Goal: Task Accomplishment & Management: Complete application form

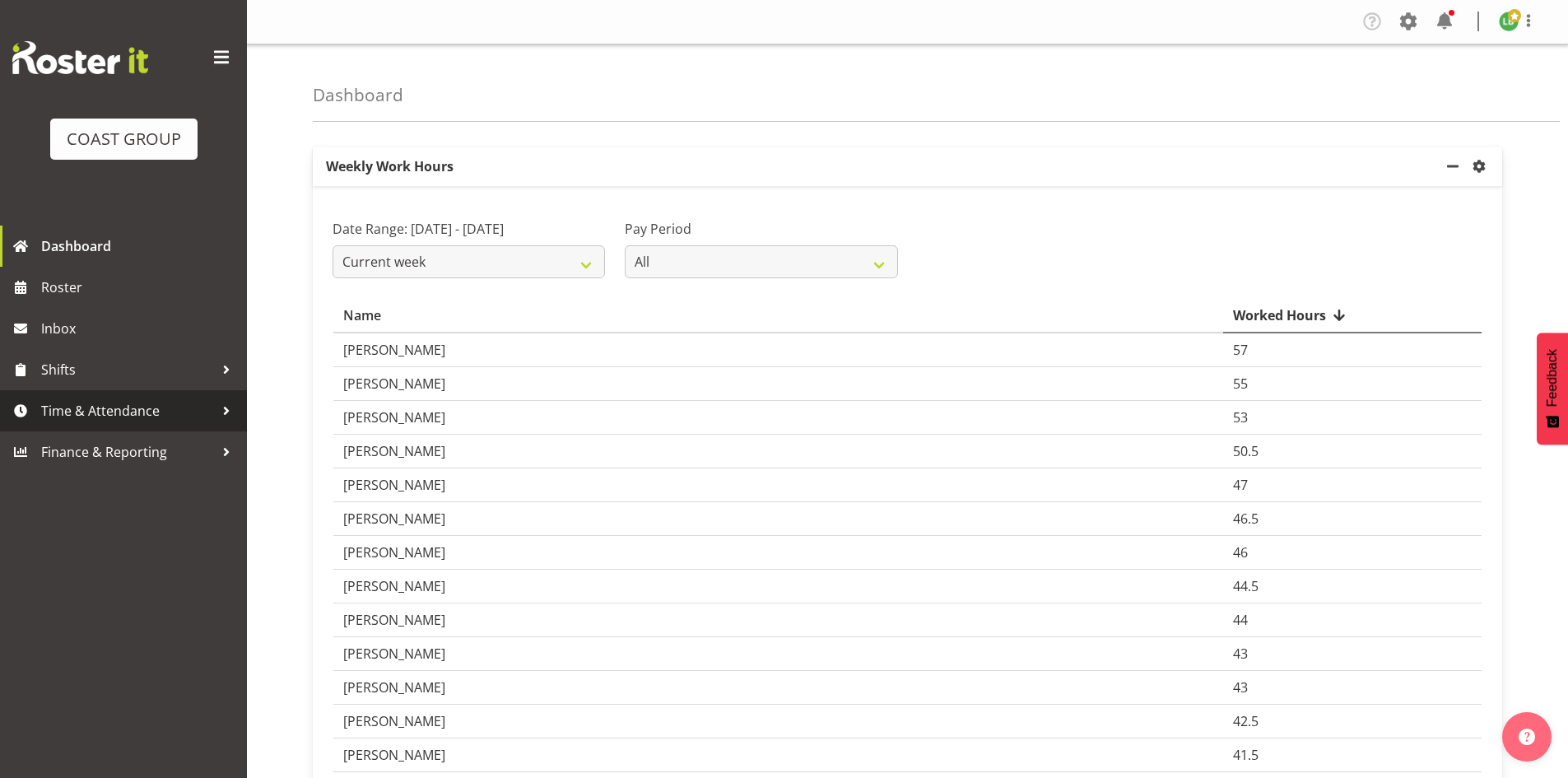
click at [114, 409] on span "Time & Attendance" at bounding box center [127, 410] width 173 height 24
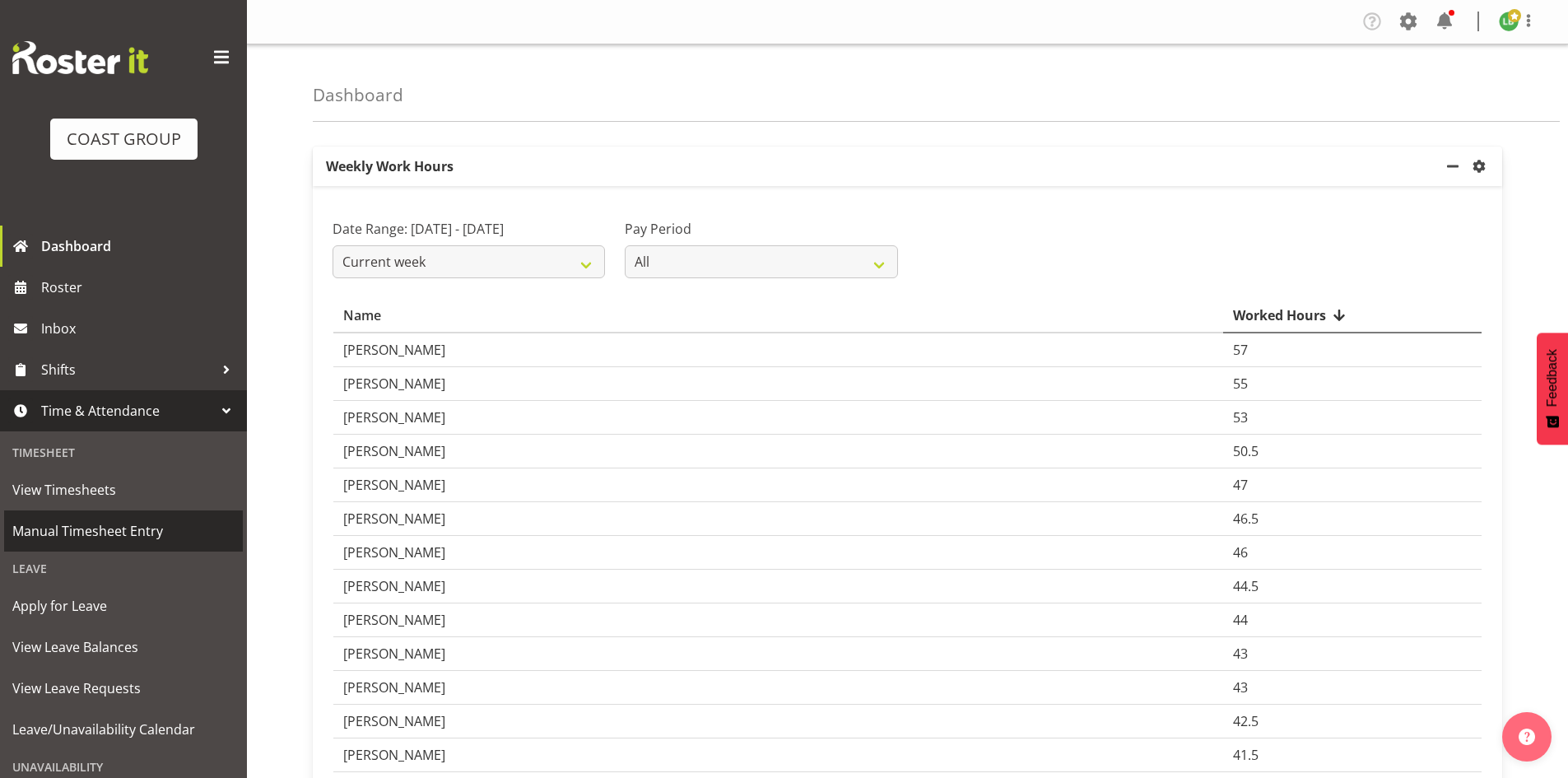
click at [104, 523] on span "Manual Timesheet Entry" at bounding box center [123, 531] width 222 height 24
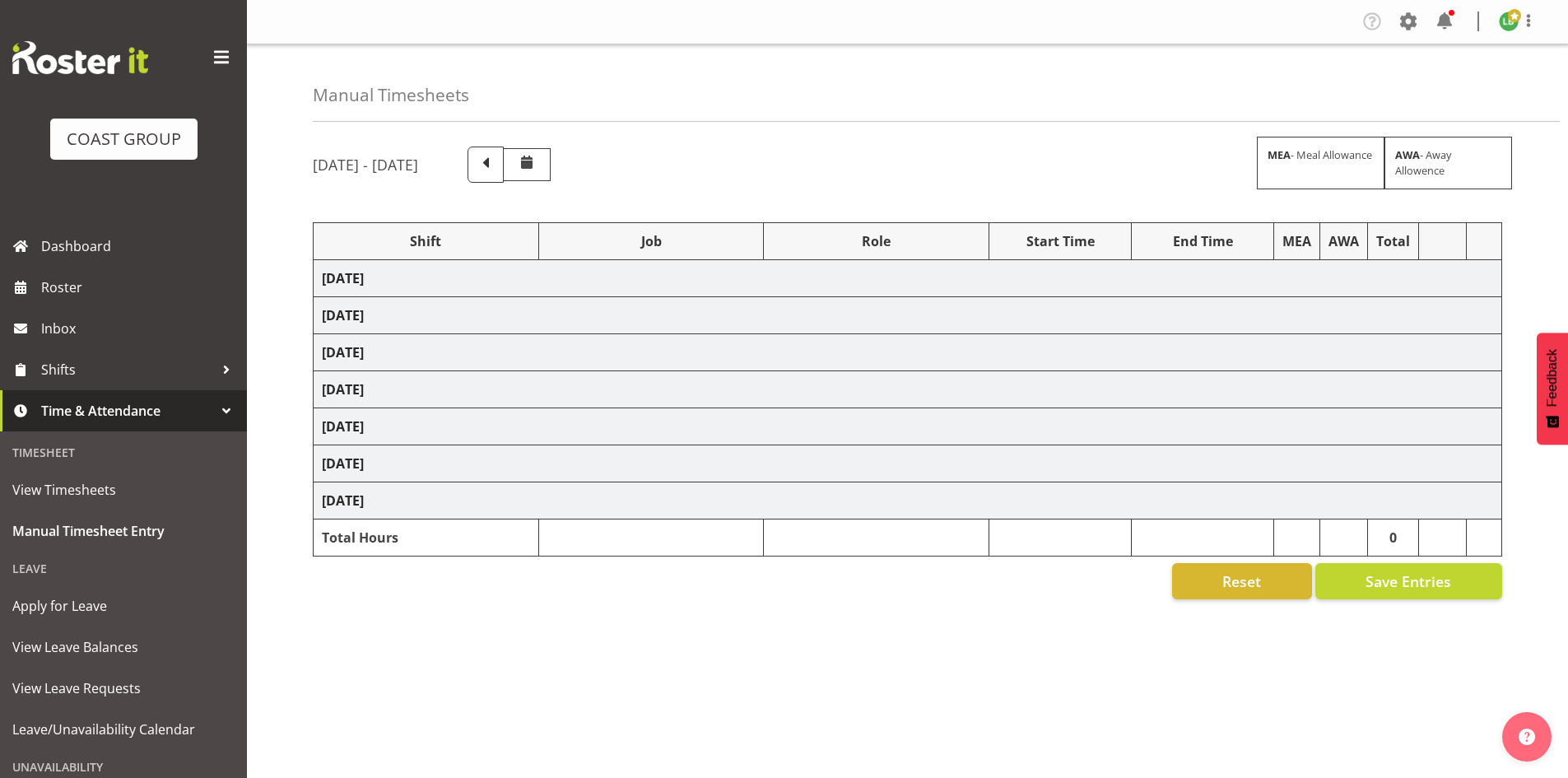
select select "1464"
select select "9584"
select select "197"
select select "1464"
select select "8678"
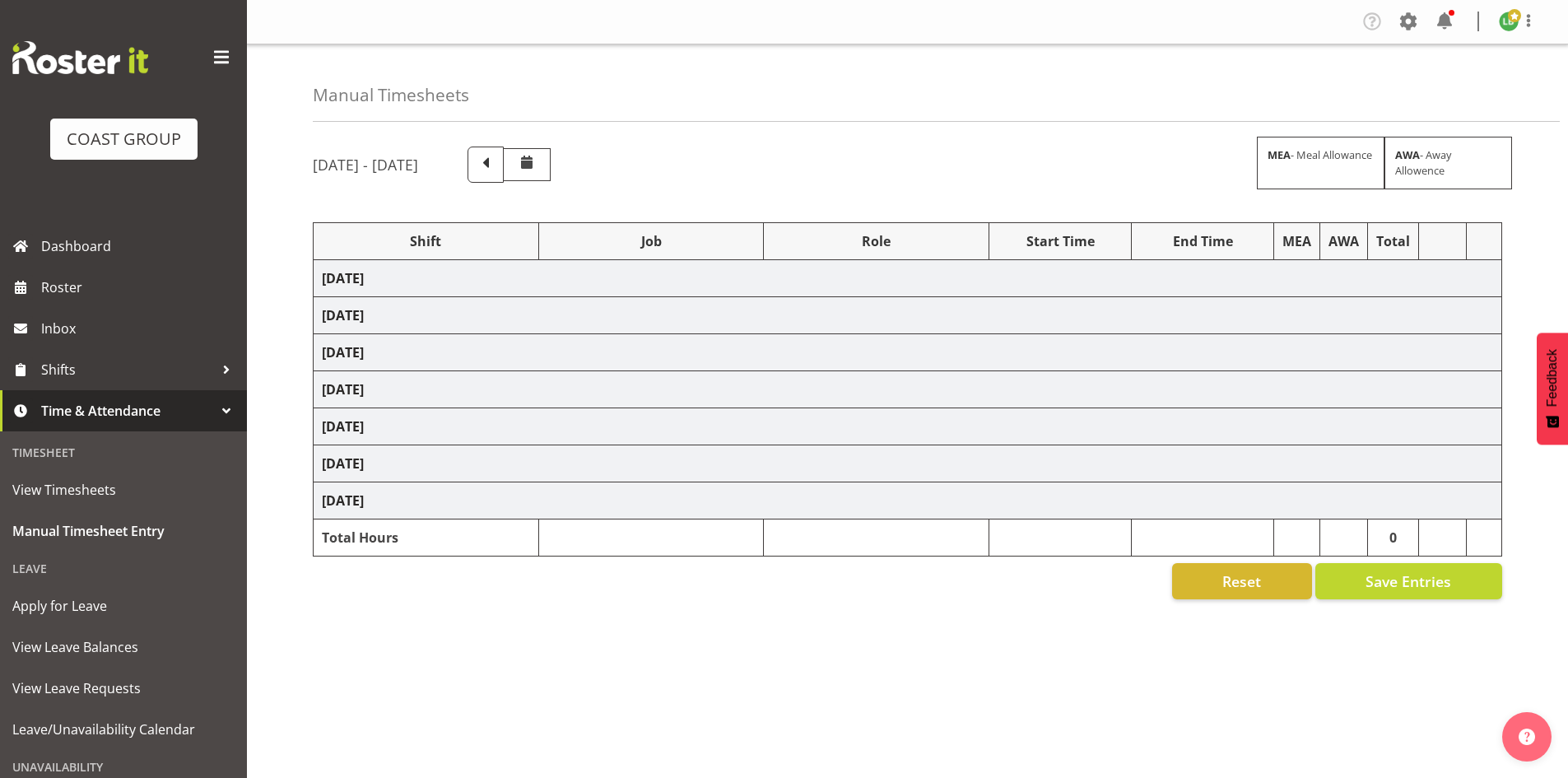
select select "197"
select select "1464"
select select "9690"
select select "197"
select select "1464"
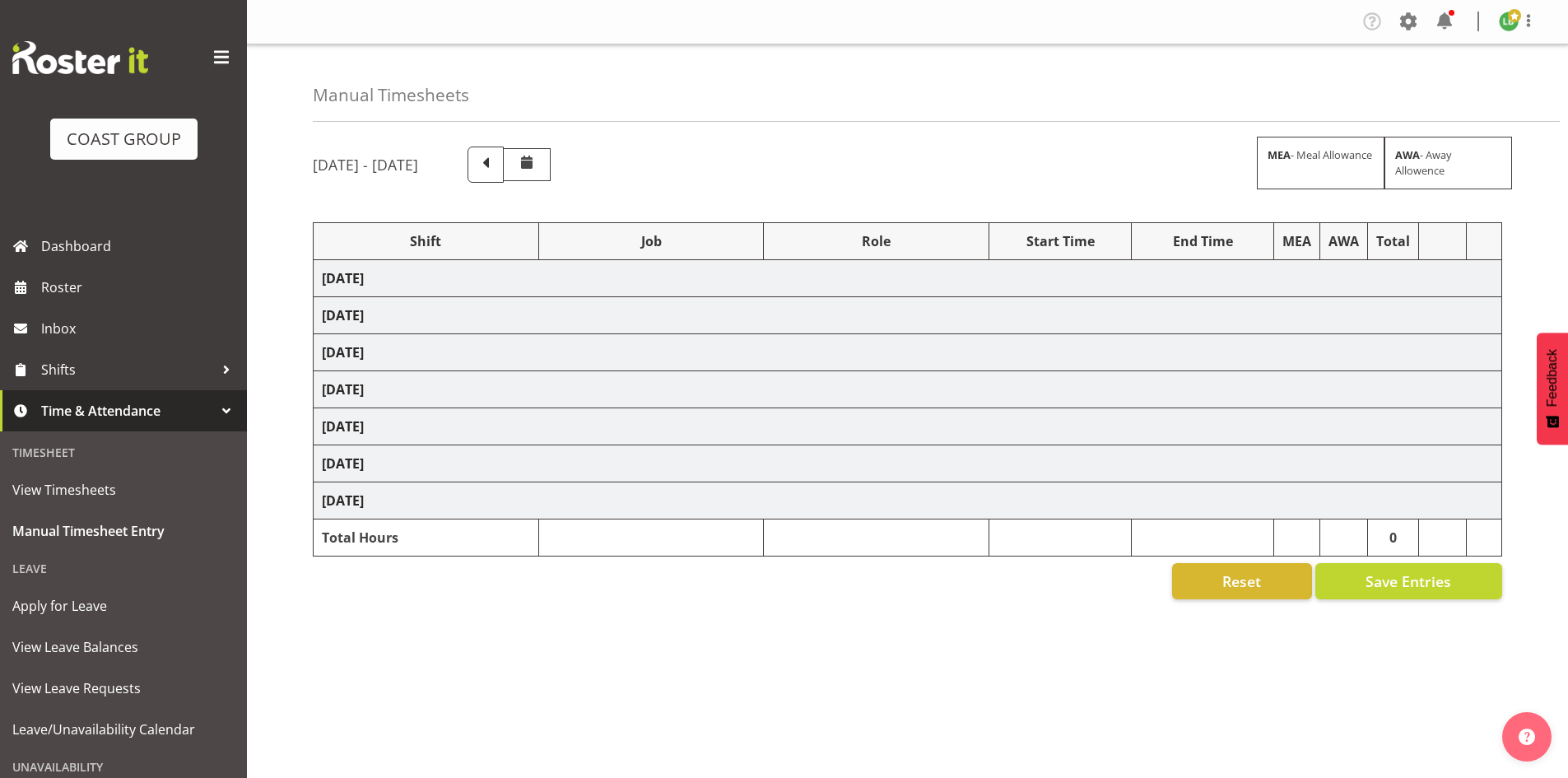
select select "9341"
select select "197"
select select "1464"
select select "8309"
select select "197"
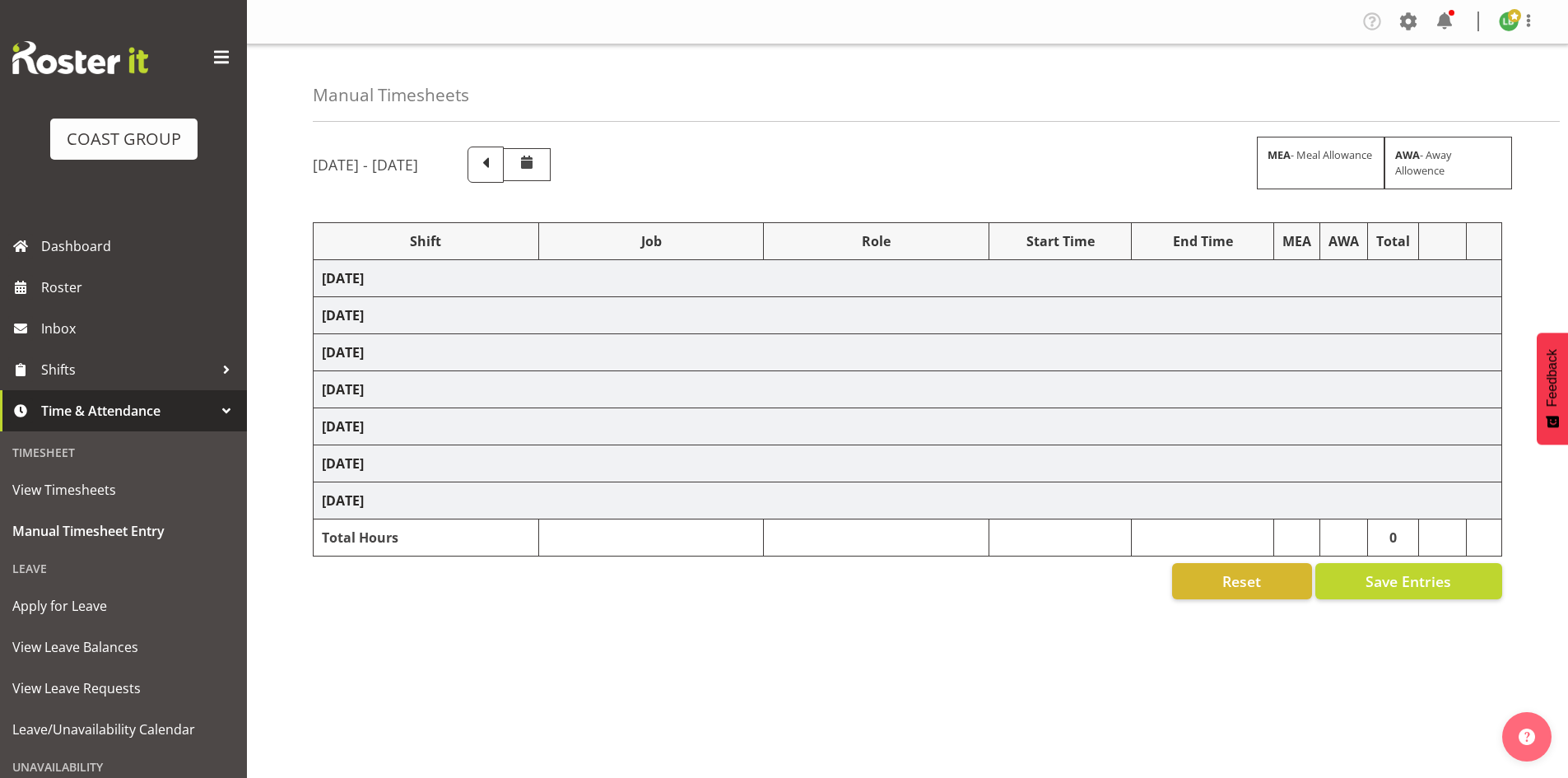
select select "1464"
select select "9584"
select select "197"
select select "1464"
select select "8677"
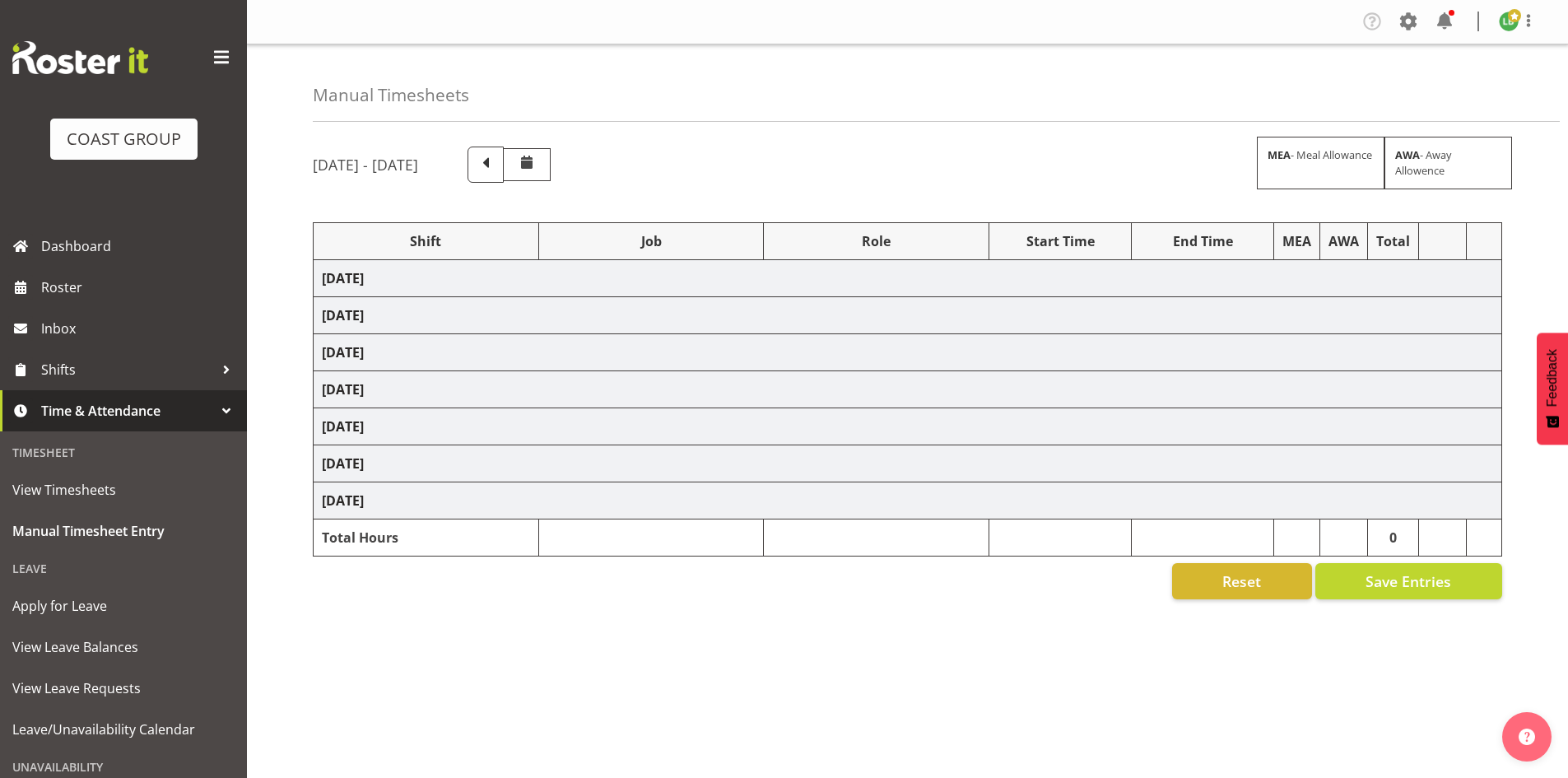
select select "197"
select select "1464"
select select "8676"
select select "197"
select select "1464"
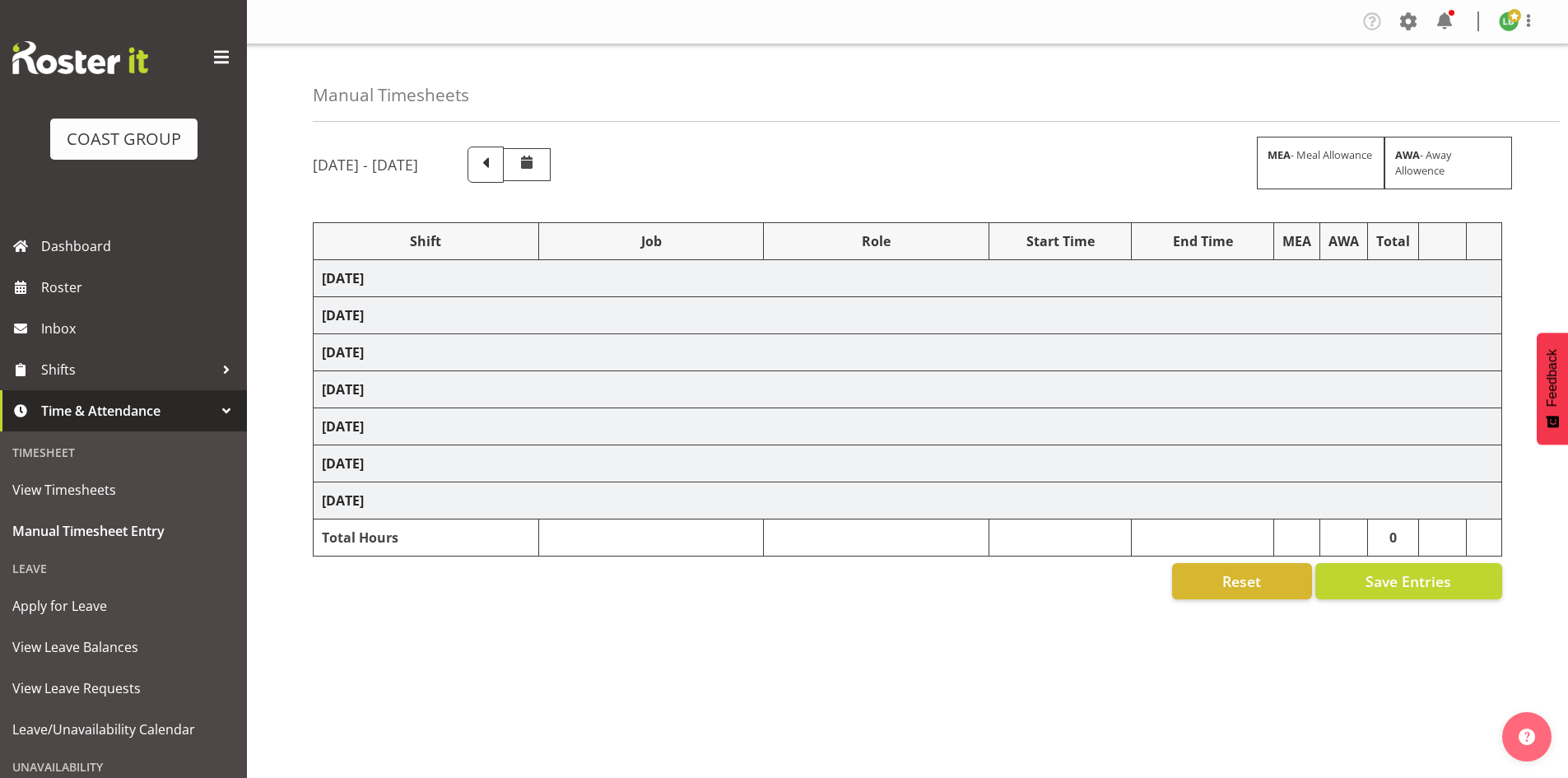
select select "9341"
select select "197"
select select "1464"
select select "10172"
select select "197"
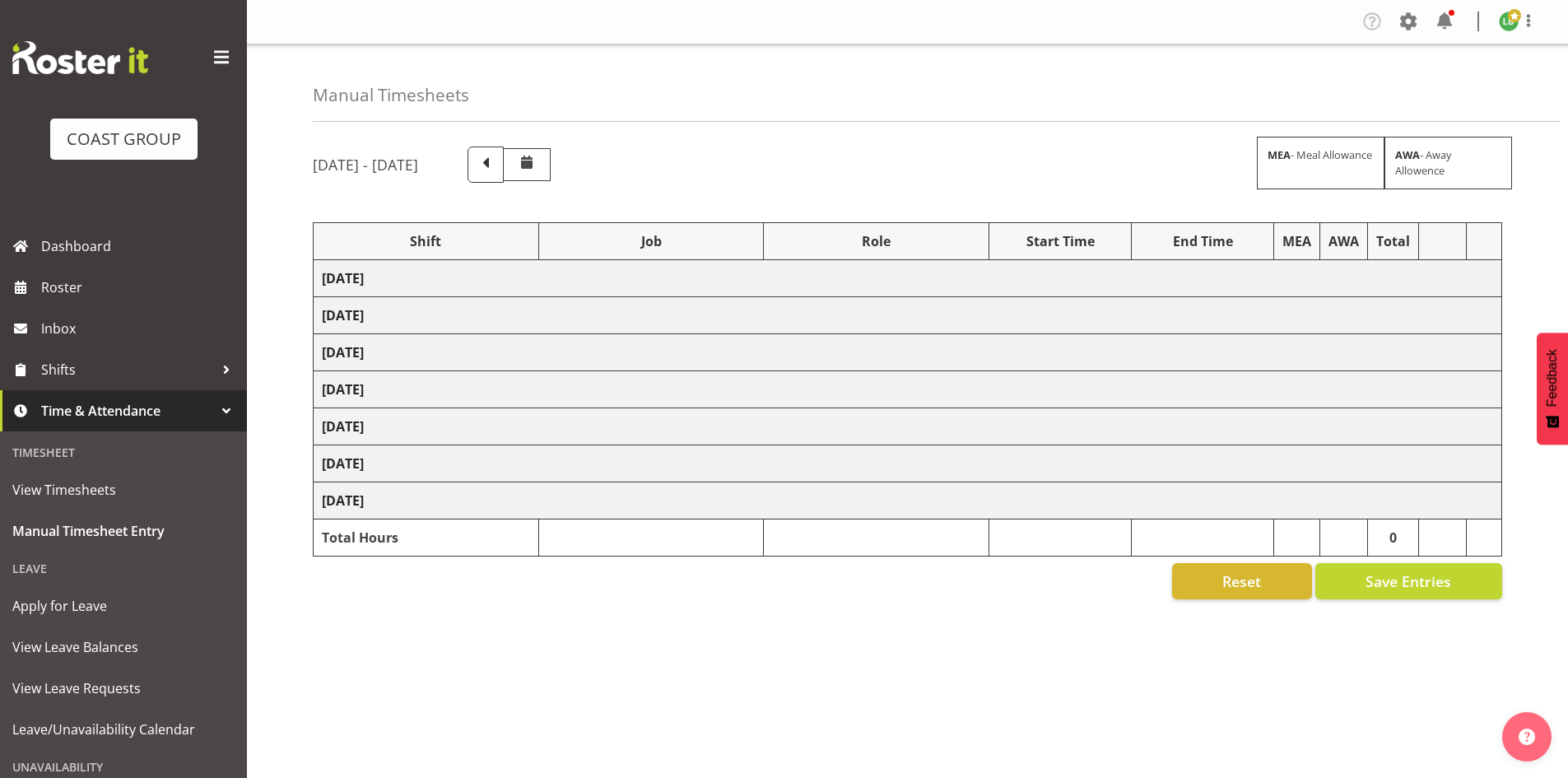
select select "1464"
select select "69"
select select "197"
select select "1464"
select select "9584"
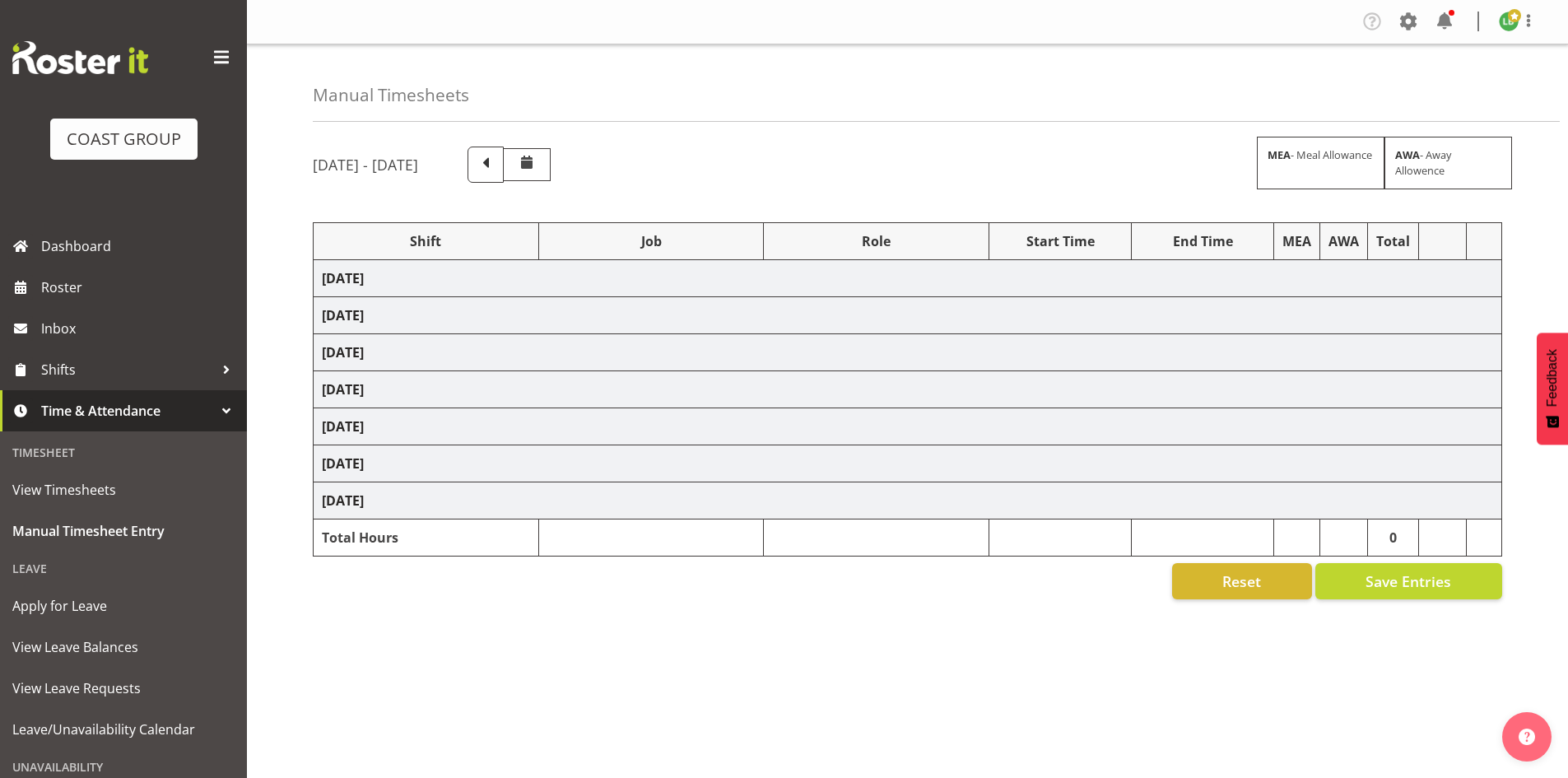
select select "197"
select select "1464"
select select "10144"
select select "197"
select select "1464"
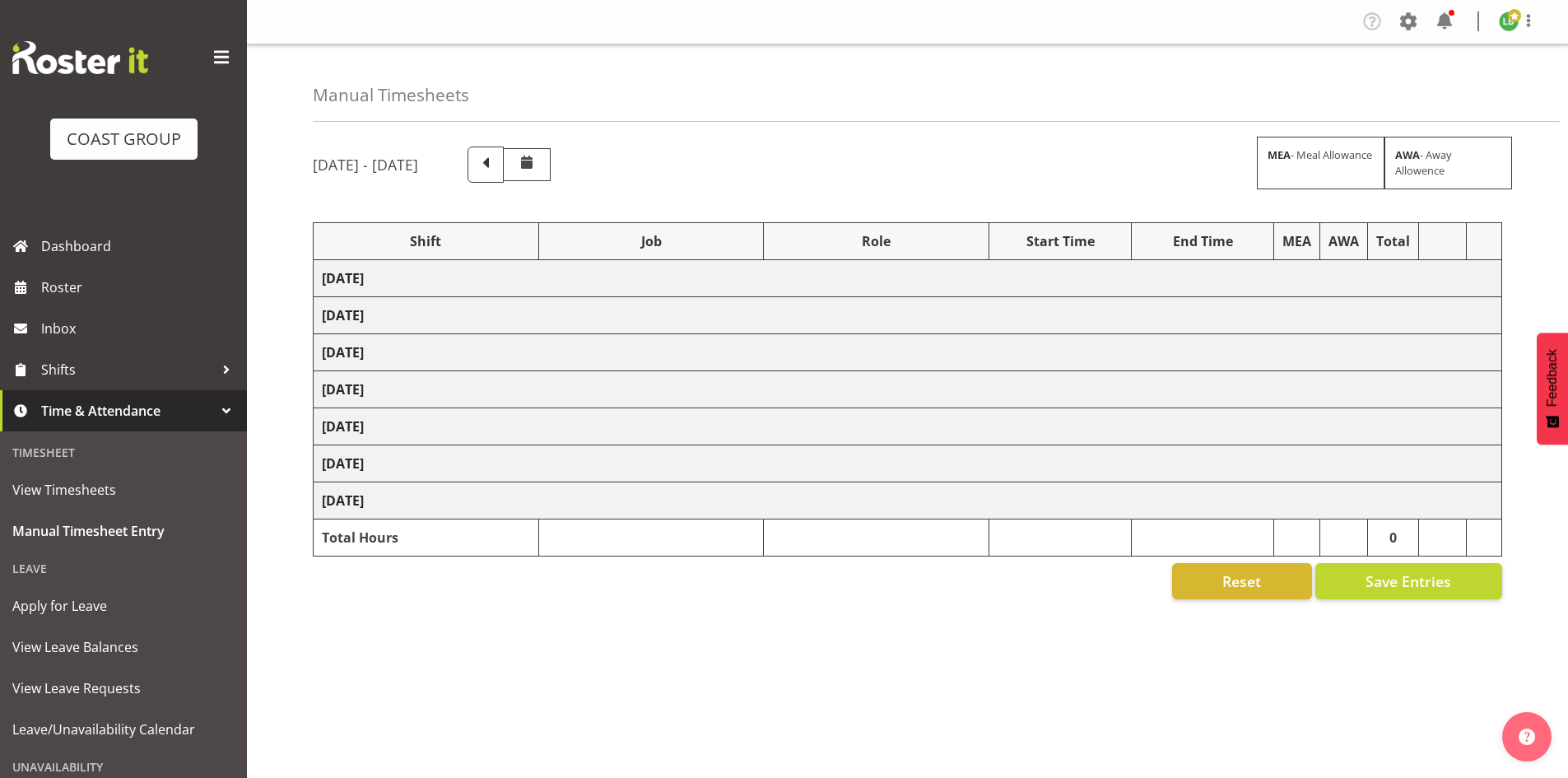
select select "9890"
select select "197"
select select "1464"
select select "9934"
select select "197"
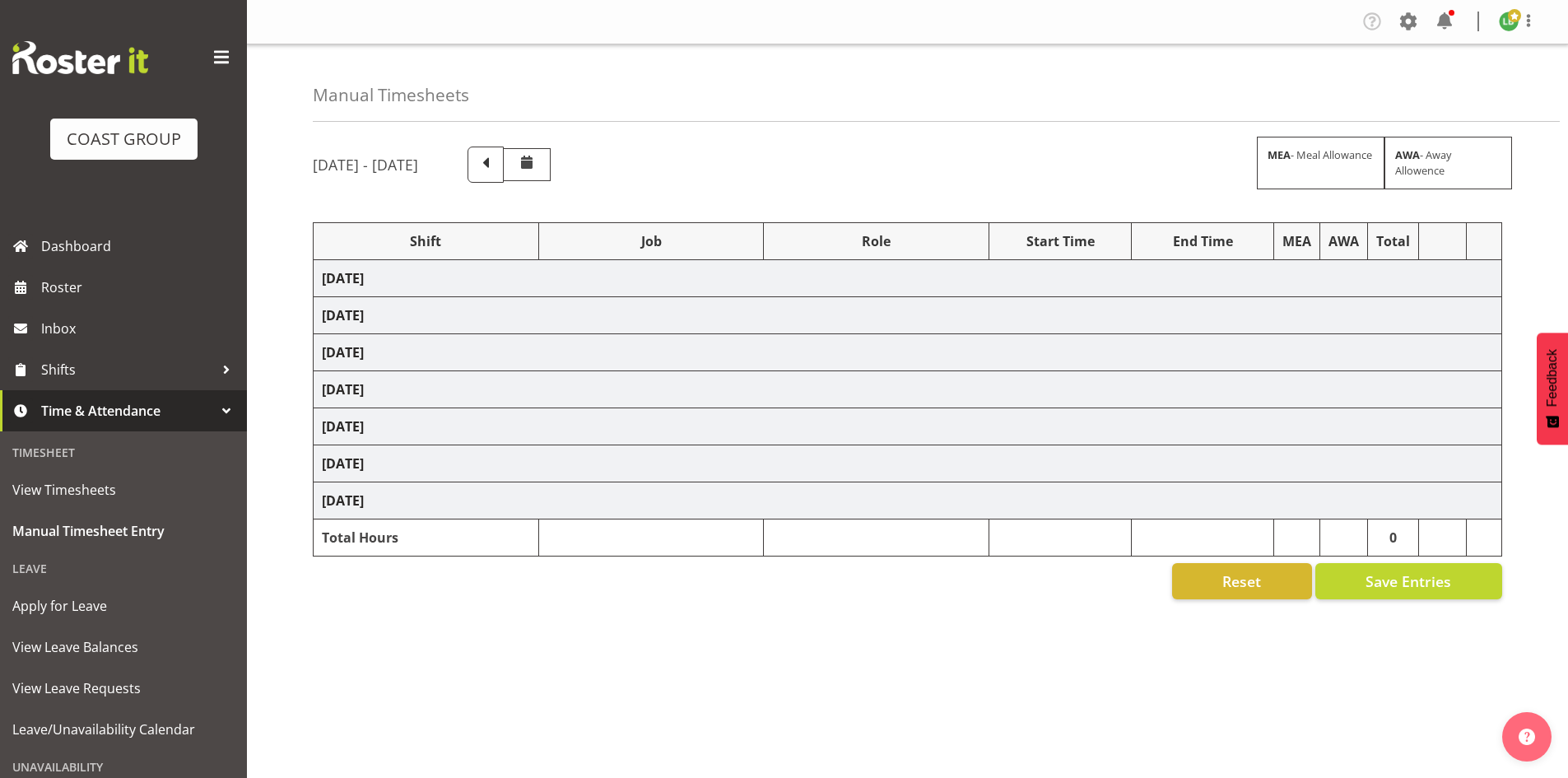
select select "1464"
select select "9797"
select select "197"
select select "1464"
select select "69"
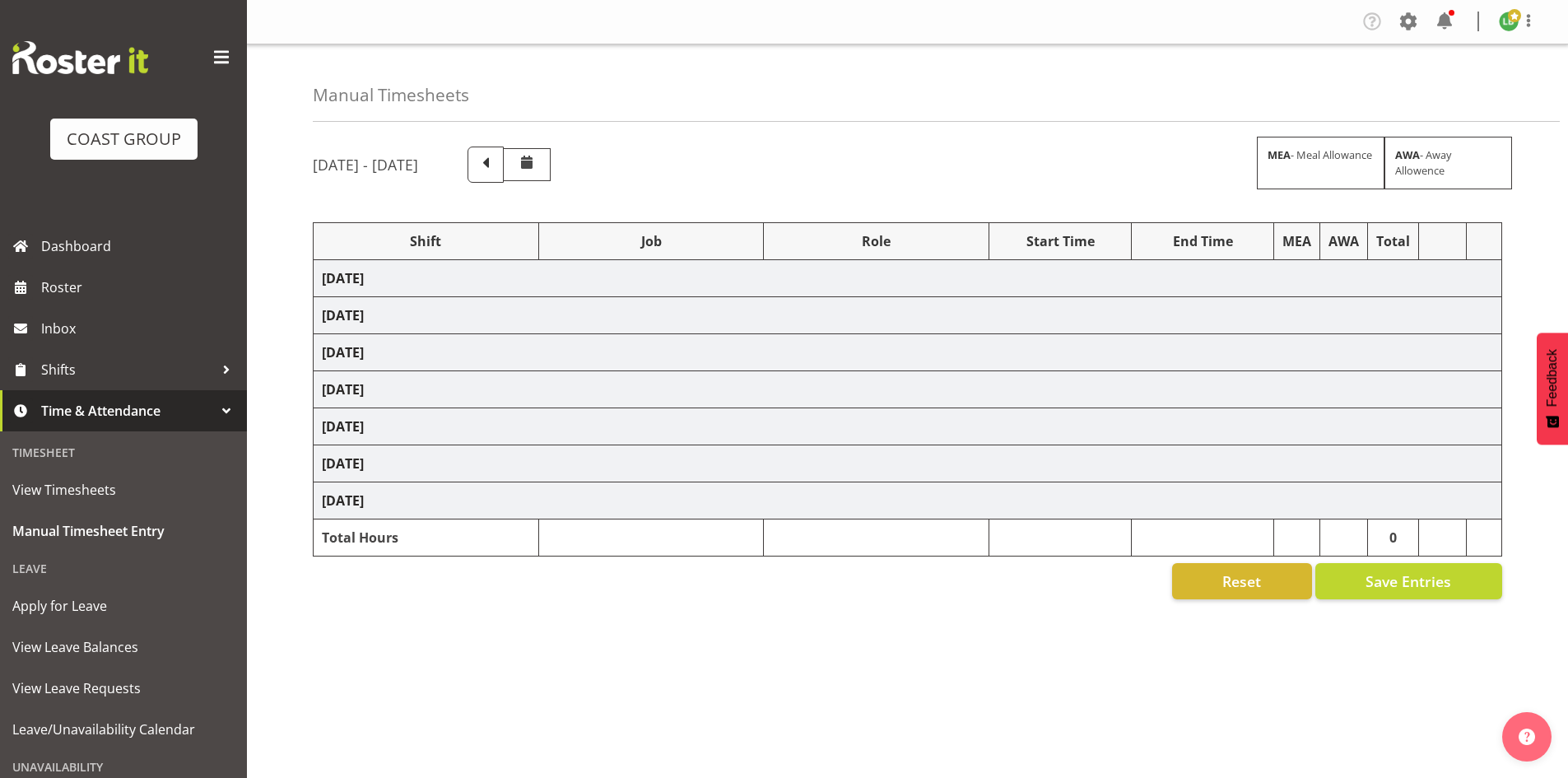
select select "197"
select select "1464"
select select "9584"
select select "197"
select select "1464"
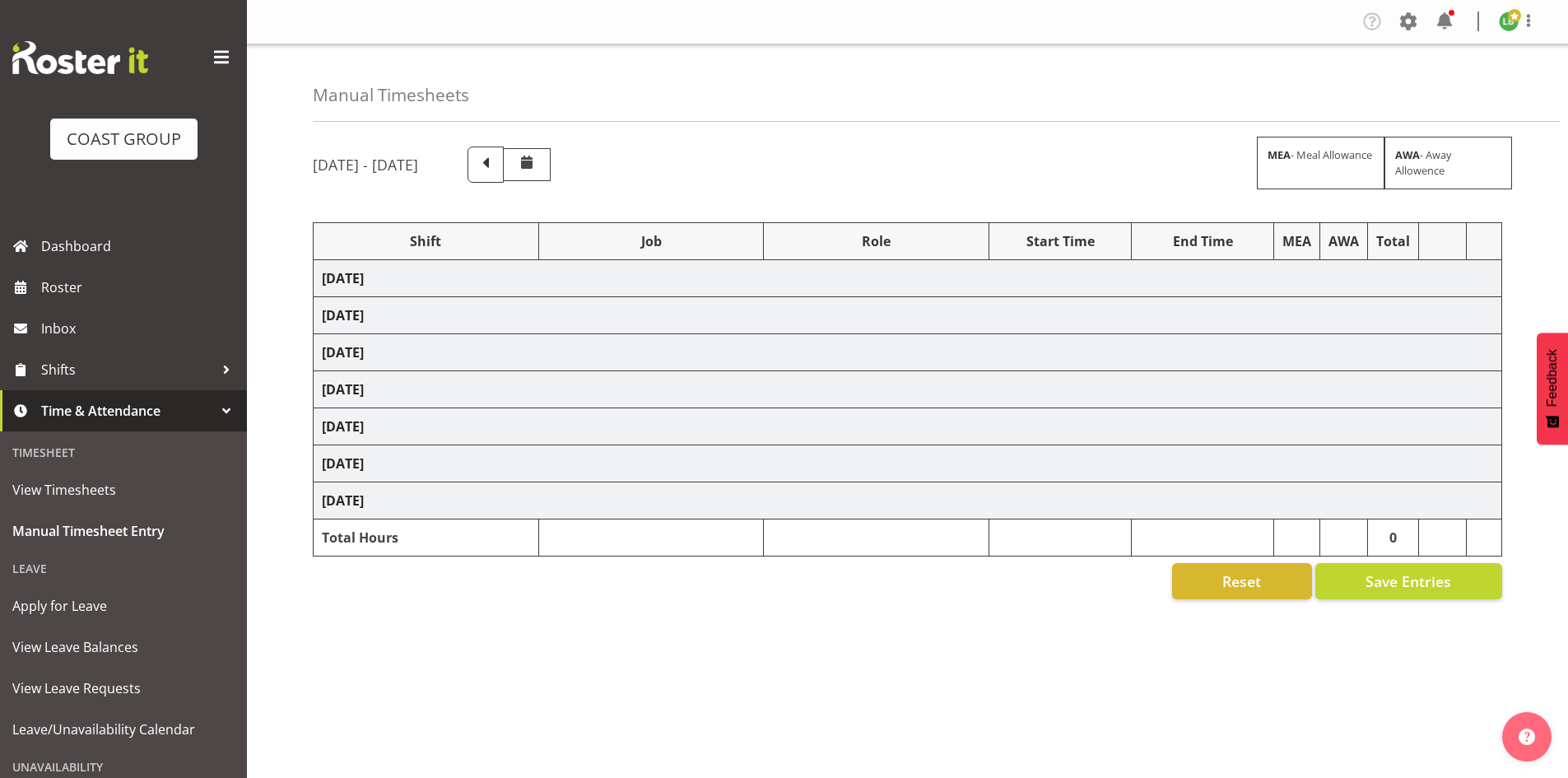
select select "10172"
select select "197"
select select "1464"
select select "9584"
select select "197"
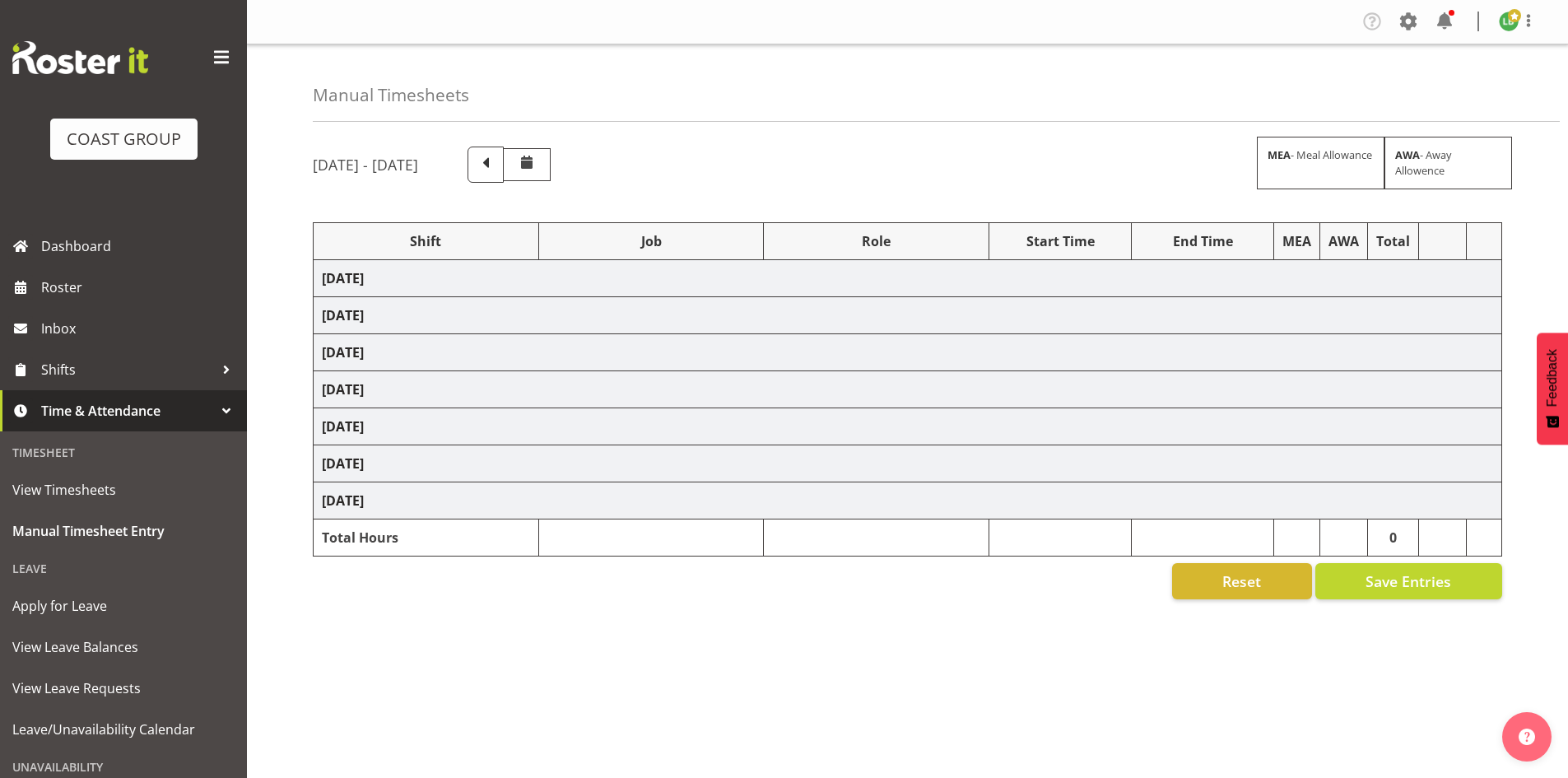
select select "1464"
select select "10170"
select select "197"
select select "1464"
select select "10144"
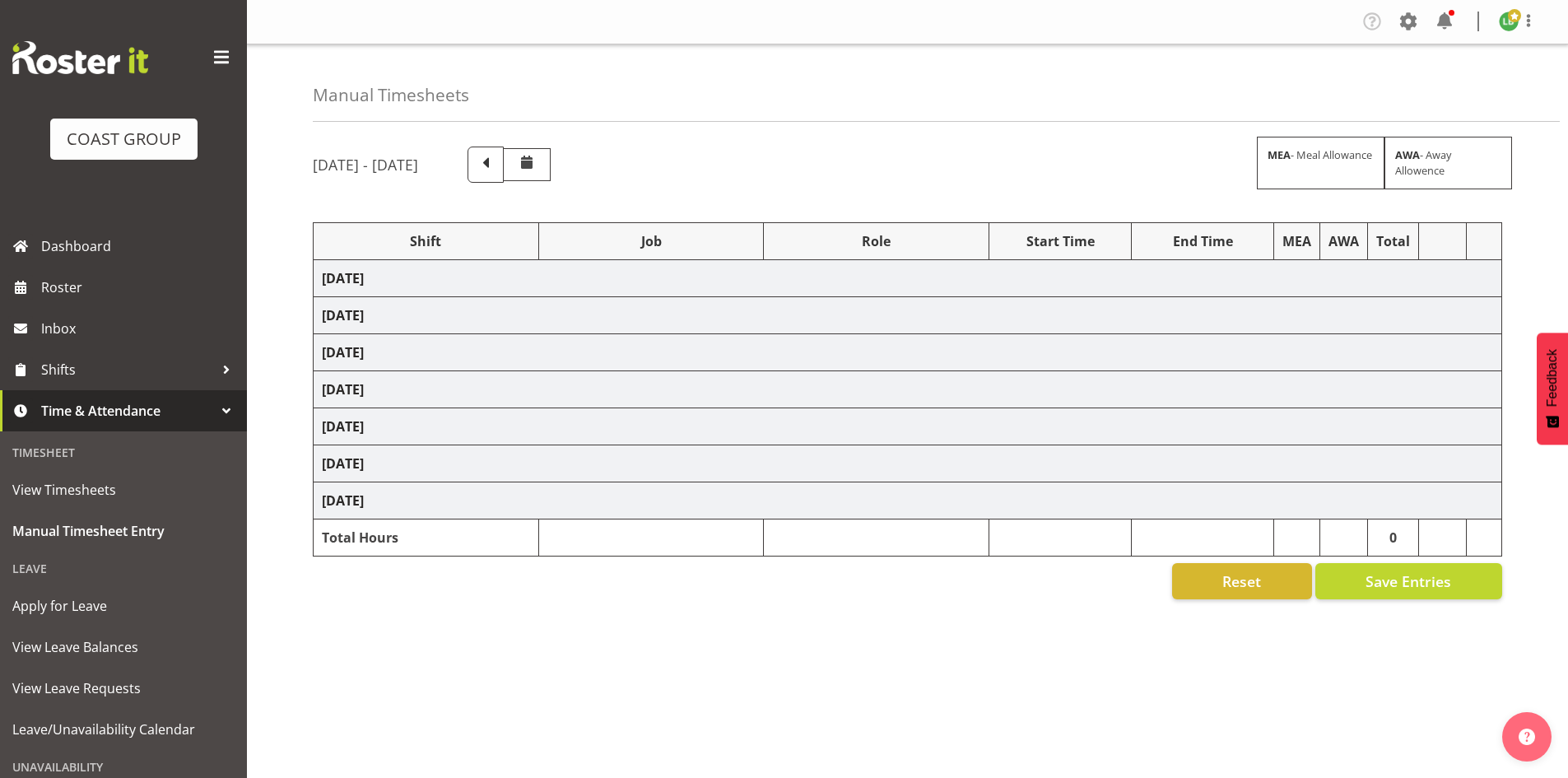
select select "197"
select select "1464"
select select "9029"
select select "197"
select select "1464"
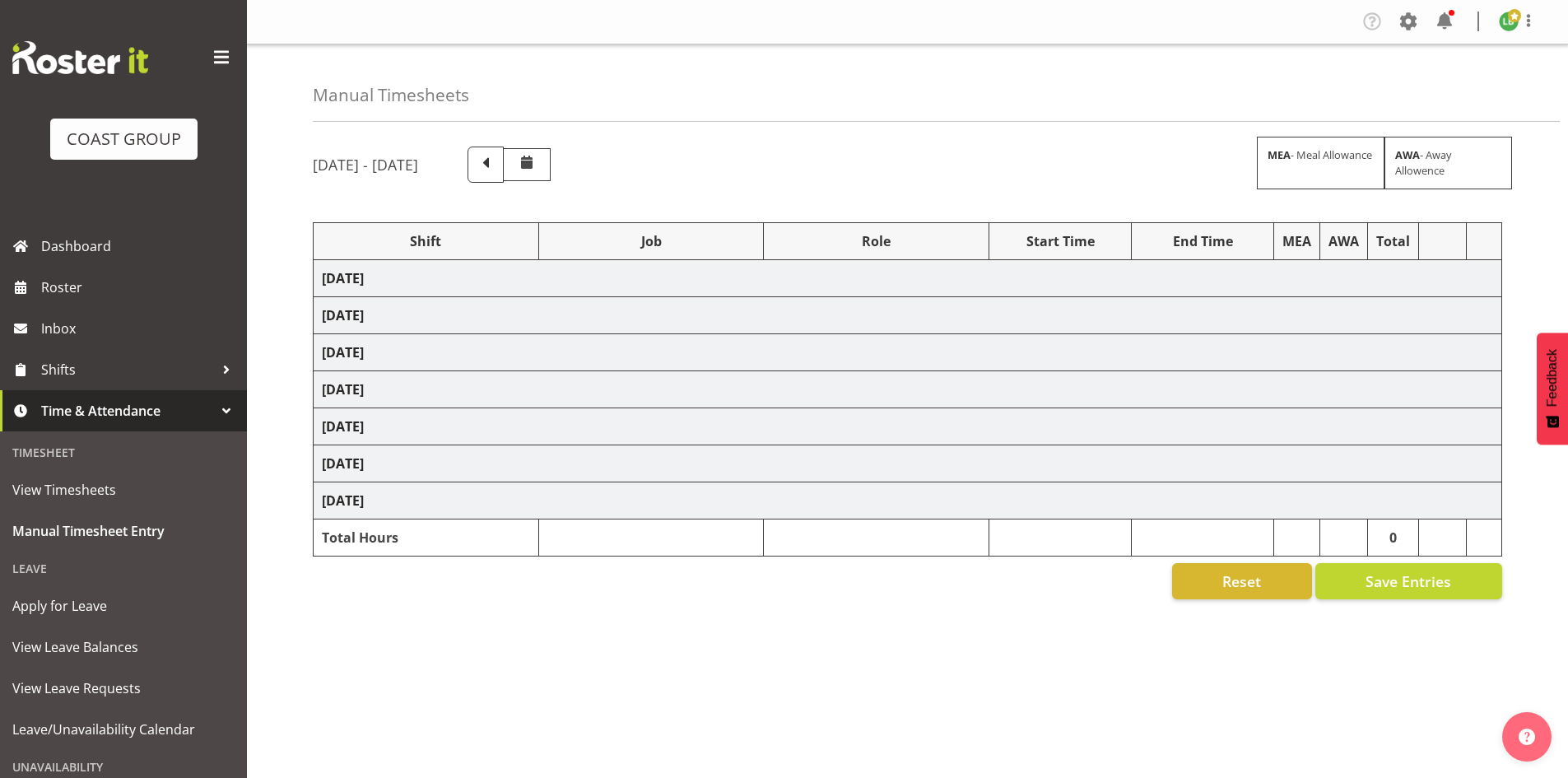
select select "8678"
select select "197"
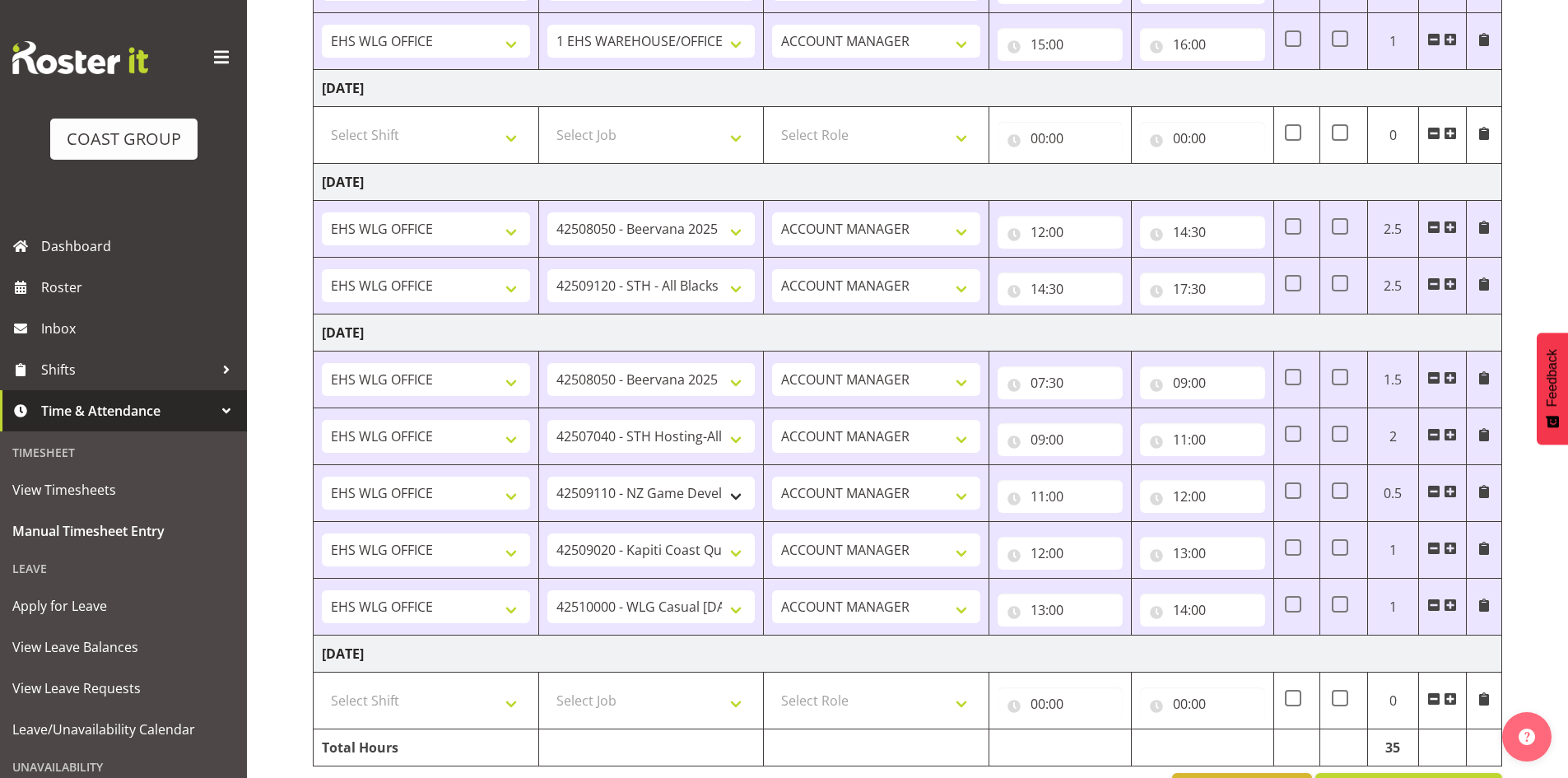
scroll to position [1323, 0]
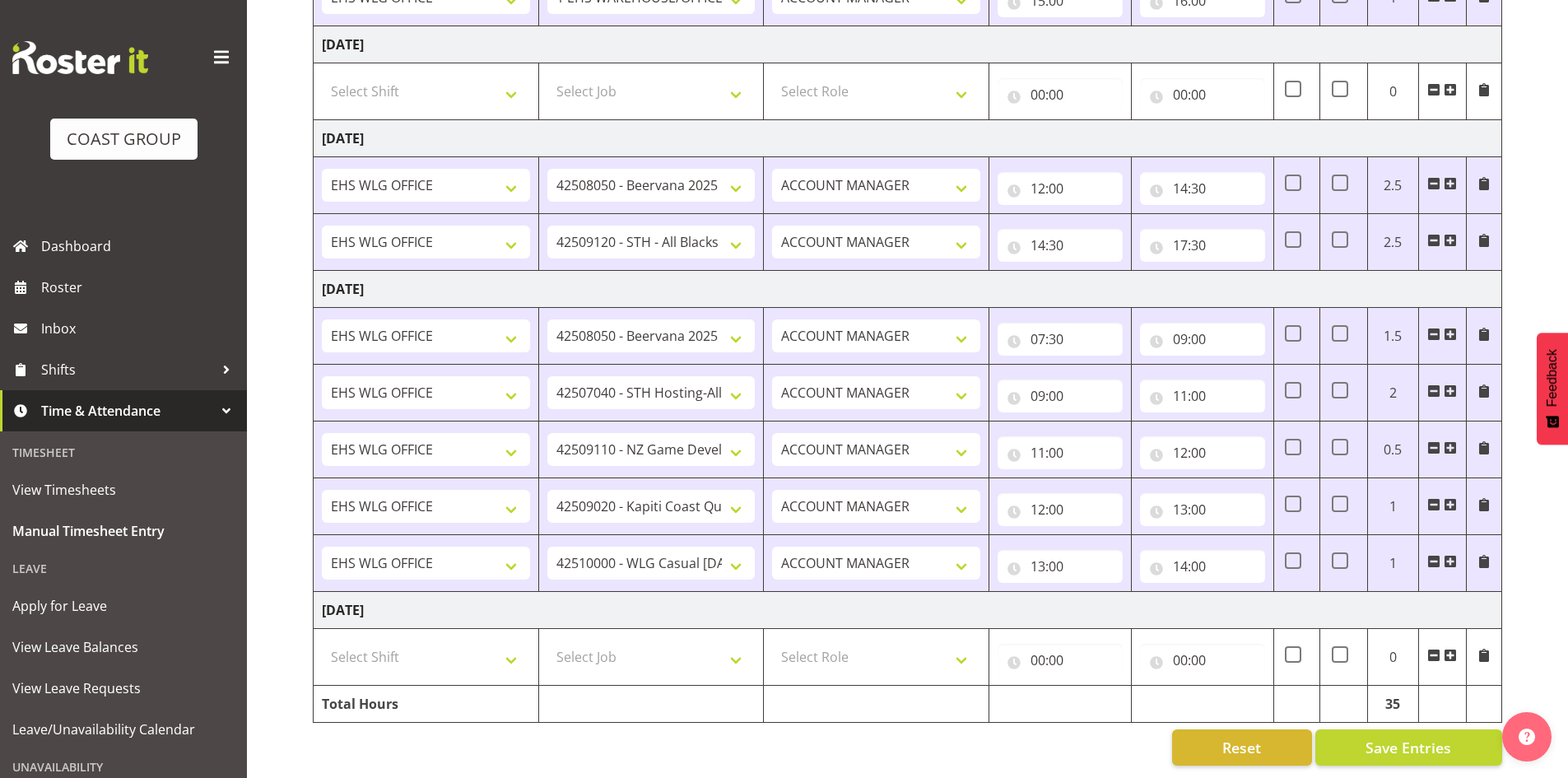
click at [1449, 555] on span at bounding box center [1450, 562] width 13 height 13
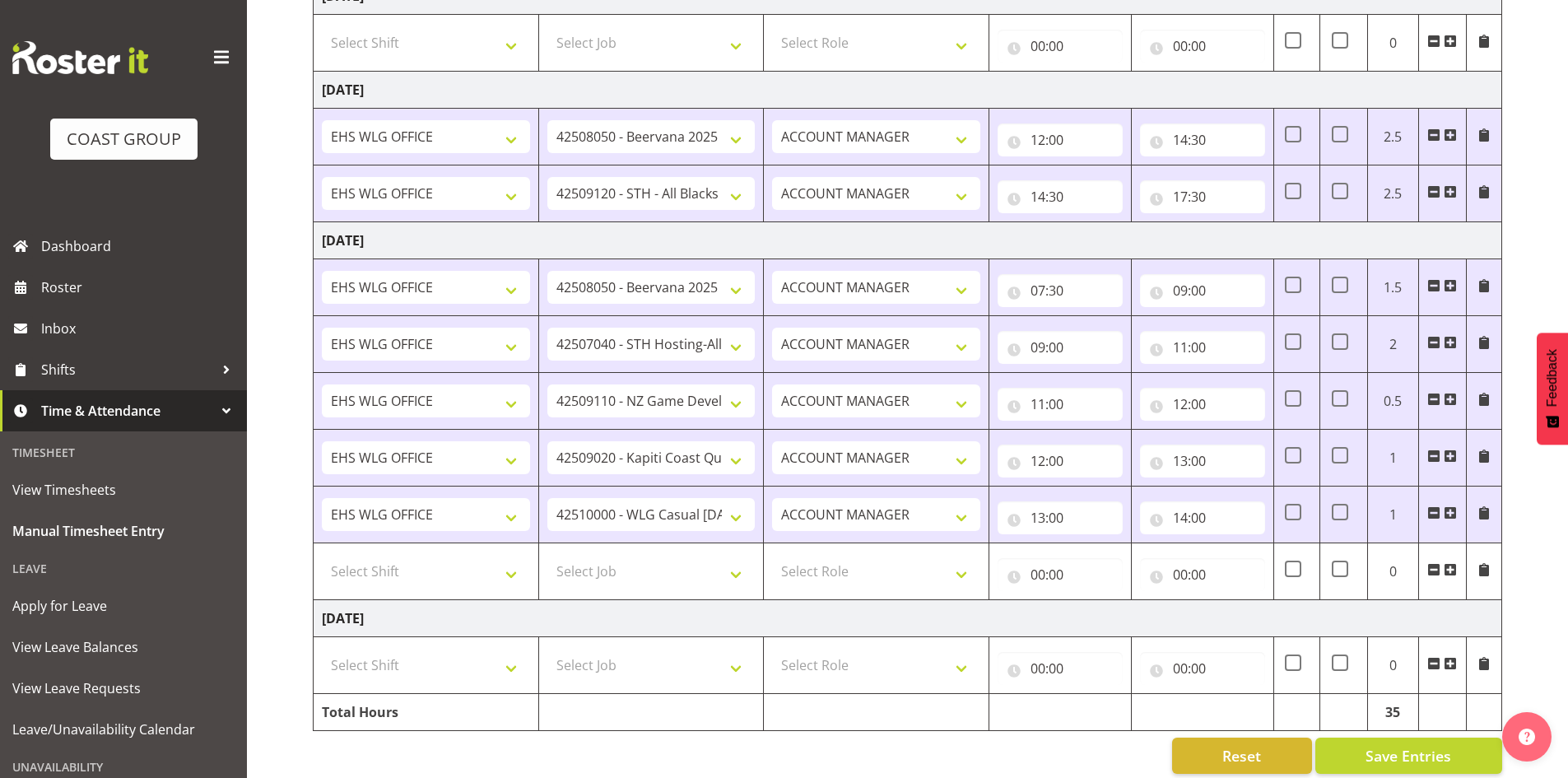
scroll to position [1380, 0]
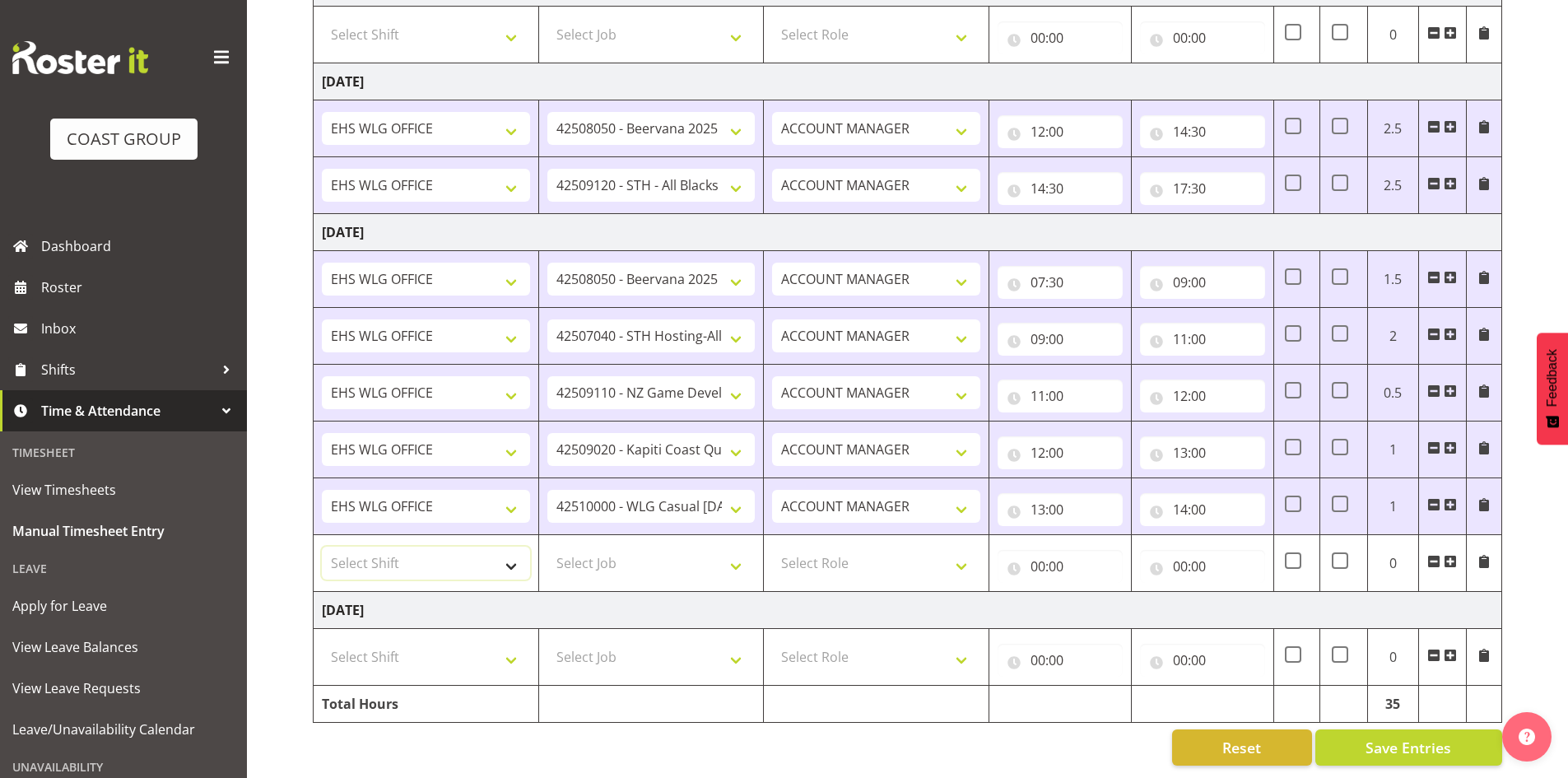
click at [513, 555] on select "Select Shift [DATE] Break Beervana @ Stadium [DATE] Break Building Nations @ Ta…" at bounding box center [425, 563] width 208 height 33
click at [902, 535] on td "Select Role EHS WLG OPS ACCOUNT MANAGER" at bounding box center [877, 563] width 226 height 57
click at [506, 555] on select "Select Shift [DATE] Break Beervana @ Stadium [DATE] Break Building Nations @ Ta…" at bounding box center [425, 563] width 208 height 33
select select "1464"
click at [322, 547] on select "Select Shift [DATE] Break Beervana @ Stadium [DATE] Break Building Nations @ Ta…" at bounding box center [425, 563] width 208 height 33
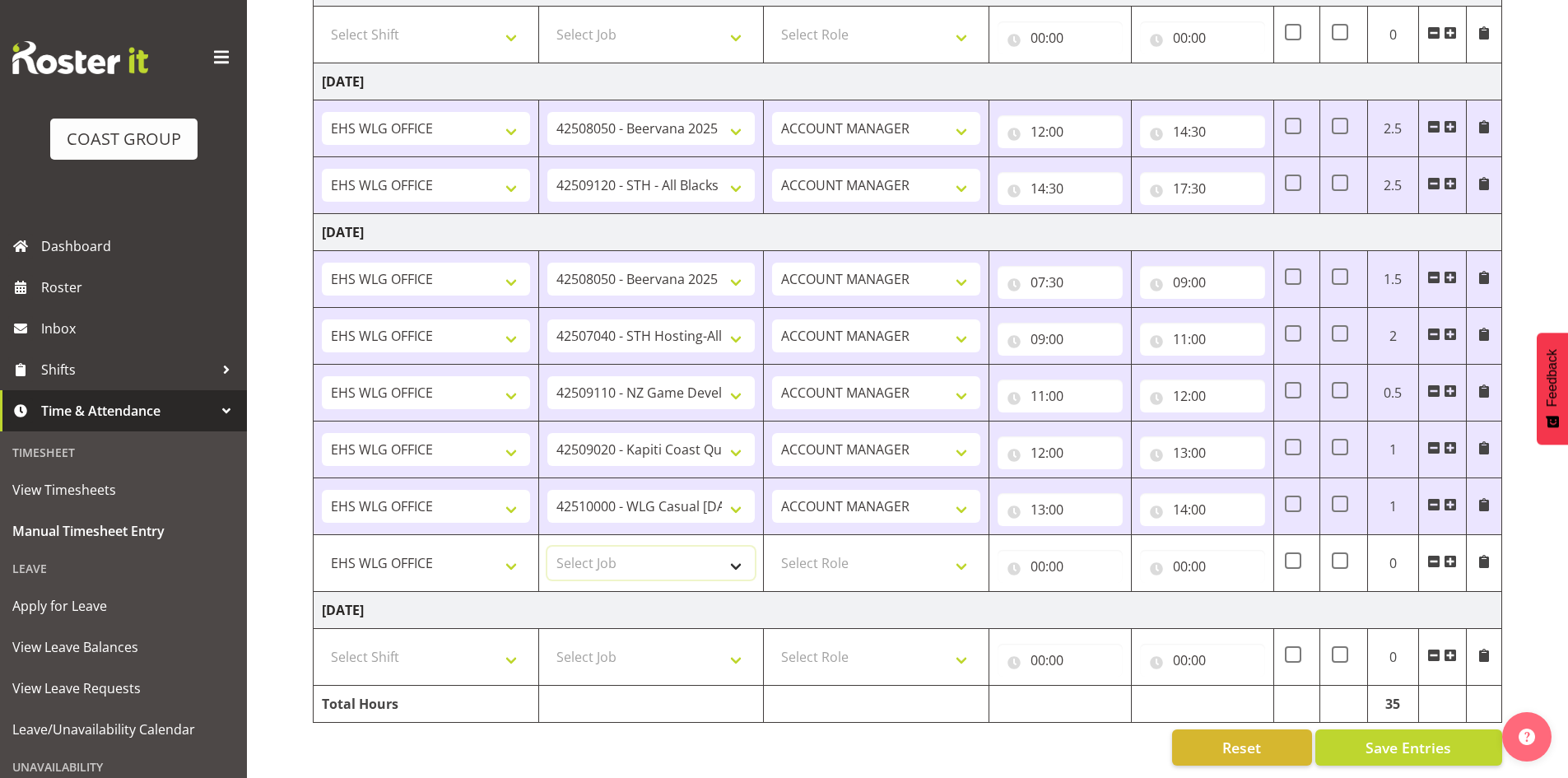
click at [734, 549] on select "Select Job 1 Carlton Events 1 [PERSON_NAME][GEOGRAPHIC_DATA] 1 [PERSON_NAME][GE…" at bounding box center [651, 563] width 208 height 33
select select "8676"
click at [548, 547] on select "Select Job 1 Carlton Events 1 [PERSON_NAME][GEOGRAPHIC_DATA] 1 [PERSON_NAME][GE…" at bounding box center [651, 563] width 208 height 33
click at [962, 551] on select "Select Role EHS WLG OPS ACCOUNT MANAGER" at bounding box center [875, 563] width 208 height 33
select select "197"
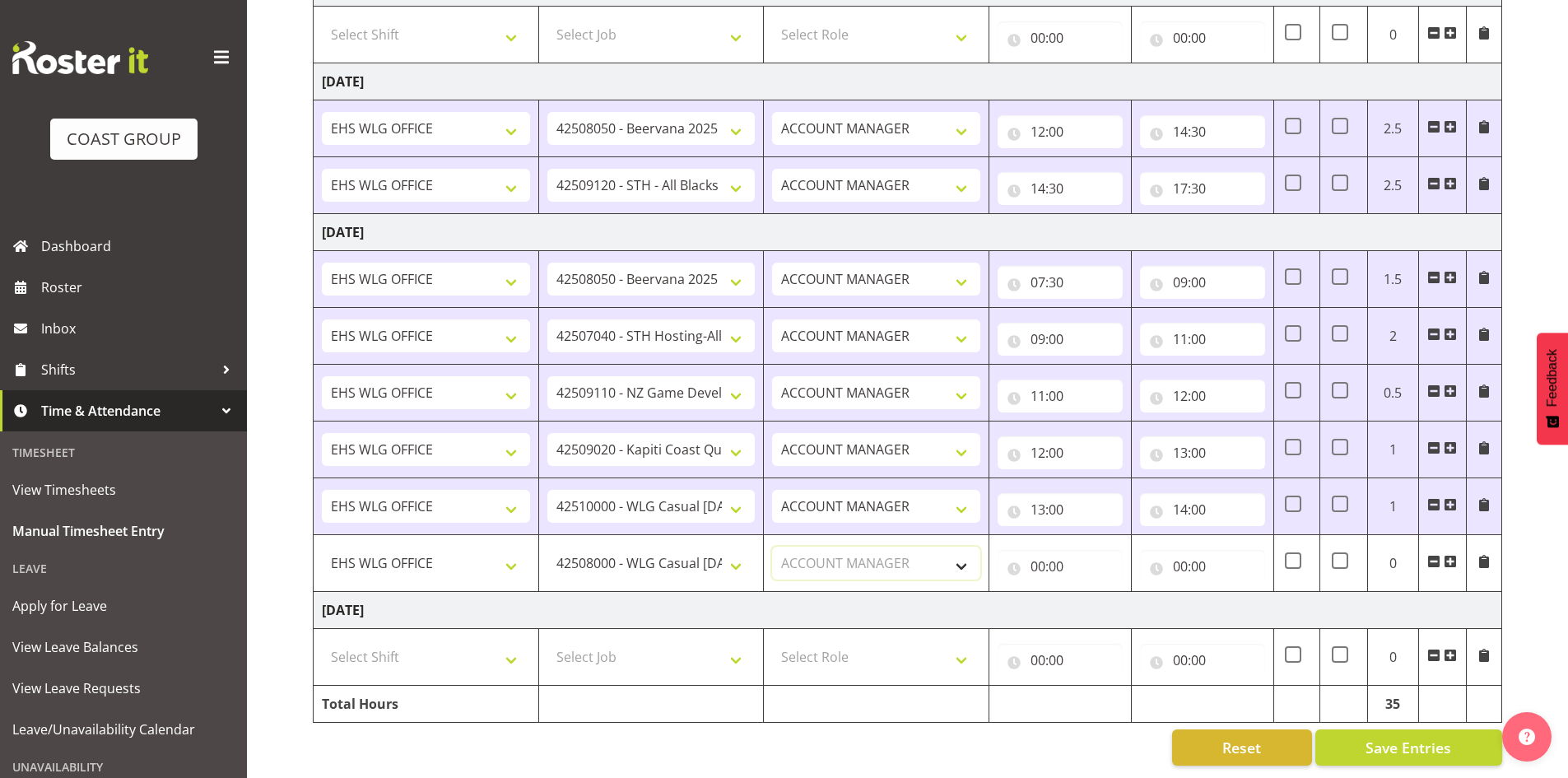
click at [771, 547] on select "Select Role EHS WLG OPS ACCOUNT MANAGER" at bounding box center [875, 563] width 208 height 33
click at [1032, 549] on input "00:00" at bounding box center [1060, 565] width 125 height 33
click at [1106, 592] on select "00 01 02 03 04 05 06 07 08 09 10 11 12 13 14 15 16 17 18 19 20 21 22 23" at bounding box center [1110, 608] width 37 height 33
select select "14"
click at [1091, 592] on select "00 01 02 03 04 05 06 07 08 09 10 11 12 13 14 15 16 17 18 19 20 21 22 23" at bounding box center [1110, 608] width 37 height 33
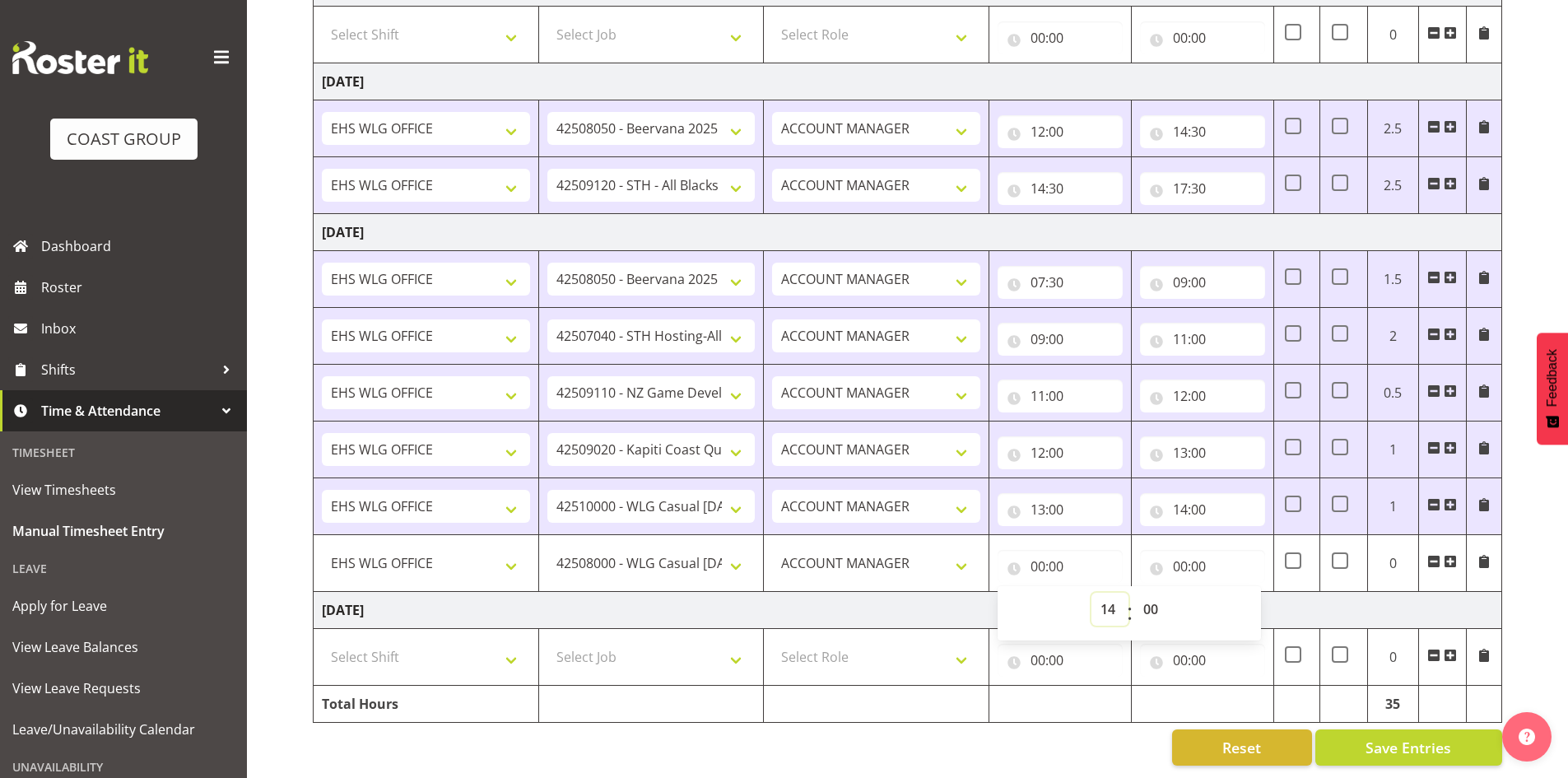
type input "14:00"
click at [1179, 549] on input "00:00" at bounding box center [1202, 565] width 125 height 33
click at [1255, 592] on select "00 01 02 03 04 05 06 07 08 09 10 11 12 13 14 15 16 17 18 19 20 21 22 23" at bounding box center [1252, 608] width 37 height 33
select select "15"
click at [1233, 592] on select "00 01 02 03 04 05 06 07 08 09 10 11 12 13 14 15 16 17 18 19 20 21 22 23" at bounding box center [1252, 608] width 37 height 33
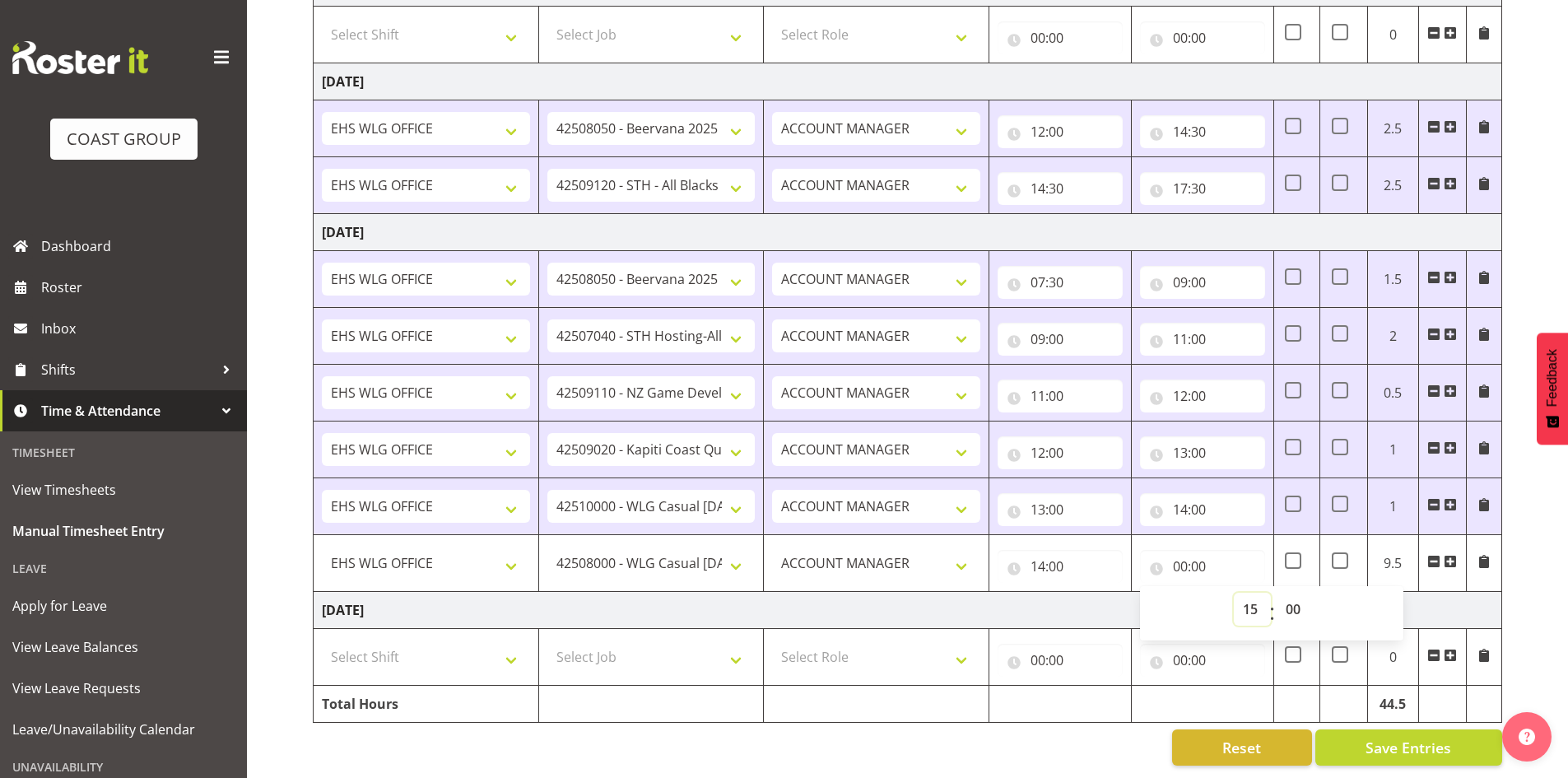
type input "15:00"
click at [1455, 555] on span at bounding box center [1450, 562] width 13 height 13
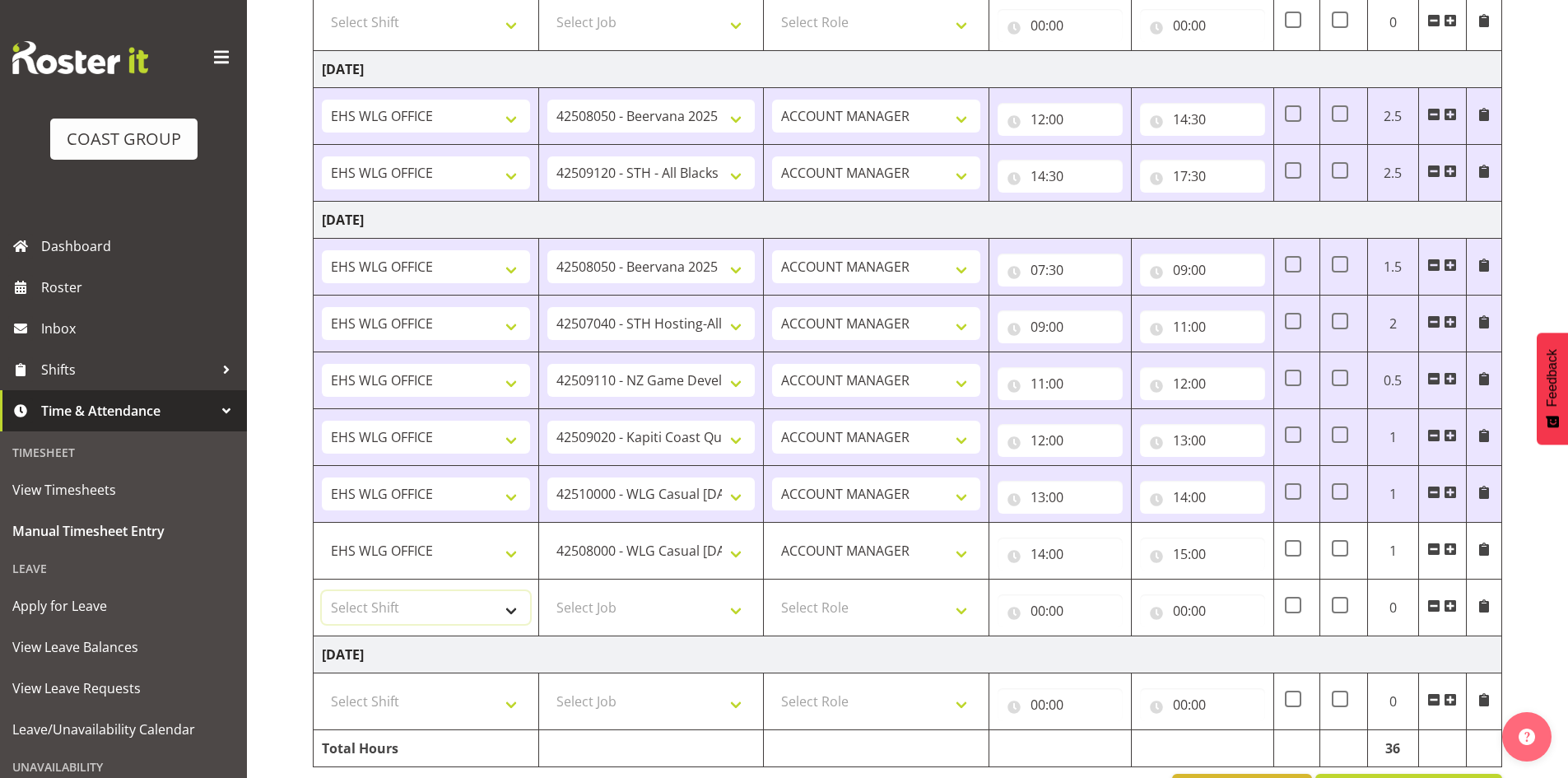
click at [513, 608] on select "Select Shift [DATE] Break Beervana @ Stadium [DATE] Break Building Nations @ Ta…" at bounding box center [425, 606] width 208 height 33
select select "1464"
click at [322, 590] on select "Select Shift [DATE] Break Beervana @ Stadium [DATE] Break Building Nations @ Ta…" at bounding box center [425, 606] width 208 height 33
click at [735, 611] on select "Select Job 1 Carlton Events 1 [PERSON_NAME][GEOGRAPHIC_DATA] 1 [PERSON_NAME][GE…" at bounding box center [651, 606] width 208 height 33
select select "69"
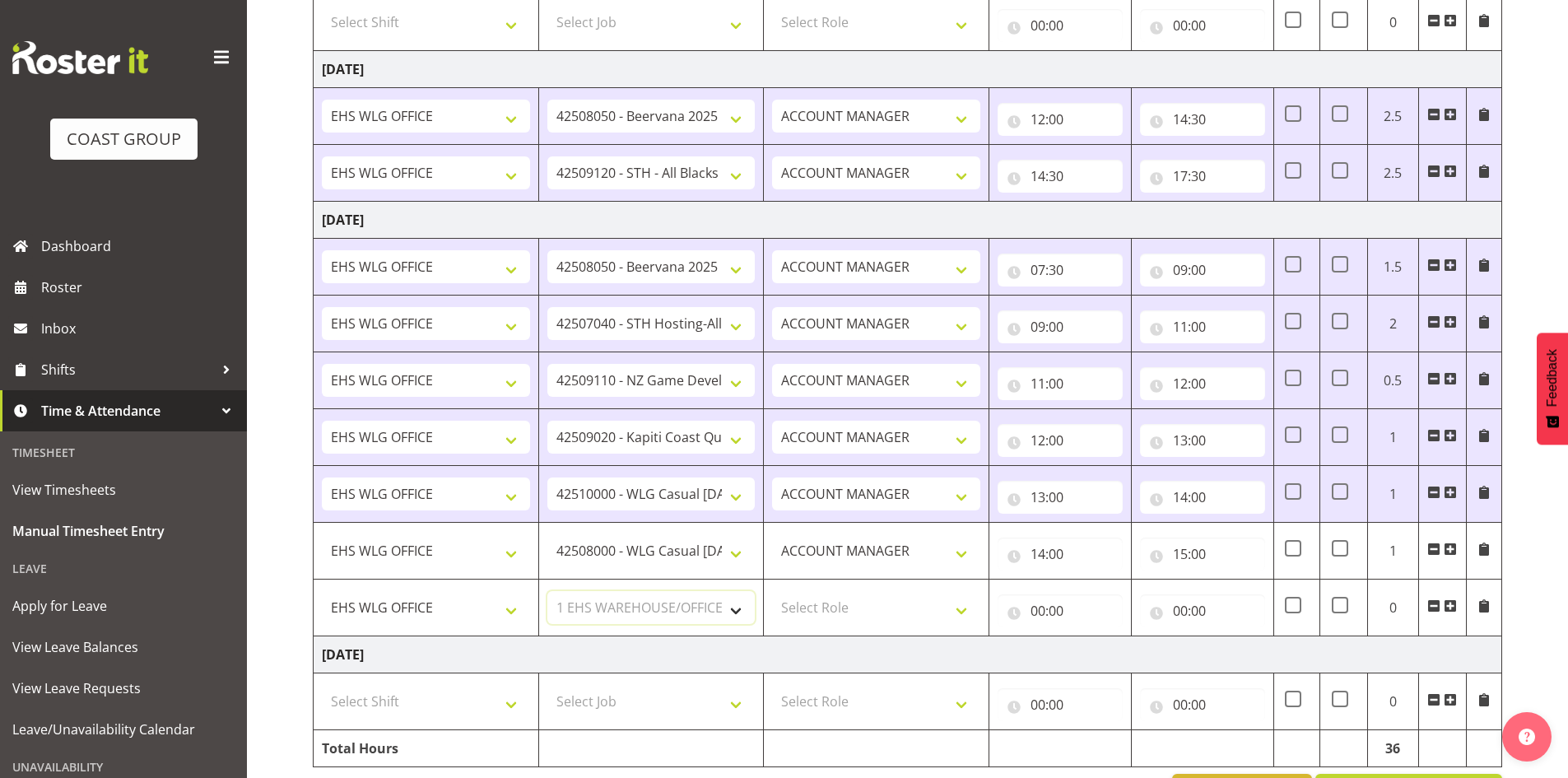
click at [548, 590] on select "Select Job 1 Carlton Events 1 [PERSON_NAME][GEOGRAPHIC_DATA] 1 [PERSON_NAME][GE…" at bounding box center [651, 606] width 208 height 33
click at [957, 606] on select "Select Role EHS WLG OPS ACCOUNT MANAGER" at bounding box center [875, 606] width 208 height 33
select select "197"
click at [771, 590] on select "Select Role EHS WLG OPS ACCOUNT MANAGER" at bounding box center [875, 606] width 208 height 33
click at [1034, 615] on input "00:00" at bounding box center [1060, 610] width 125 height 33
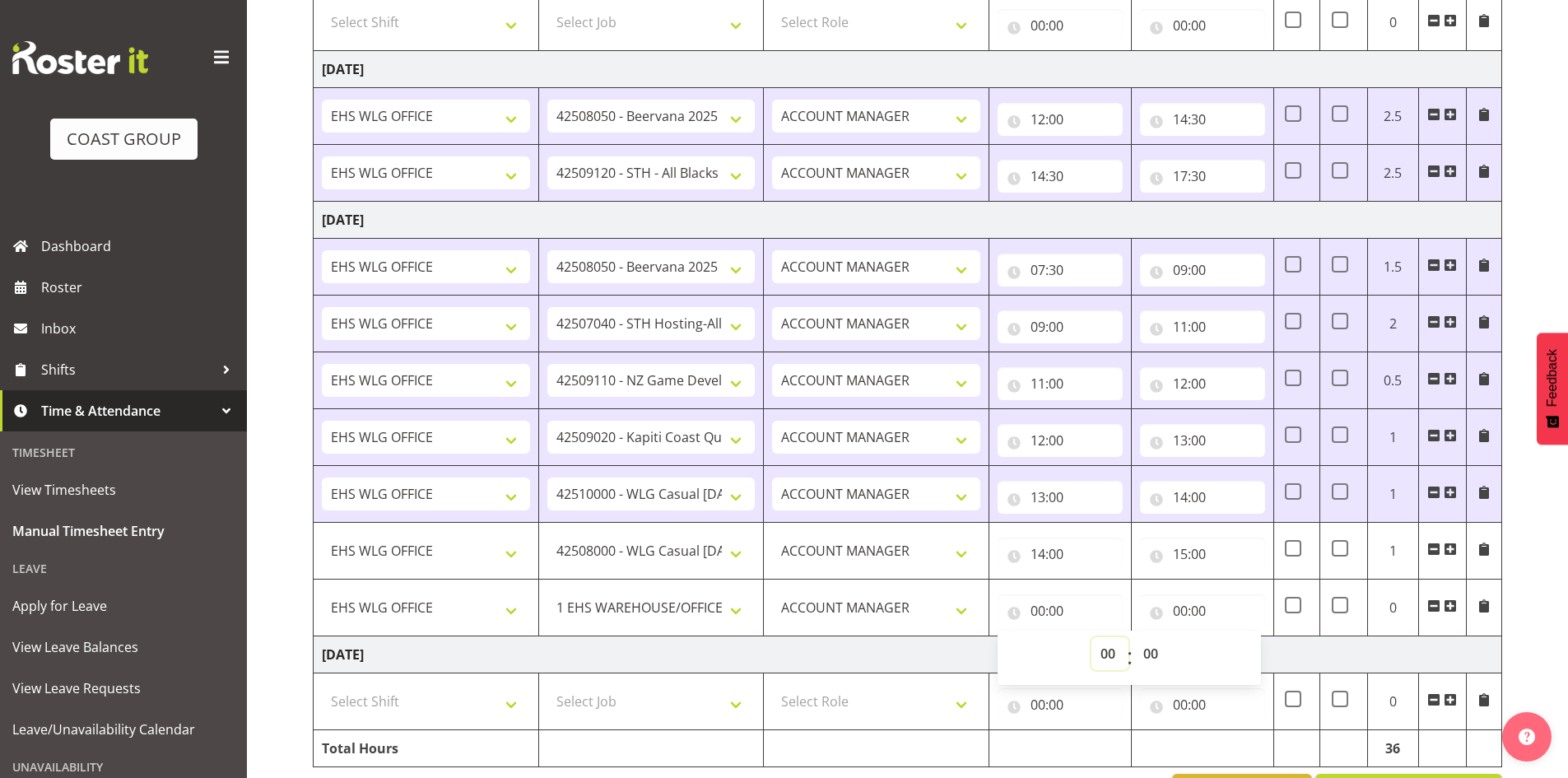
click at [1107, 660] on select "00 01 02 03 04 05 06 07 08 09 10 11 12 13 14 15 16 17 18 19 20 21 22 23" at bounding box center [1110, 653] width 37 height 33
select select "15"
click at [1091, 637] on select "00 01 02 03 04 05 06 07 08 09 10 11 12 13 14 15 16 17 18 19 20 21 22 23" at bounding box center [1110, 653] width 37 height 33
type input "15:00"
click at [1176, 611] on input "00:00" at bounding box center [1202, 610] width 125 height 33
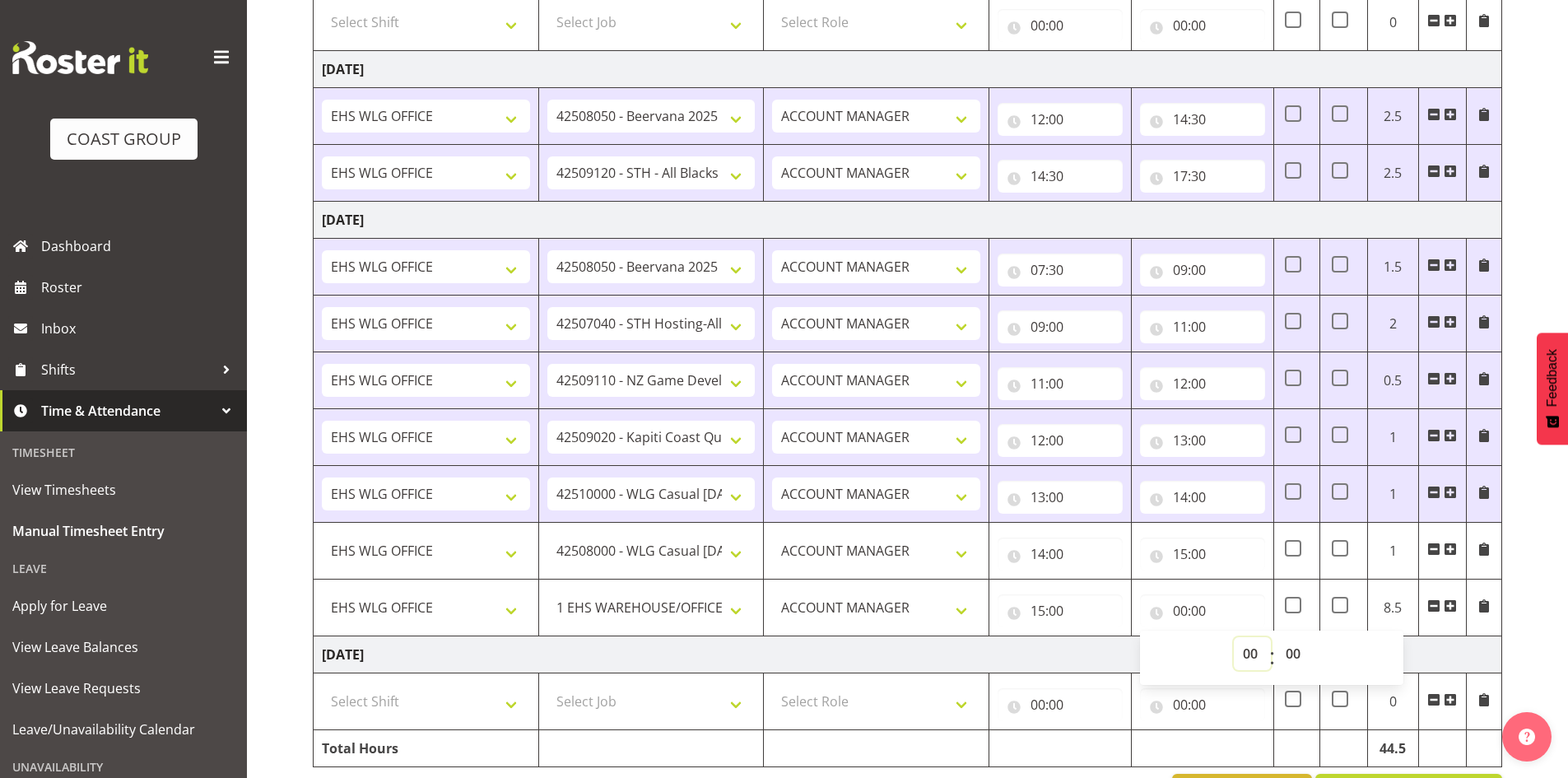
click at [1251, 656] on select "00 01 02 03 04 05 06 07 08 09 10 11 12 13 14 15 16 17 18 19 20 21 22 23" at bounding box center [1252, 653] width 37 height 33
select select "16"
click at [1233, 637] on select "00 01 02 03 04 05 06 07 08 09 10 11 12 13 14 15 16 17 18 19 20 21 22 23" at bounding box center [1252, 653] width 37 height 33
type input "16:00"
click at [1296, 660] on select "00 01 02 03 04 05 06 07 08 09 10 11 12 13 14 15 16 17 18 19 20 21 22 23 24 25 2…" at bounding box center [1295, 653] width 37 height 33
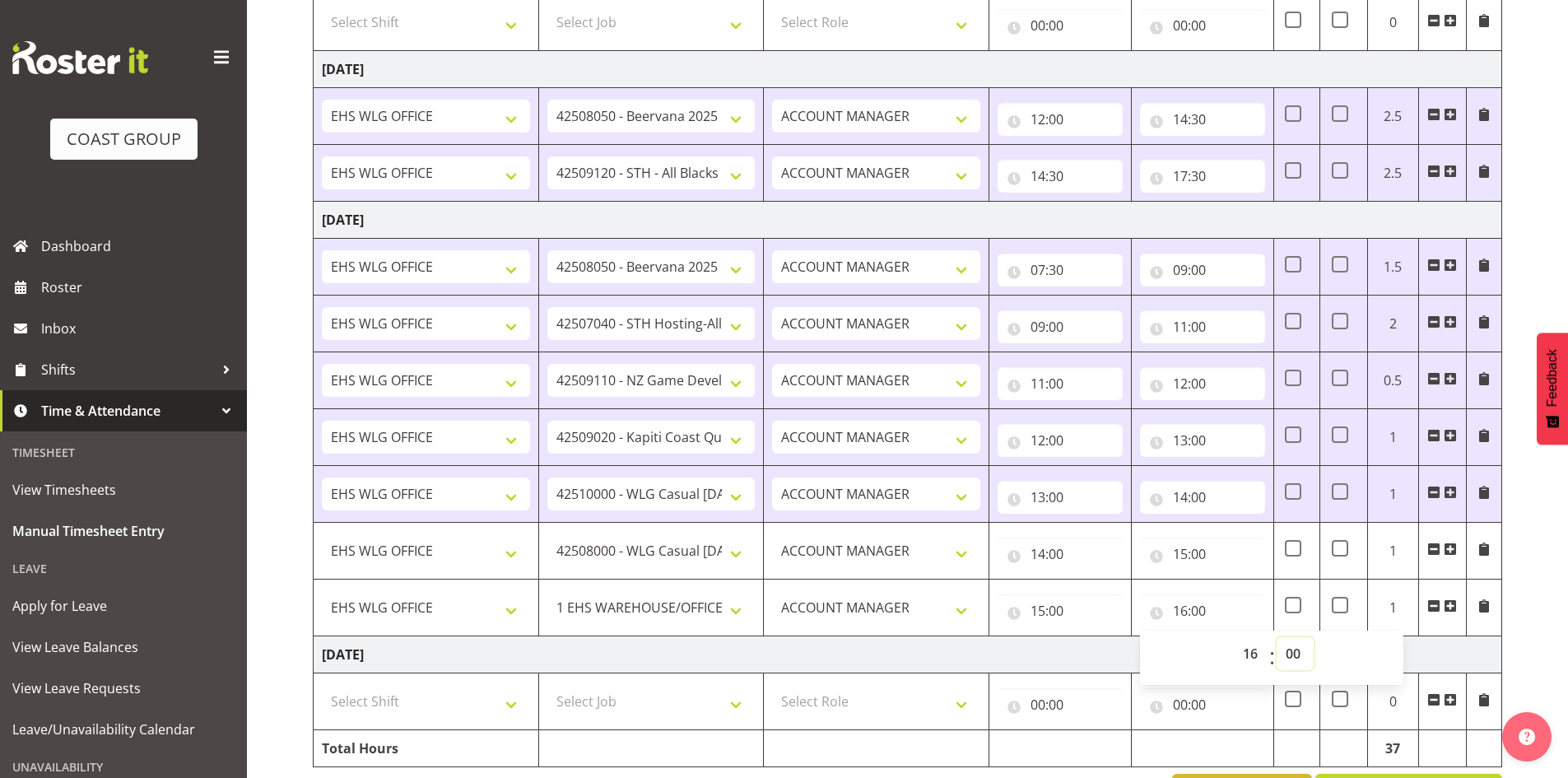
select select "30"
click at [1276, 637] on select "00 01 02 03 04 05 06 07 08 09 10 11 12 13 14 15 16 17 18 19 20 21 22 23 24 25 2…" at bounding box center [1295, 653] width 37 height 33
type input "16:30"
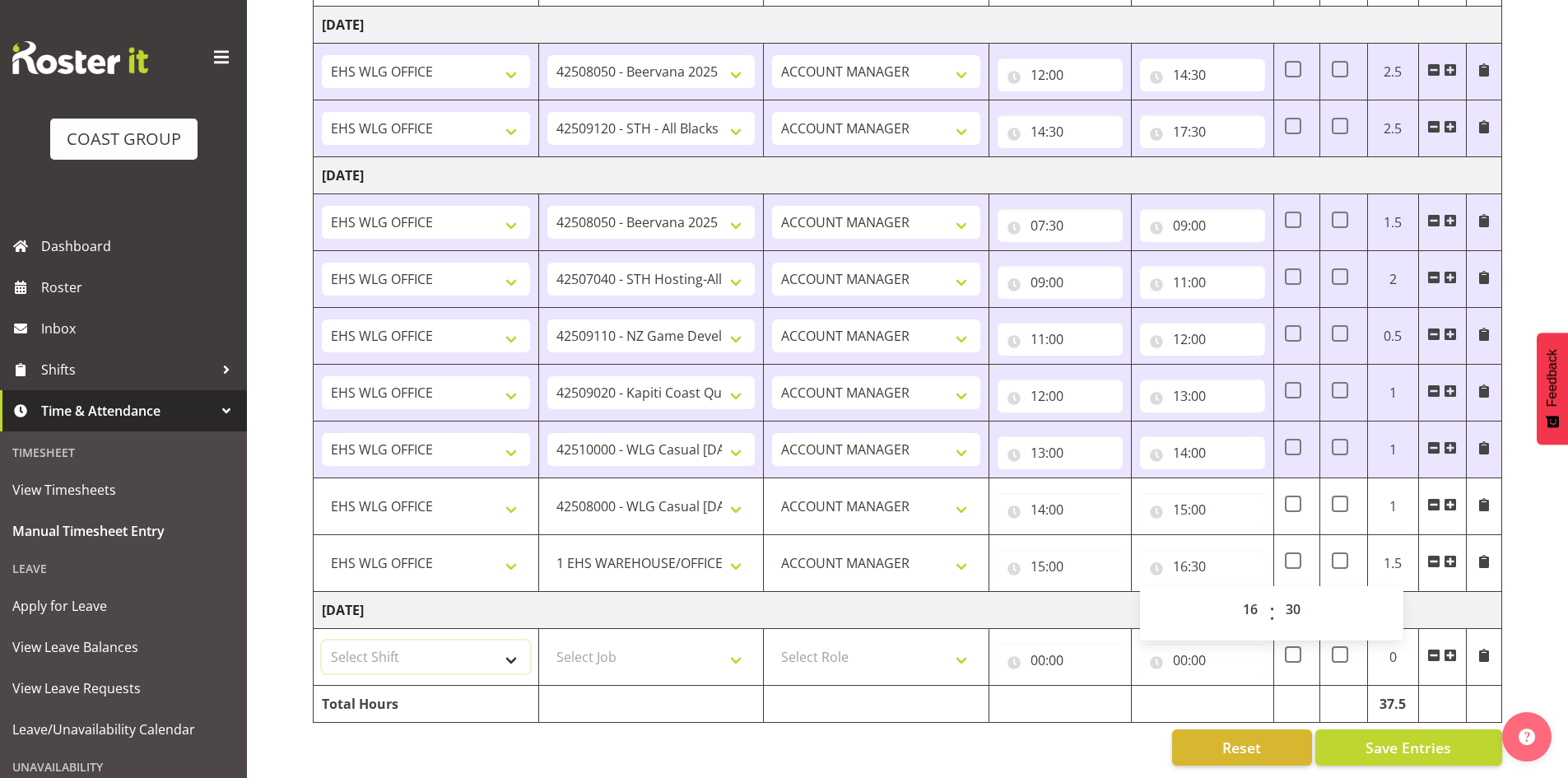
click at [513, 645] on select "Select Shift [DATE] Break Beervana @ Stadium [DATE] Break Building Nations @ Ta…" at bounding box center [425, 656] width 208 height 33
select select "1464"
click at [513, 644] on select "Select Shift [DATE] Break Beervana @ Stadium [DATE] Break Building Nations @ Ta…" at bounding box center [425, 656] width 208 height 33
click at [1450, 648] on span at bounding box center [1450, 655] width 13 height 13
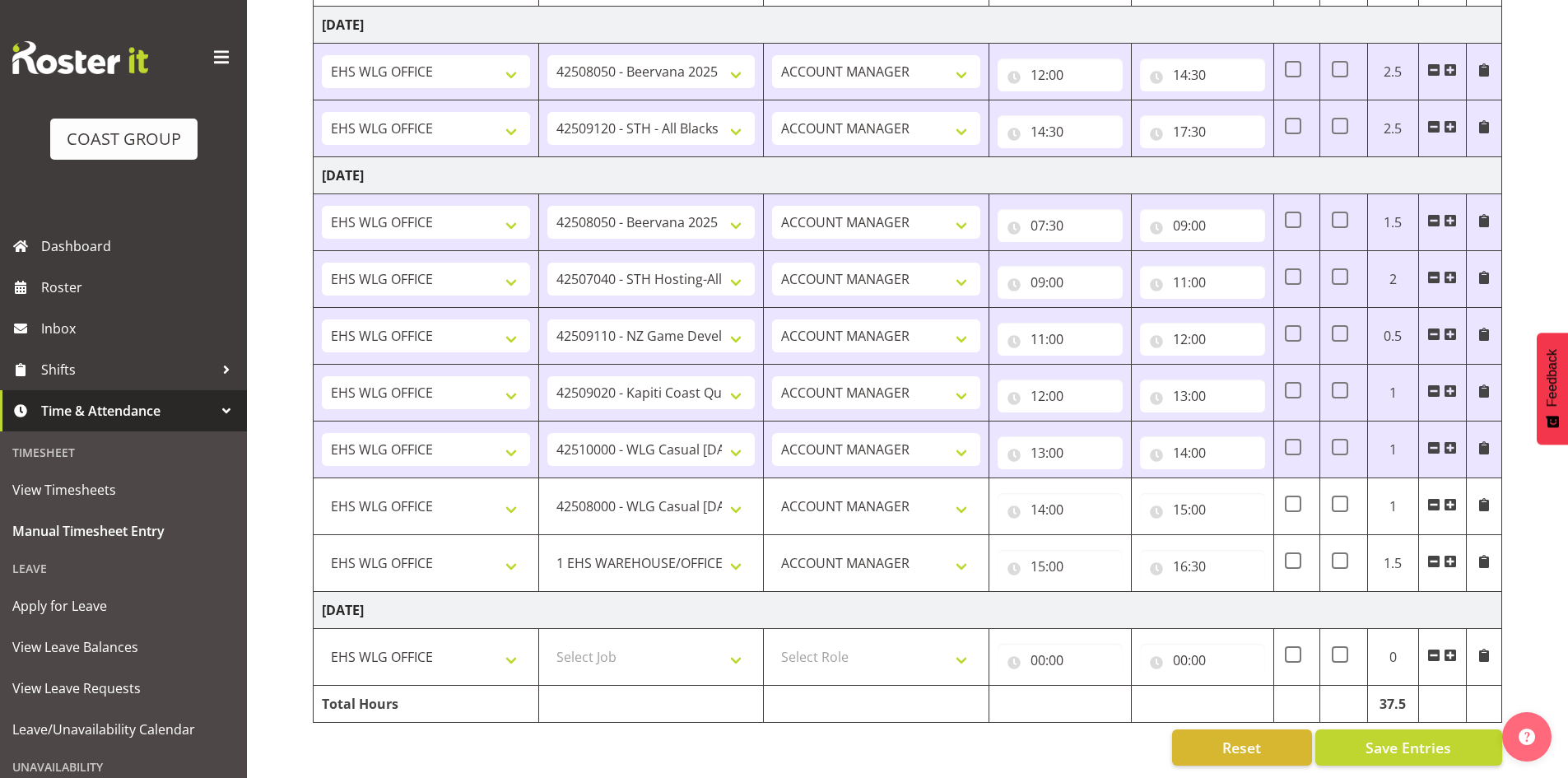
click at [1450, 648] on span at bounding box center [1450, 655] width 13 height 13
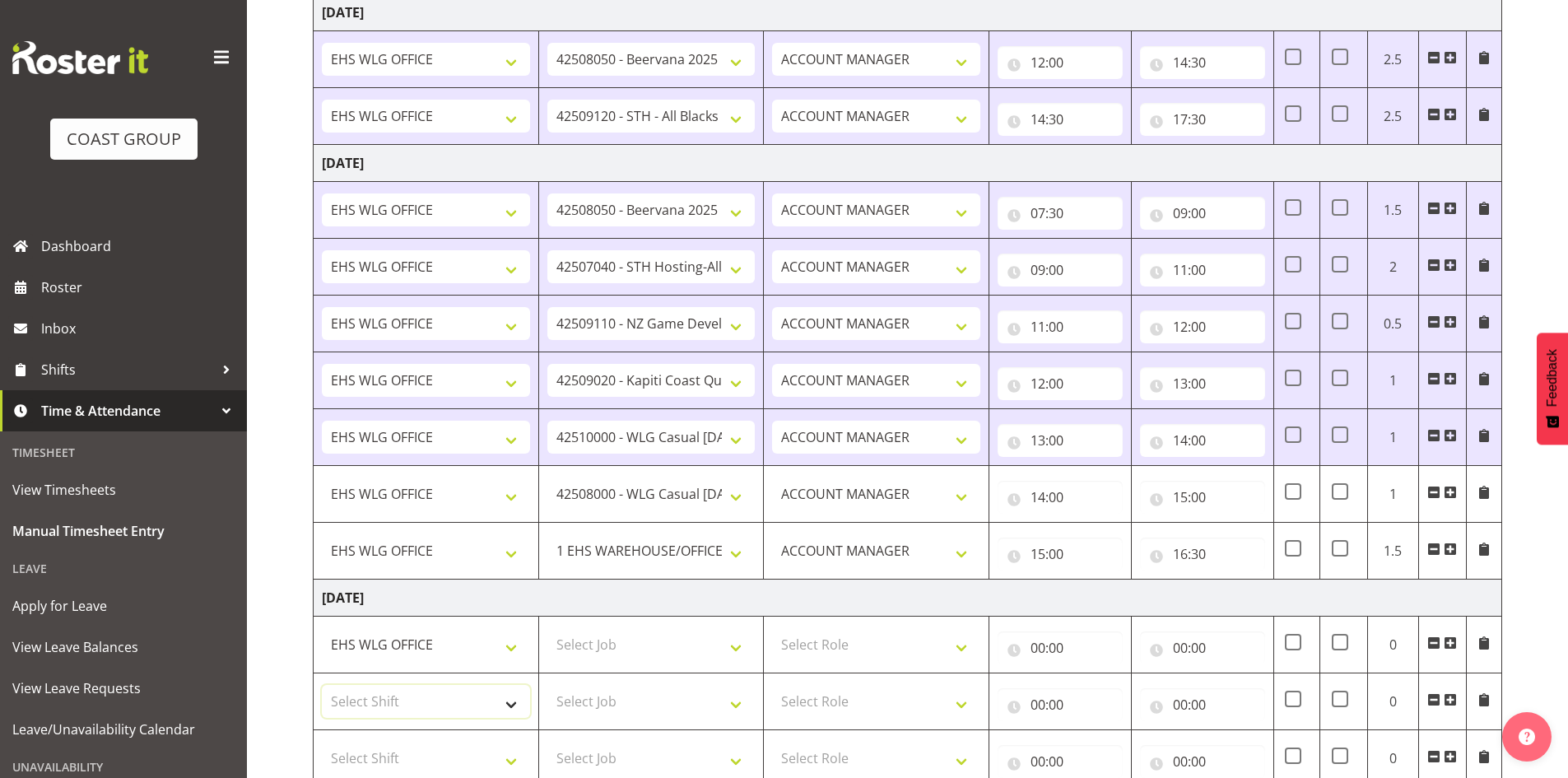
click at [504, 703] on select "Select Shift [DATE] Break Beervana @ Stadium [DATE] Break Building Nations @ Ta…" at bounding box center [425, 701] width 208 height 33
select select "1464"
click at [505, 703] on select "Select Shift [DATE] Break Beervana @ Stadium [DATE] Break Building Nations @ Ta…" at bounding box center [425, 701] width 208 height 33
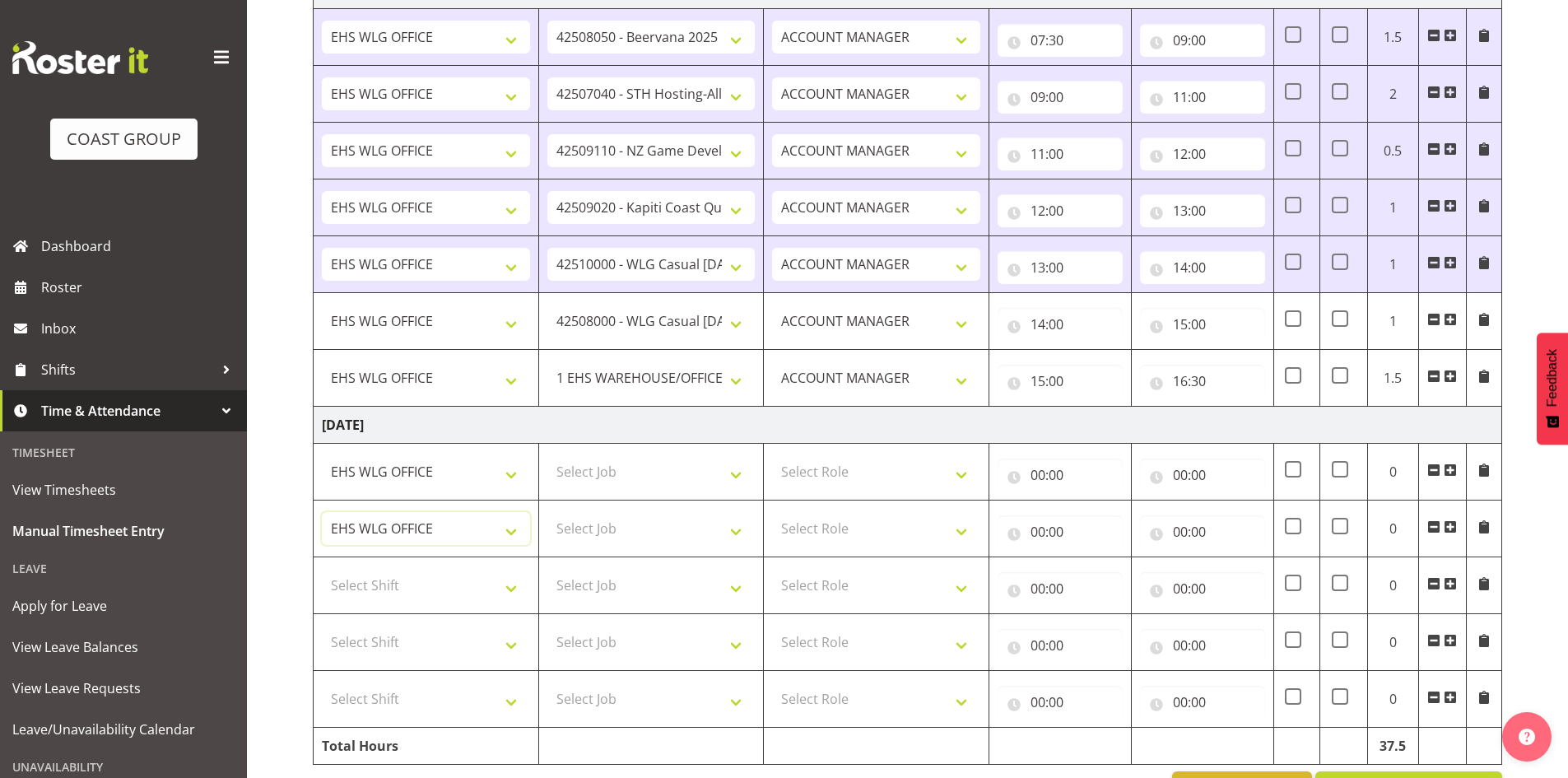
scroll to position [1663, 0]
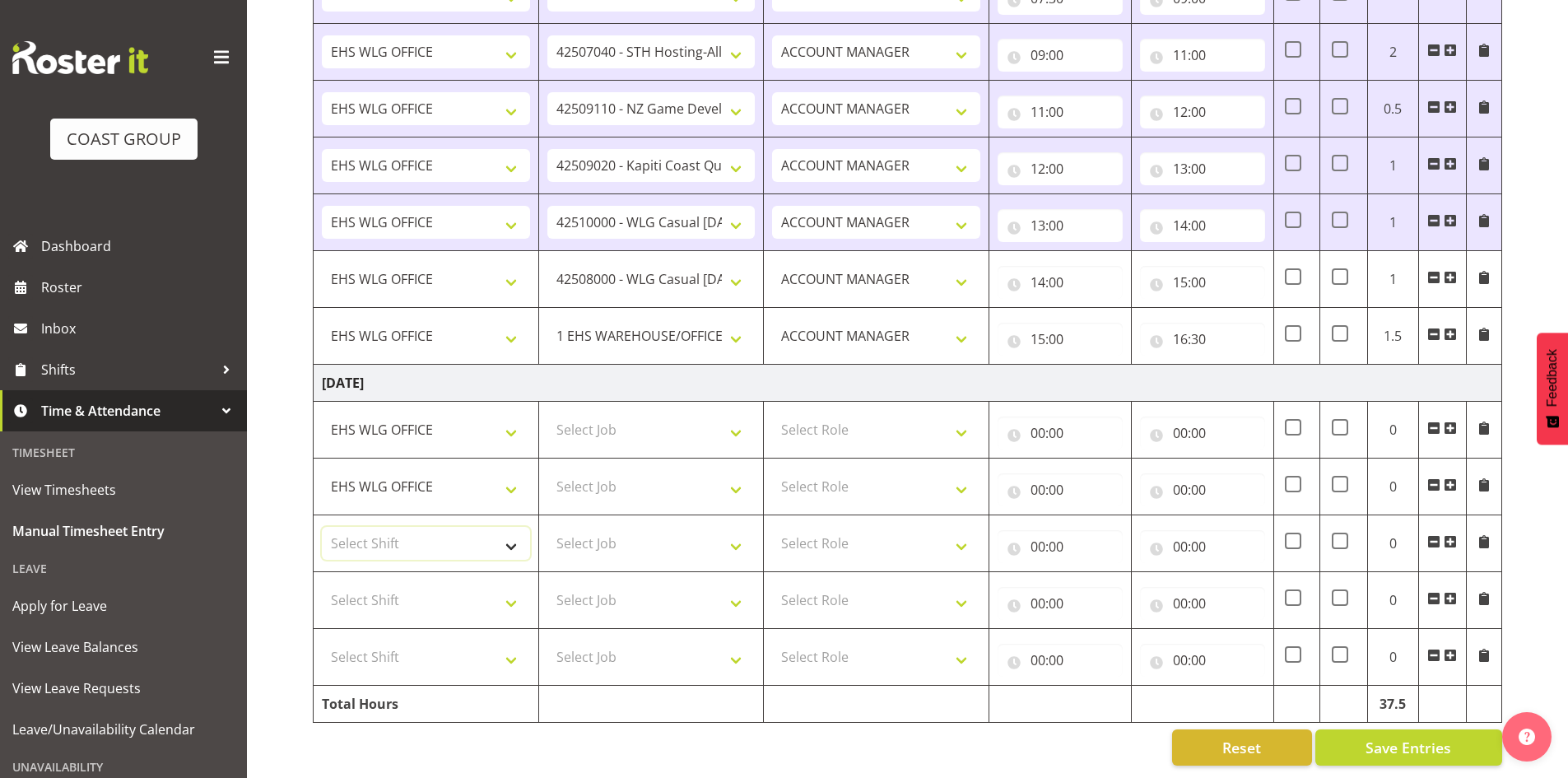
click at [518, 535] on select "Select Shift [DATE] Break Beervana @ Stadium [DATE] Break Building Nations @ Ta…" at bounding box center [425, 543] width 208 height 33
select select "1464"
drag, startPoint x: 517, startPoint y: 535, endPoint x: 514, endPoint y: 584, distance: 49.1
click at [517, 535] on select "Select Shift [DATE] Break Beervana @ Stadium [DATE] Break Building Nations @ Ta…" at bounding box center [425, 543] width 208 height 33
click at [512, 585] on select "Select Shift [DATE] Break Beervana @ Stadium [DATE] Break Building Nations @ Ta…" at bounding box center [425, 599] width 208 height 33
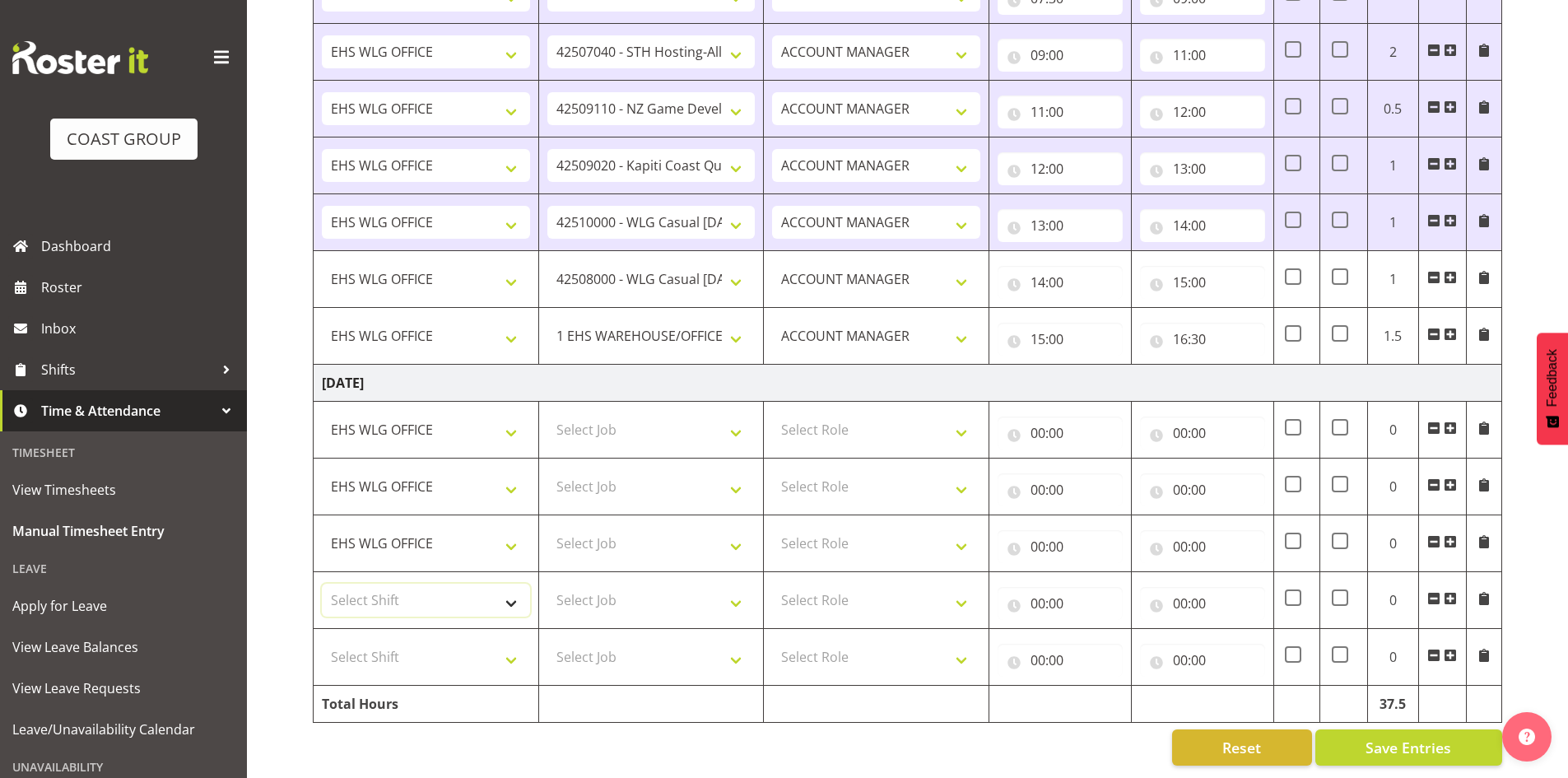
select select "1464"
click at [512, 585] on select "Select Shift [DATE] Break Beervana @ Stadium [DATE] Break Building Nations @ Ta…" at bounding box center [425, 599] width 208 height 33
click at [739, 418] on select "Select Job 1 Carlton Events 1 [PERSON_NAME][GEOGRAPHIC_DATA] 1 [PERSON_NAME][GE…" at bounding box center [651, 429] width 208 height 33
select select "8676"
click at [548, 413] on select "Select Job 1 Carlton Events 1 [PERSON_NAME][GEOGRAPHIC_DATA] 1 [PERSON_NAME][GE…" at bounding box center [651, 429] width 208 height 33
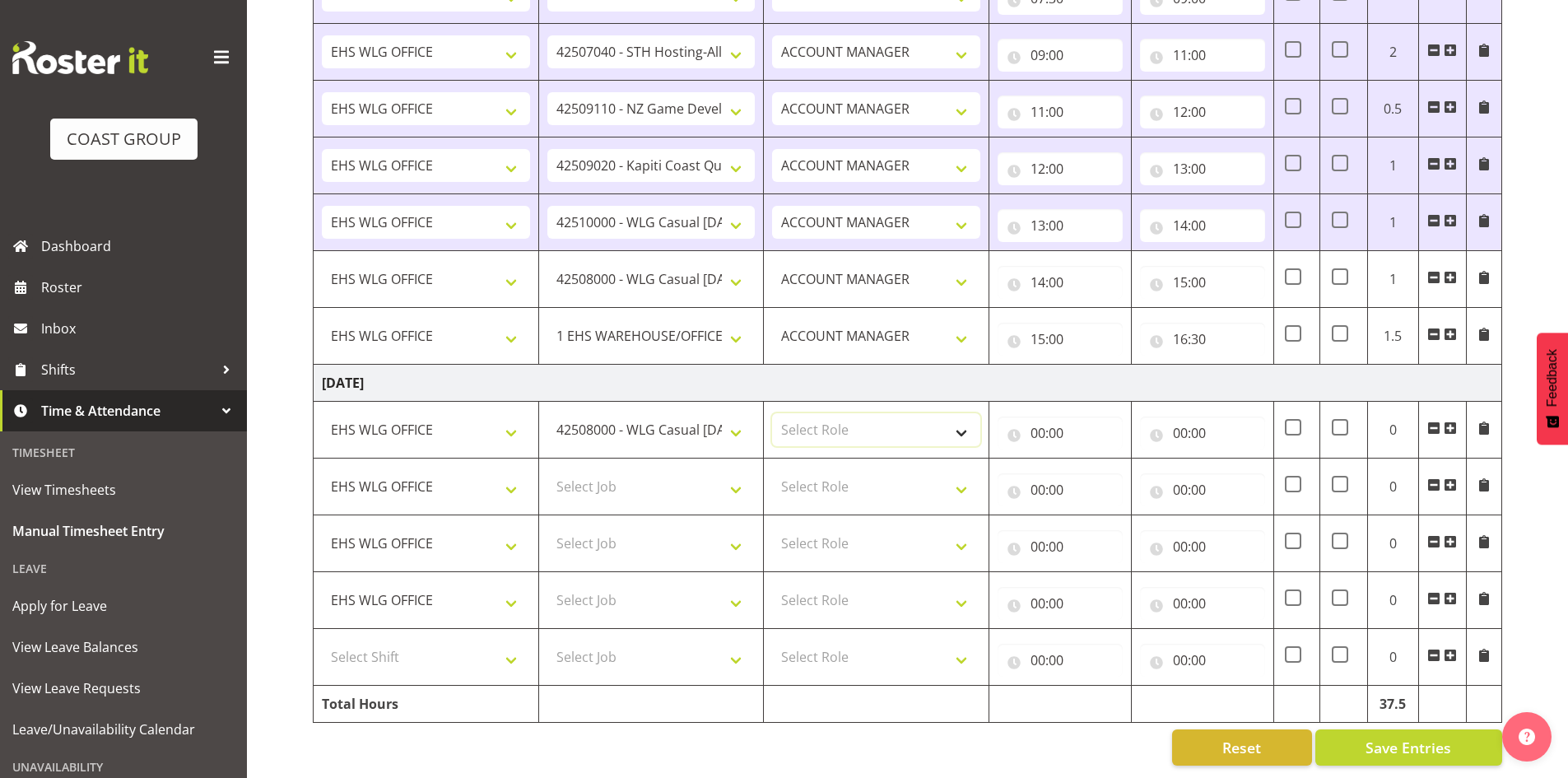
click at [965, 413] on select "Select Role EHS WLG OPS ACCOUNT MANAGER" at bounding box center [875, 429] width 208 height 33
select select "197"
click at [771, 413] on select "Select Role EHS WLG OPS ACCOUNT MANAGER" at bounding box center [875, 429] width 208 height 33
click at [1034, 420] on input "00:00" at bounding box center [1060, 432] width 125 height 33
click at [1107, 459] on select "00 01 02 03 04 05 06 07 08 09 10 11 12 13 14 15 16 17 18 19 20 21 22 23" at bounding box center [1110, 475] width 37 height 33
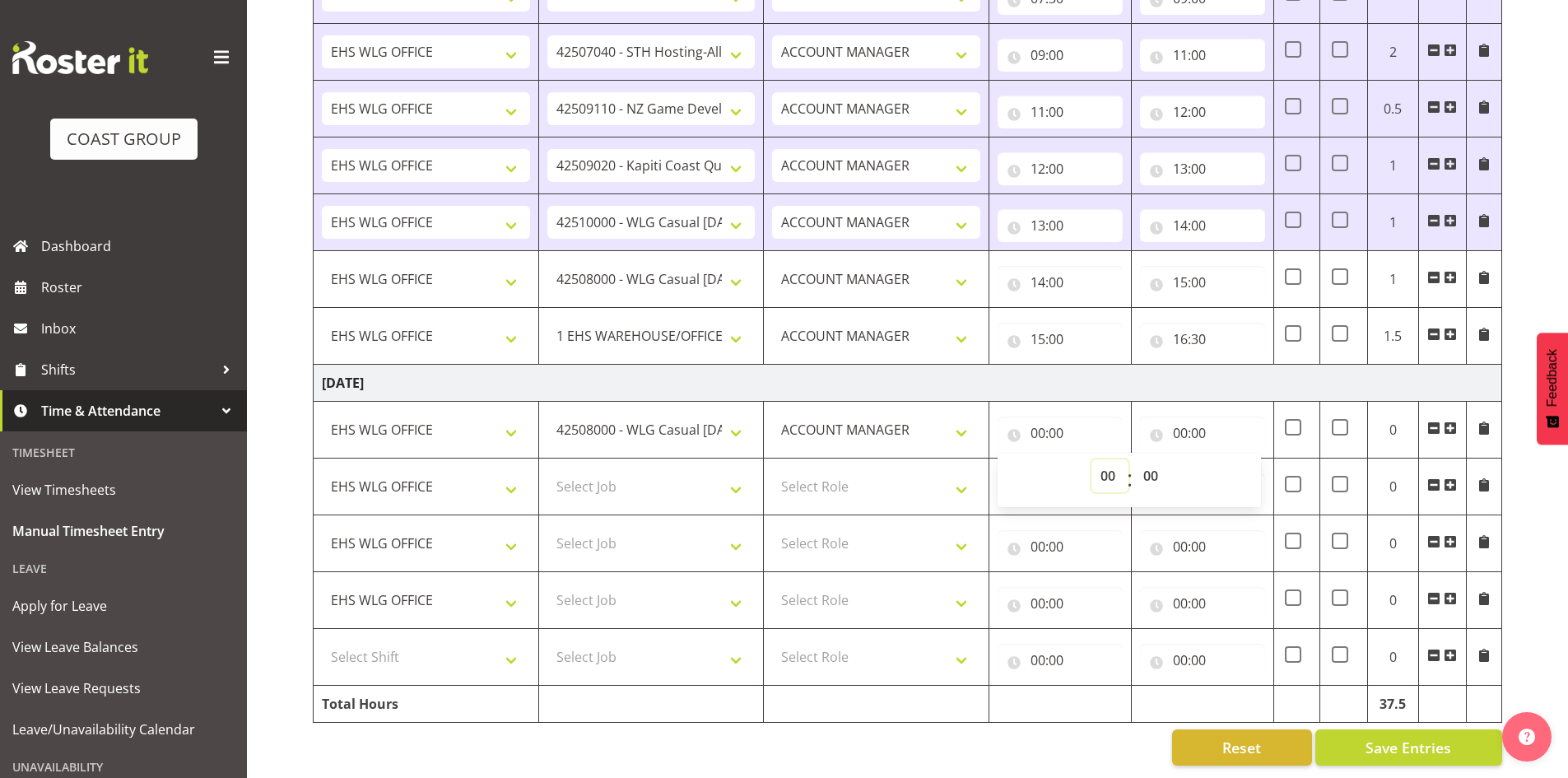
select select "7"
click at [1091, 459] on select "00 01 02 03 04 05 06 07 08 09 10 11 12 13 14 15 16 17 18 19 20 21 22 23" at bounding box center [1110, 475] width 37 height 33
type input "07:00"
click at [1150, 459] on select "00 01 02 03 04 05 06 07 08 09 10 11 12 13 14 15 16 17 18 19 20 21 22 23 24 25 2…" at bounding box center [1153, 475] width 37 height 33
select select "30"
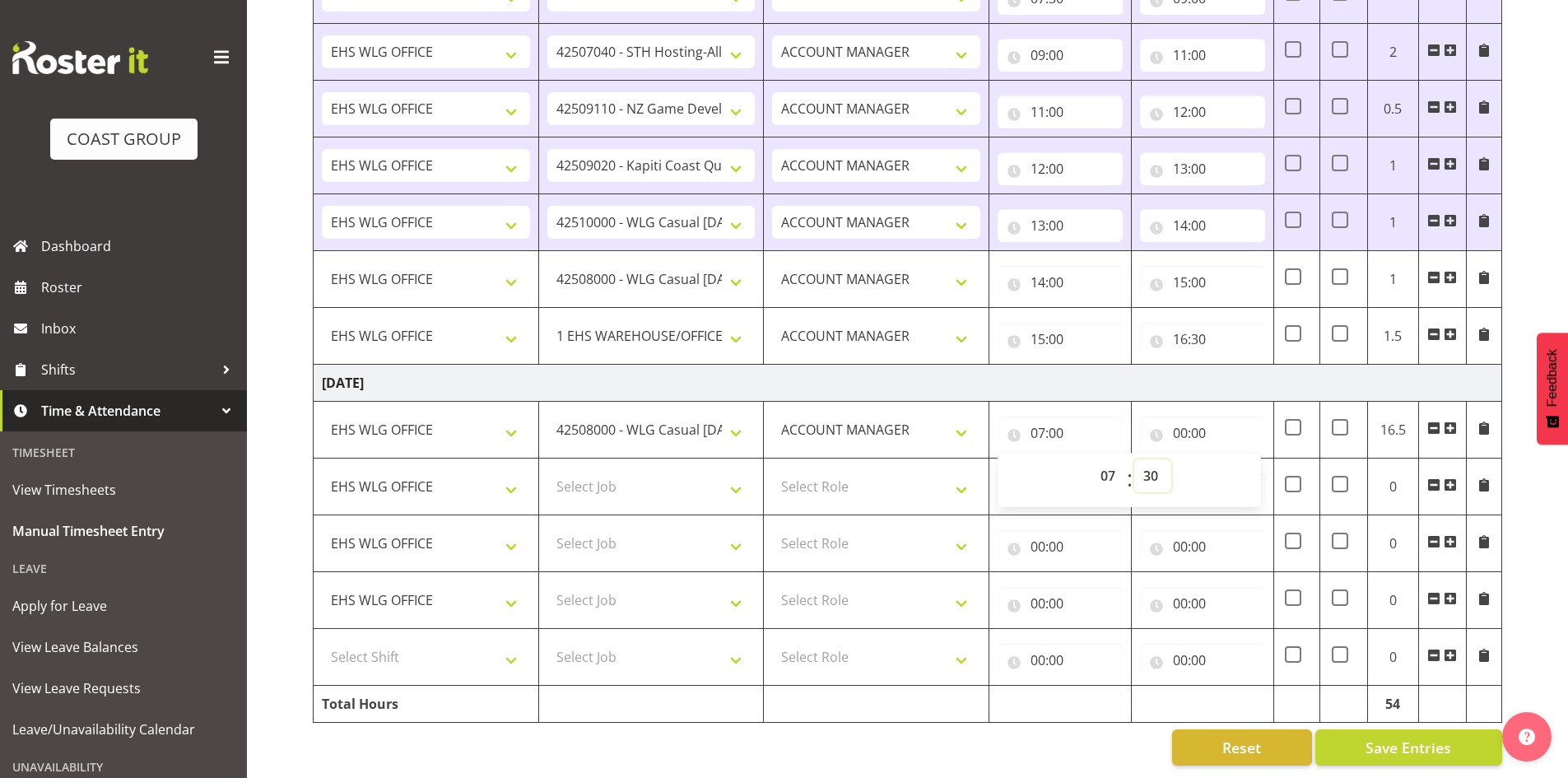
click at [1134, 459] on select "00 01 02 03 04 05 06 07 08 09 10 11 12 13 14 15 16 17 18 19 20 21 22 23 24 25 2…" at bounding box center [1153, 475] width 37 height 33
type input "07:30"
click at [1182, 419] on input "00:00" at bounding box center [1202, 432] width 125 height 33
click at [1253, 459] on select "00 01 02 03 04 05 06 07 08 09 10 11 12 13 14 15 16 17 18 19 20 21 22 23" at bounding box center [1252, 475] width 37 height 33
select select "9"
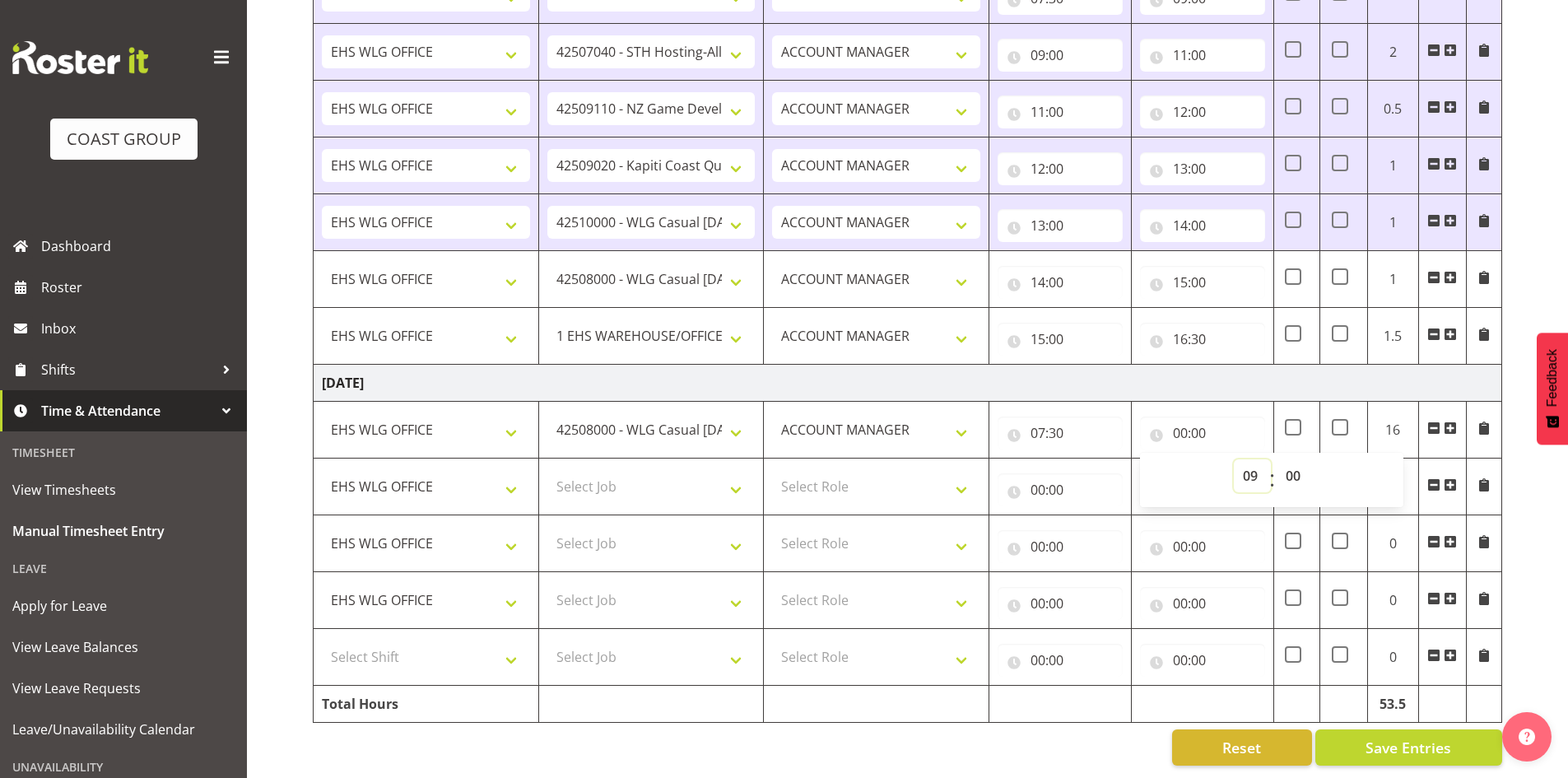
click at [1233, 459] on select "00 01 02 03 04 05 06 07 08 09 10 11 12 13 14 15 16 17 18 19 20 21 22 23" at bounding box center [1252, 475] width 37 height 33
type input "09:00"
click at [1249, 461] on select "00 01 02 03 04 05 06 07 08 09 10 11 12 13 14 15 16 17 18 19 20 21 22 23" at bounding box center [1252, 475] width 37 height 33
select select "8"
click at [1233, 459] on select "00 01 02 03 04 05 06 07 08 09 10 11 12 13 14 15 16 17 18 19 20 21 22 23" at bounding box center [1252, 475] width 37 height 33
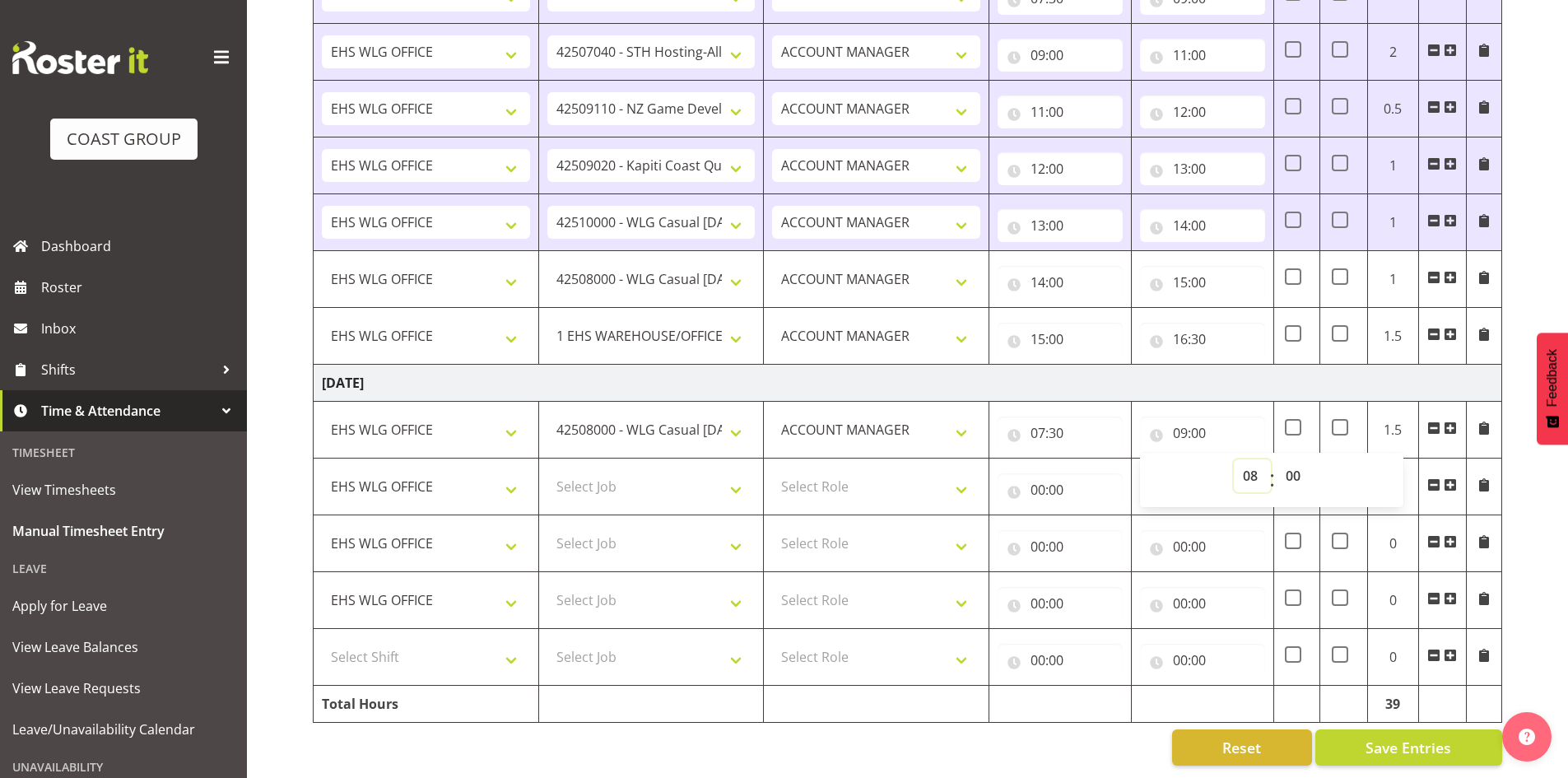
type input "08:00"
click at [1295, 459] on select "00 01 02 03 04 05 06 07 08 09 10 11 12 13 14 15 16 17 18 19 20 21 22 23 24 25 2…" at bounding box center [1295, 475] width 37 height 33
select select "30"
click at [1276, 459] on select "00 01 02 03 04 05 06 07 08 09 10 11 12 13 14 15 16 17 18 19 20 21 22 23 24 25 2…" at bounding box center [1295, 475] width 37 height 33
type input "08:30"
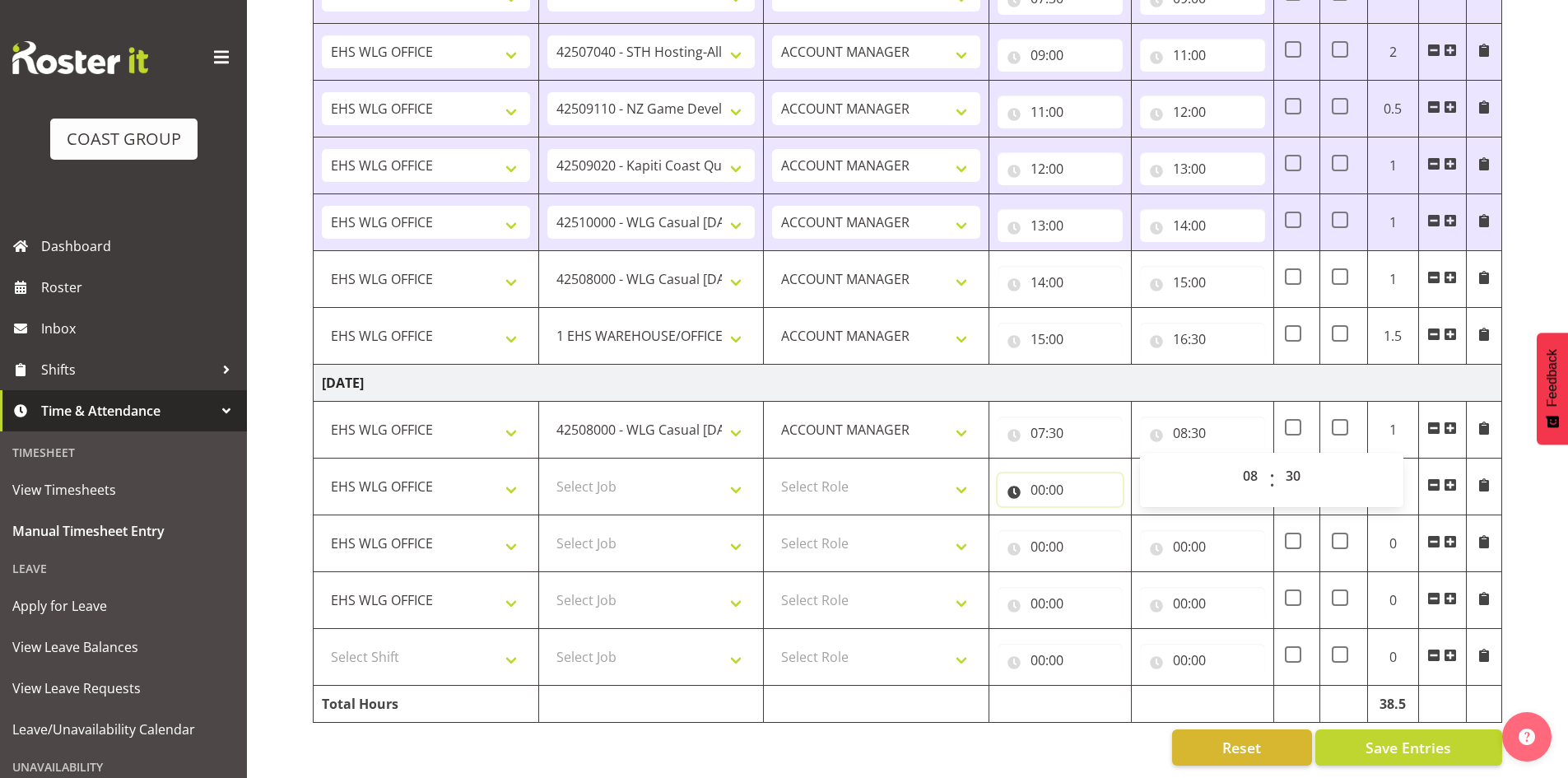
click at [1034, 477] on input "00:00" at bounding box center [1060, 489] width 125 height 33
click at [1111, 516] on select "00 01 02 03 04 05 06 07 08 09 10 11 12 13 14 15 16 17 18 19 20 21 22 23" at bounding box center [1110, 532] width 37 height 33
select select "8"
click at [1091, 516] on select "00 01 02 03 04 05 06 07 08 09 10 11 12 13 14 15 16 17 18 19 20 21 22 23" at bounding box center [1110, 532] width 37 height 33
type input "08:00"
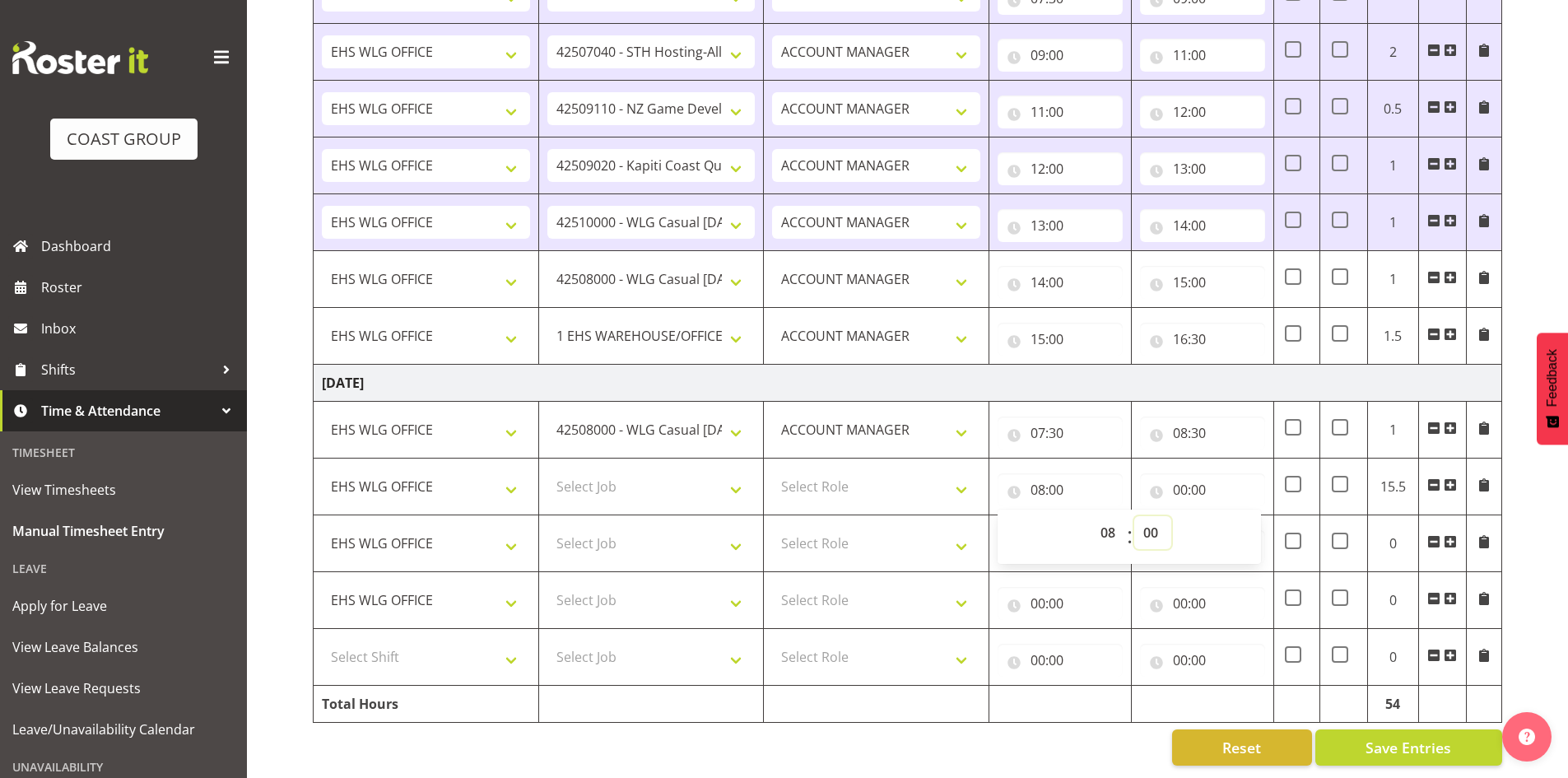
click at [1145, 522] on select "00 01 02 03 04 05 06 07 08 09 10 11 12 13 14 15 16 17 18 19 20 21 22 23 24 25 2…" at bounding box center [1153, 532] width 37 height 33
select select "30"
click at [1134, 516] on select "00 01 02 03 04 05 06 07 08 09 10 11 12 13 14 15 16 17 18 19 20 21 22 23 24 25 2…" at bounding box center [1153, 532] width 37 height 33
type input "08:30"
click at [741, 472] on select "Select Job 1 Carlton Events 1 [PERSON_NAME][GEOGRAPHIC_DATA] 1 [PERSON_NAME][GE…" at bounding box center [651, 486] width 208 height 33
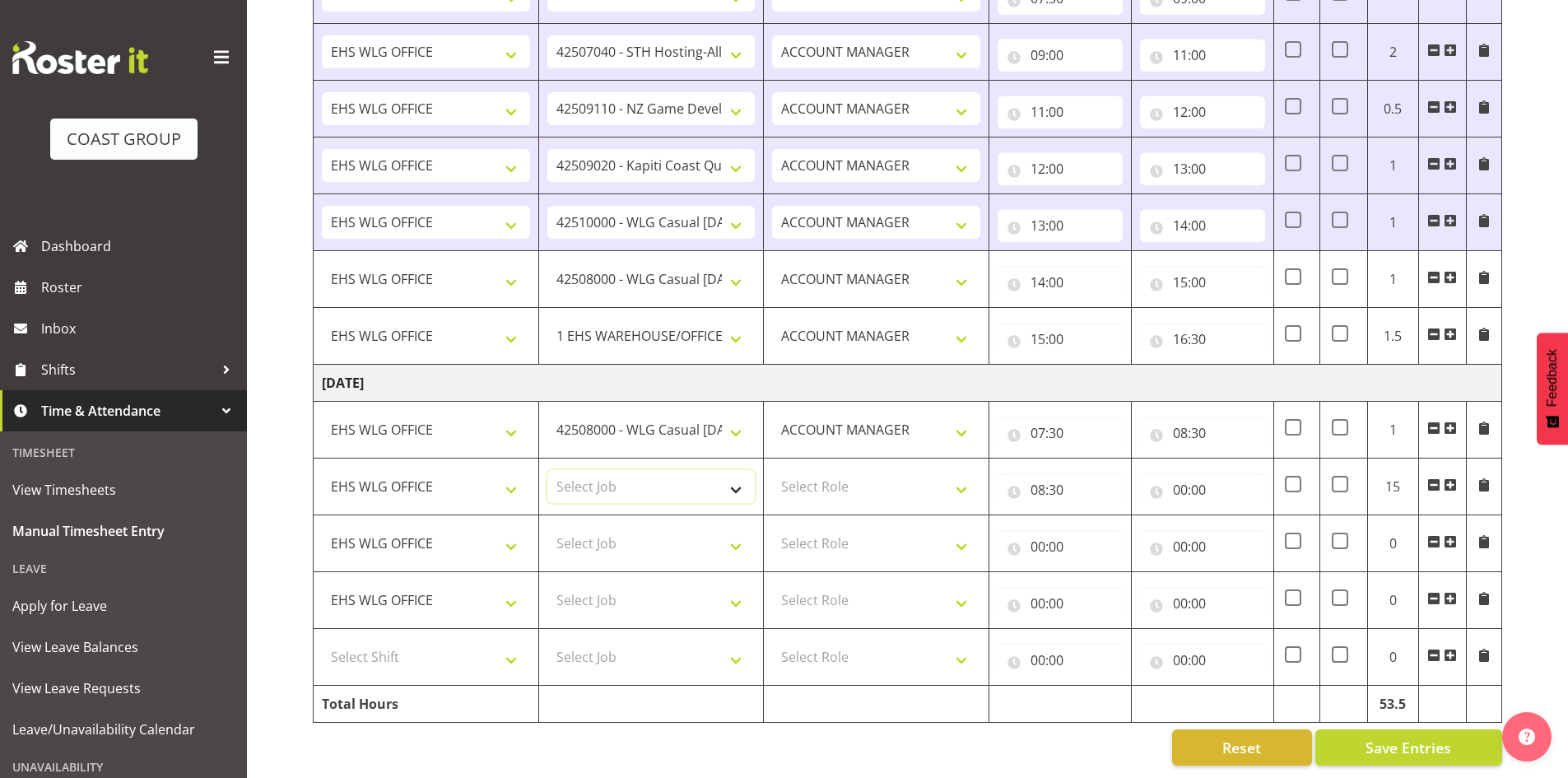
select select "9584"
click at [548, 470] on select "Select Job 1 Carlton Events 1 [PERSON_NAME][GEOGRAPHIC_DATA] 1 [PERSON_NAME][GE…" at bounding box center [651, 486] width 208 height 33
click at [964, 475] on select "Select Role EHS WLG OPS ACCOUNT MANAGER" at bounding box center [875, 486] width 208 height 33
select select "197"
click at [771, 470] on select "Select Role EHS WLG OPS ACCOUNT MANAGER" at bounding box center [875, 486] width 208 height 33
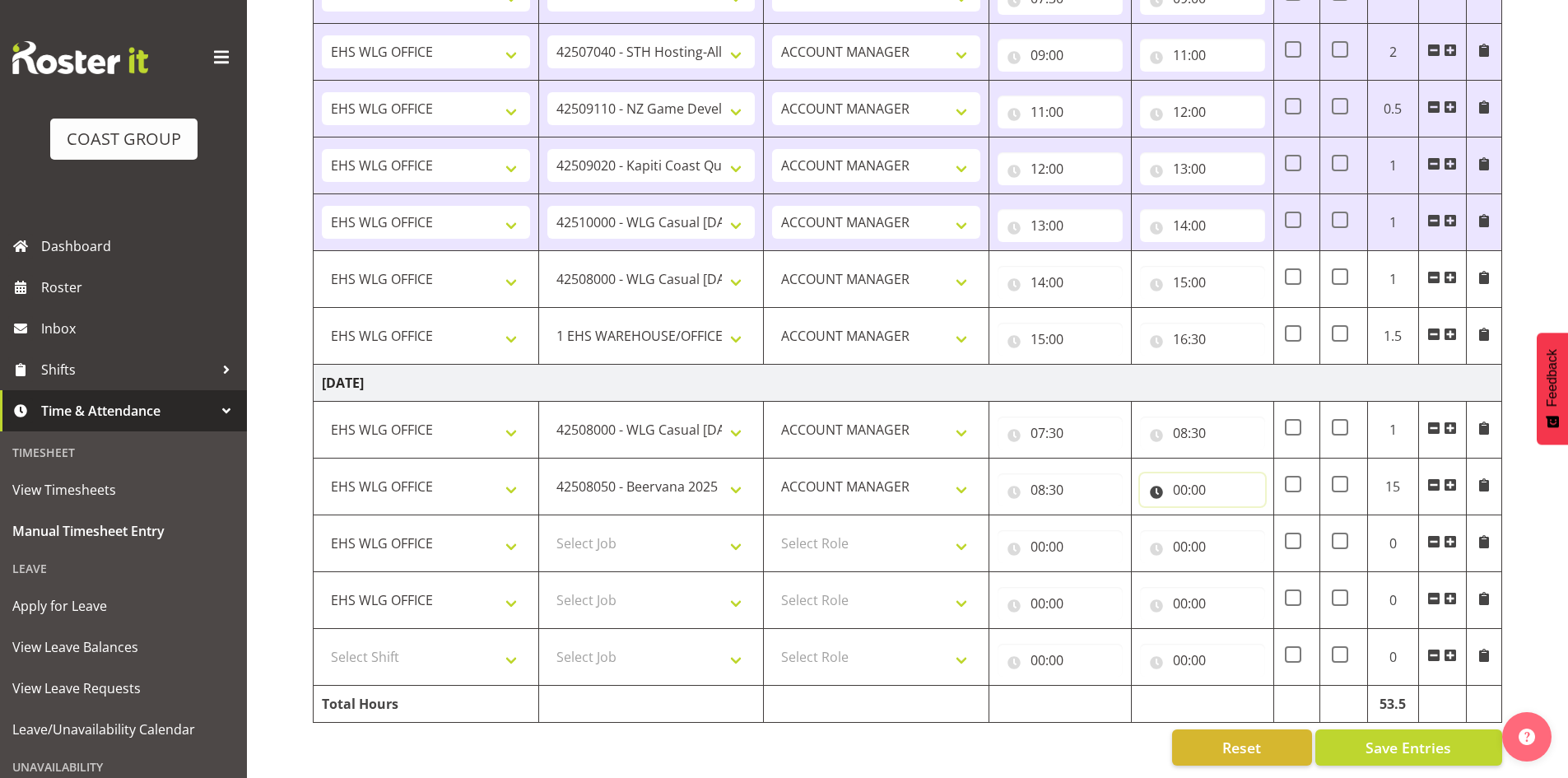
click at [1177, 473] on input "00:00" at bounding box center [1202, 489] width 125 height 33
click at [1251, 519] on select "00 01 02 03 04 05 06 07 08 09 10 11 12 13 14 15 16 17 18 19 20 21 22 23" at bounding box center [1252, 532] width 37 height 33
select select "10"
click at [1233, 516] on select "00 01 02 03 04 05 06 07 08 09 10 11 12 13 14 15 16 17 18 19 20 21 22 23" at bounding box center [1252, 532] width 37 height 33
type input "10:00"
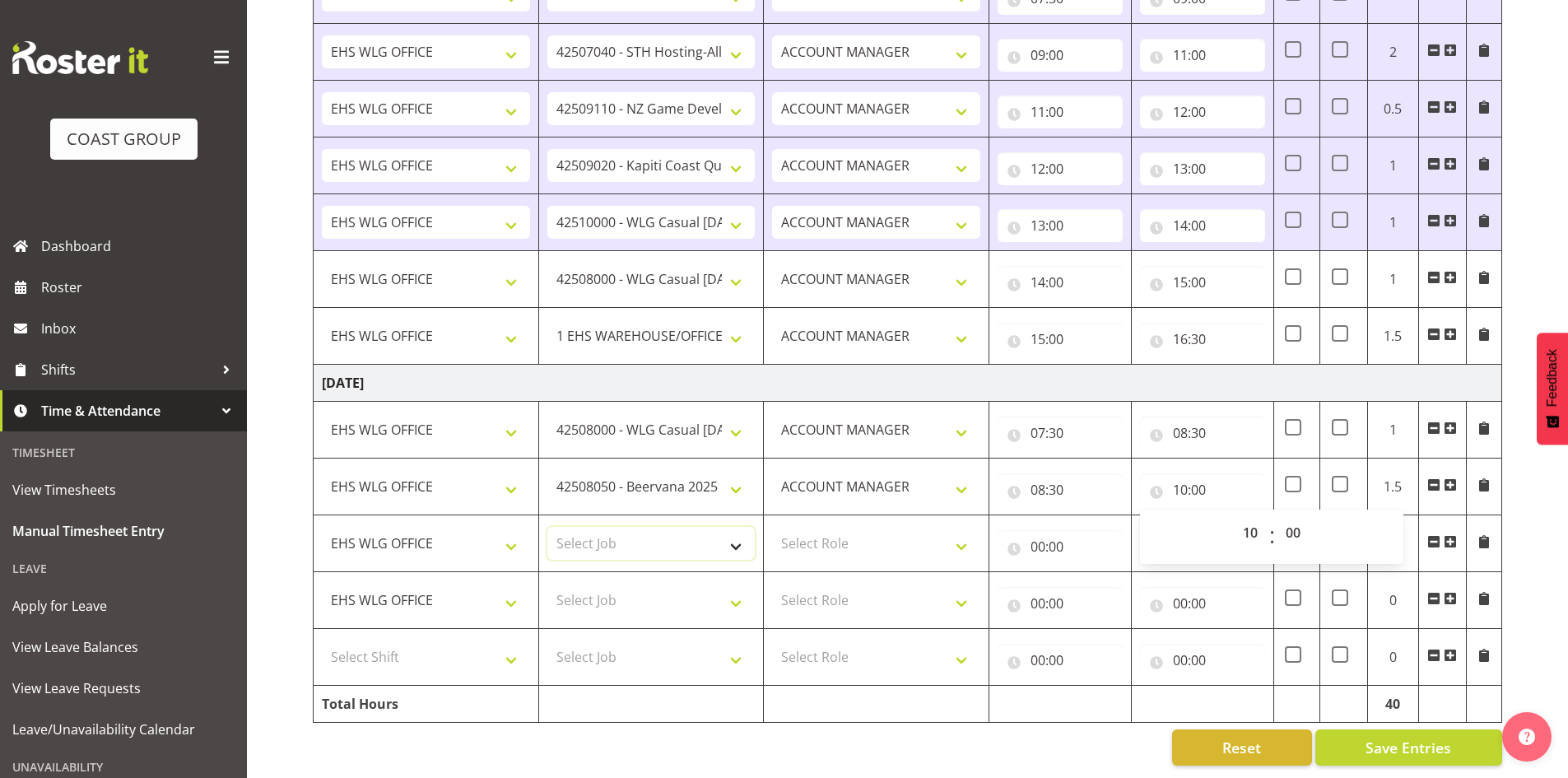
click at [735, 537] on select "Select Job 1 Carlton Events 1 [PERSON_NAME][GEOGRAPHIC_DATA] 1 [PERSON_NAME][GE…" at bounding box center [651, 543] width 208 height 33
click at [1185, 515] on td "00:00 00 01 02 03 04 05 06 07 08 09 10 11 12 13 14 15 16 17 18 19 20 21 22 23 :…" at bounding box center [1202, 543] width 143 height 57
click at [748, 528] on select "1 Carlton Events 1 [PERSON_NAME] 1 [PERSON_NAME][GEOGRAPHIC_DATA] 1 EHS WAREHOU…" at bounding box center [651, 543] width 208 height 33
click at [1188, 515] on td "00:00 00 01 02 03 04 05 06 07 08 09 10 11 12 13 14 15 16 17 18 19 20 21 22 23 :…" at bounding box center [1202, 543] width 143 height 57
click at [739, 529] on select "1 Carlton Events 1 [PERSON_NAME] 1 [PERSON_NAME][GEOGRAPHIC_DATA] 1 EHS WAREHOU…" at bounding box center [651, 543] width 208 height 33
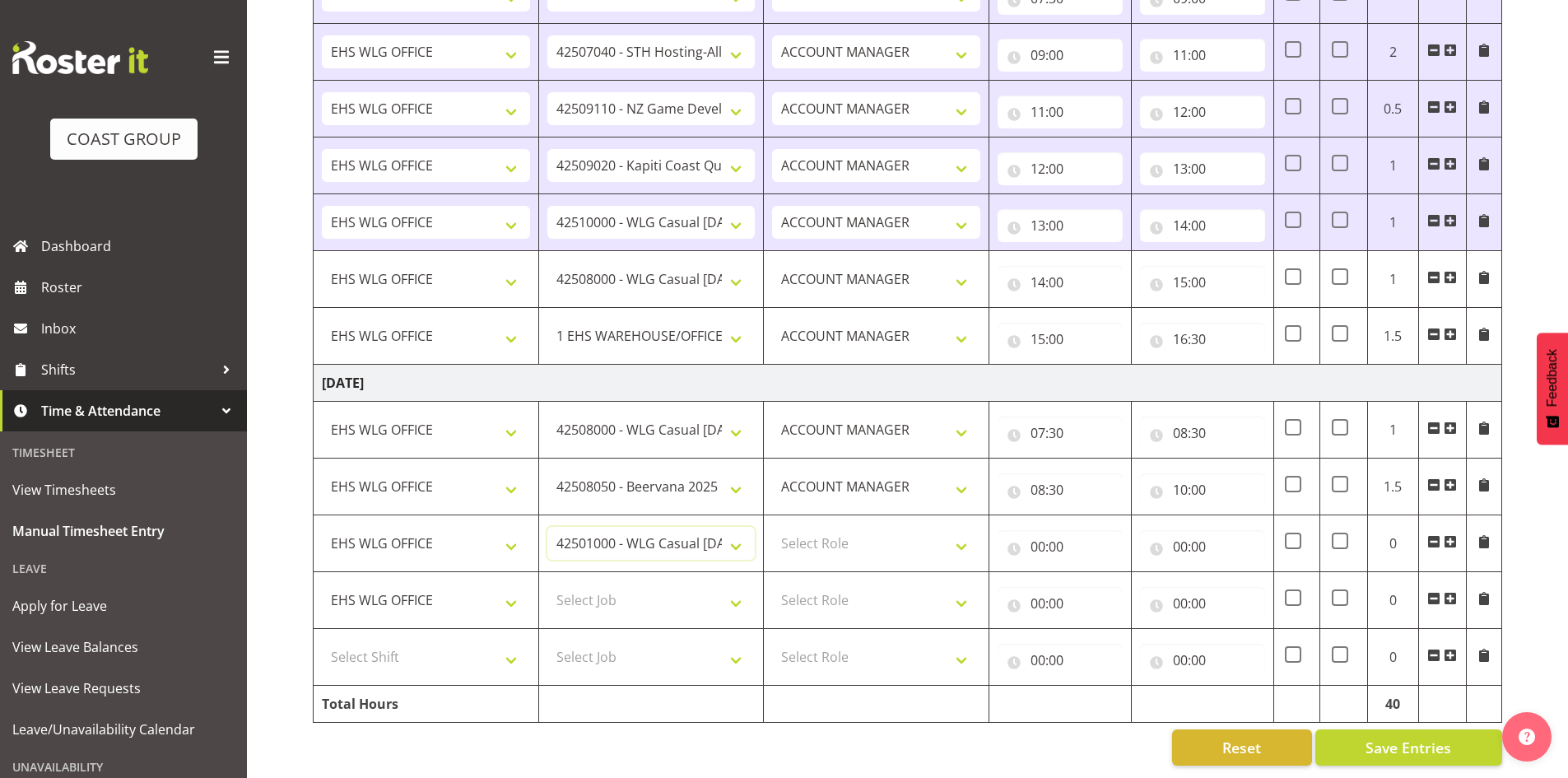
select select "10504"
click at [548, 527] on select "1 Carlton Events 1 [PERSON_NAME] 1 [PERSON_NAME][GEOGRAPHIC_DATA] 1 EHS WAREHOU…" at bounding box center [651, 543] width 208 height 33
drag, startPoint x: 957, startPoint y: 524, endPoint x: 959, endPoint y: 535, distance: 11.2
click at [957, 527] on select "Select Role EHS WLG OPS ACCOUNT MANAGER" at bounding box center [875, 543] width 208 height 33
select select "197"
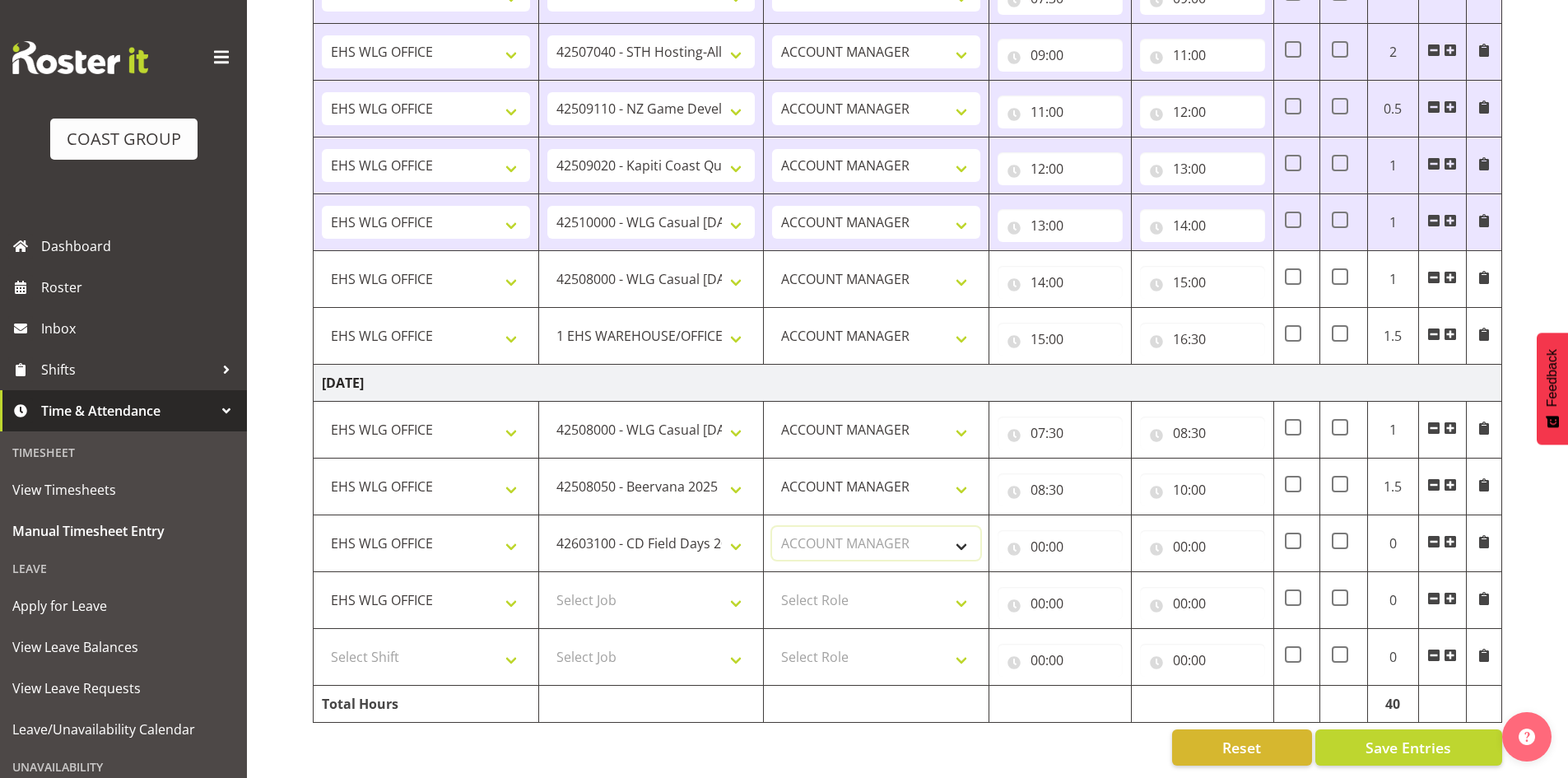
click at [771, 527] on select "Select Role EHS WLG OPS ACCOUNT MANAGER" at bounding box center [875, 543] width 208 height 33
click at [1039, 530] on input "00:00" at bounding box center [1060, 546] width 125 height 33
click at [1110, 573] on select "00 01 02 03 04 05 06 07 08 09 10 11 12 13 14 15 16 17 18 19 20 21 22 23" at bounding box center [1110, 589] width 37 height 33
select select "10"
click at [1091, 573] on select "00 01 02 03 04 05 06 07 08 09 10 11 12 13 14 15 16 17 18 19 20 21 22 23" at bounding box center [1110, 589] width 37 height 33
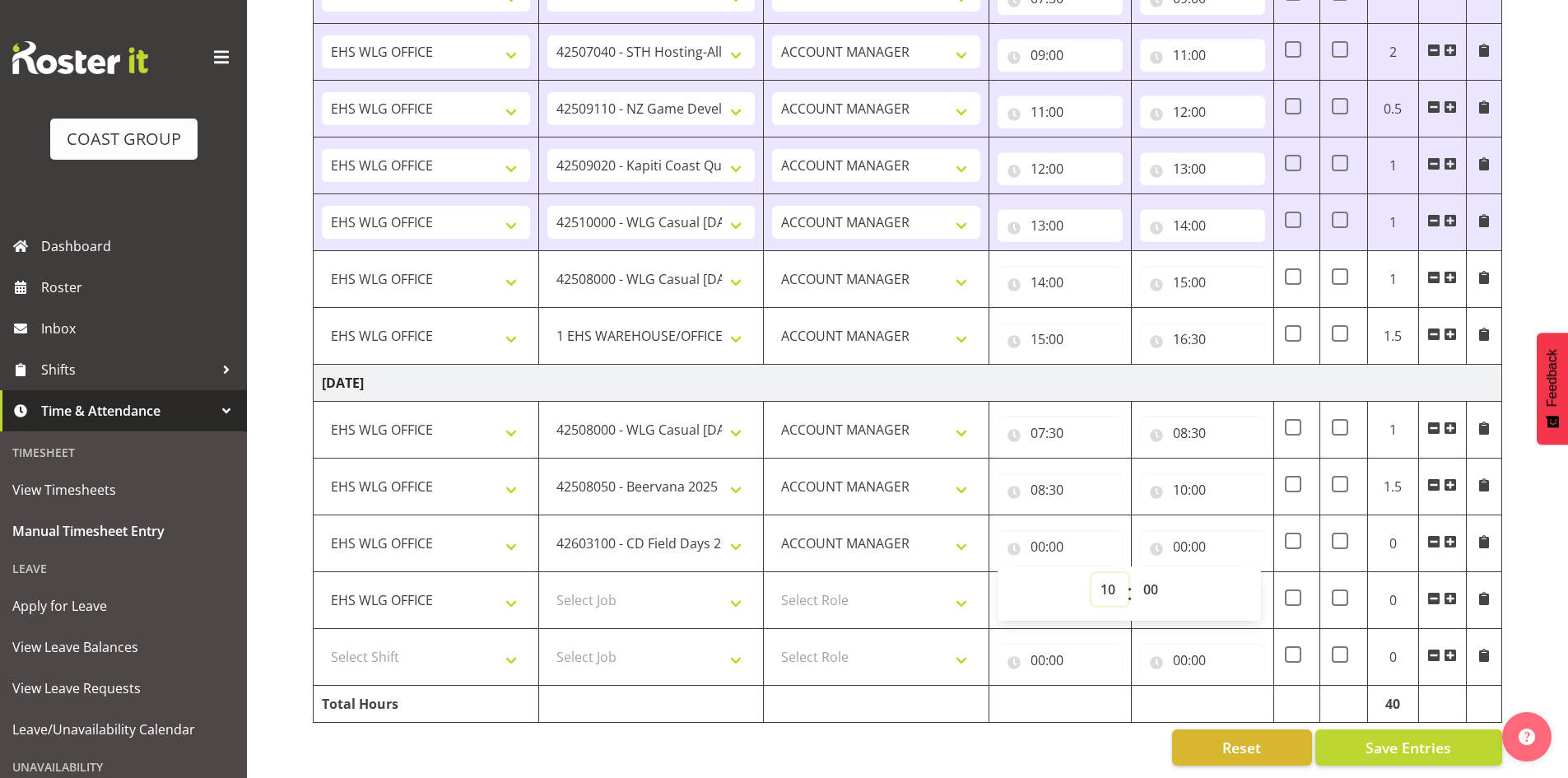
type input "10:00"
click at [1178, 530] on input "00:00" at bounding box center [1202, 546] width 125 height 33
click at [1245, 573] on select "00 01 02 03 04 05 06 07 08 09 10 11 12 13 14 15 16 17 18 19 20 21 22 23" at bounding box center [1252, 589] width 37 height 33
select select "12"
click at [1233, 573] on select "00 01 02 03 04 05 06 07 08 09 10 11 12 13 14 15 16 17 18 19 20 21 22 23" at bounding box center [1252, 589] width 37 height 33
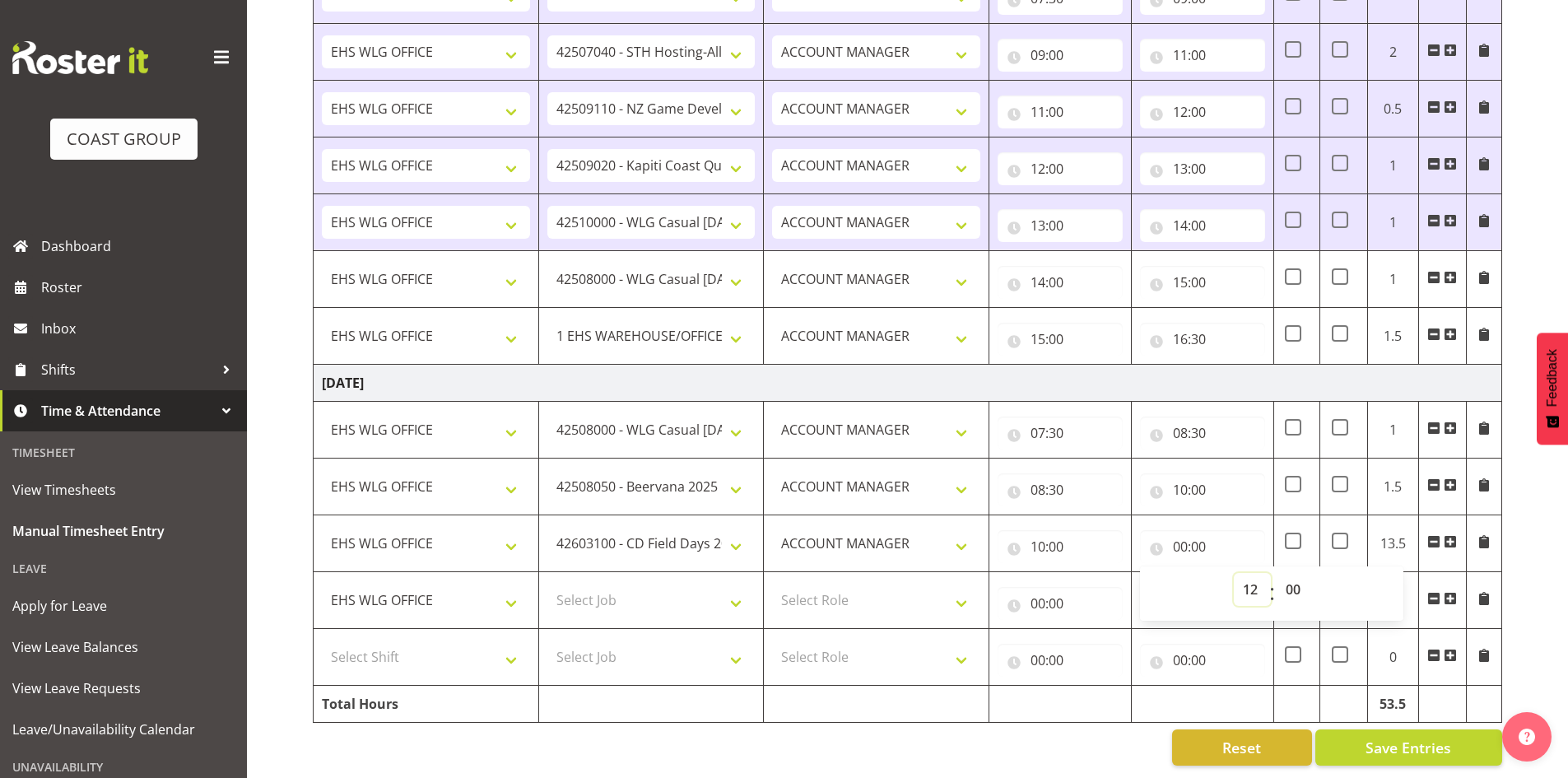
type input "12:00"
click at [740, 590] on select "Select Job 1 Carlton Events 1 [PERSON_NAME][GEOGRAPHIC_DATA] 1 [PERSON_NAME][GE…" at bounding box center [651, 599] width 208 height 33
select select "10172"
click at [548, 583] on select "Select Job 1 Carlton Events 1 [PERSON_NAME][GEOGRAPHIC_DATA] 1 [PERSON_NAME][GE…" at bounding box center [651, 599] width 208 height 33
click at [966, 587] on select "Select Role EHS WLG OPS ACCOUNT MANAGER" at bounding box center [875, 599] width 208 height 33
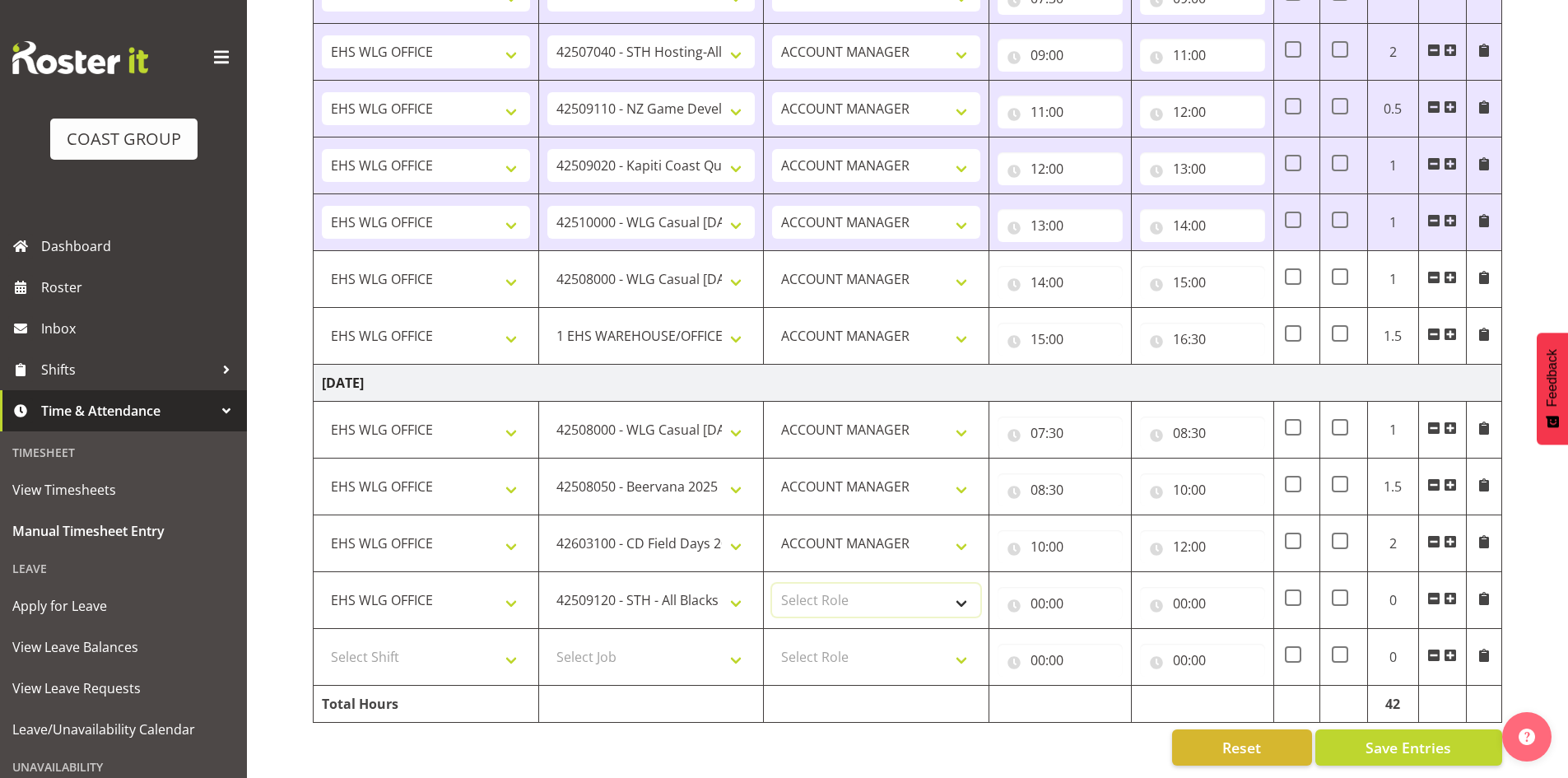
select select "197"
click at [771, 583] on select "Select Role EHS WLG OPS ACCOUNT MANAGER" at bounding box center [875, 599] width 208 height 33
click at [1040, 587] on input "00:00" at bounding box center [1060, 603] width 125 height 33
drag, startPoint x: 1098, startPoint y: 639, endPoint x: 1107, endPoint y: 618, distance: 22.8
click at [1099, 639] on select "00 01 02 03 04 05 06 07 08 09 10 11 12 13 14 15 16 17 18 19 20 21 22 23" at bounding box center [1110, 646] width 37 height 33
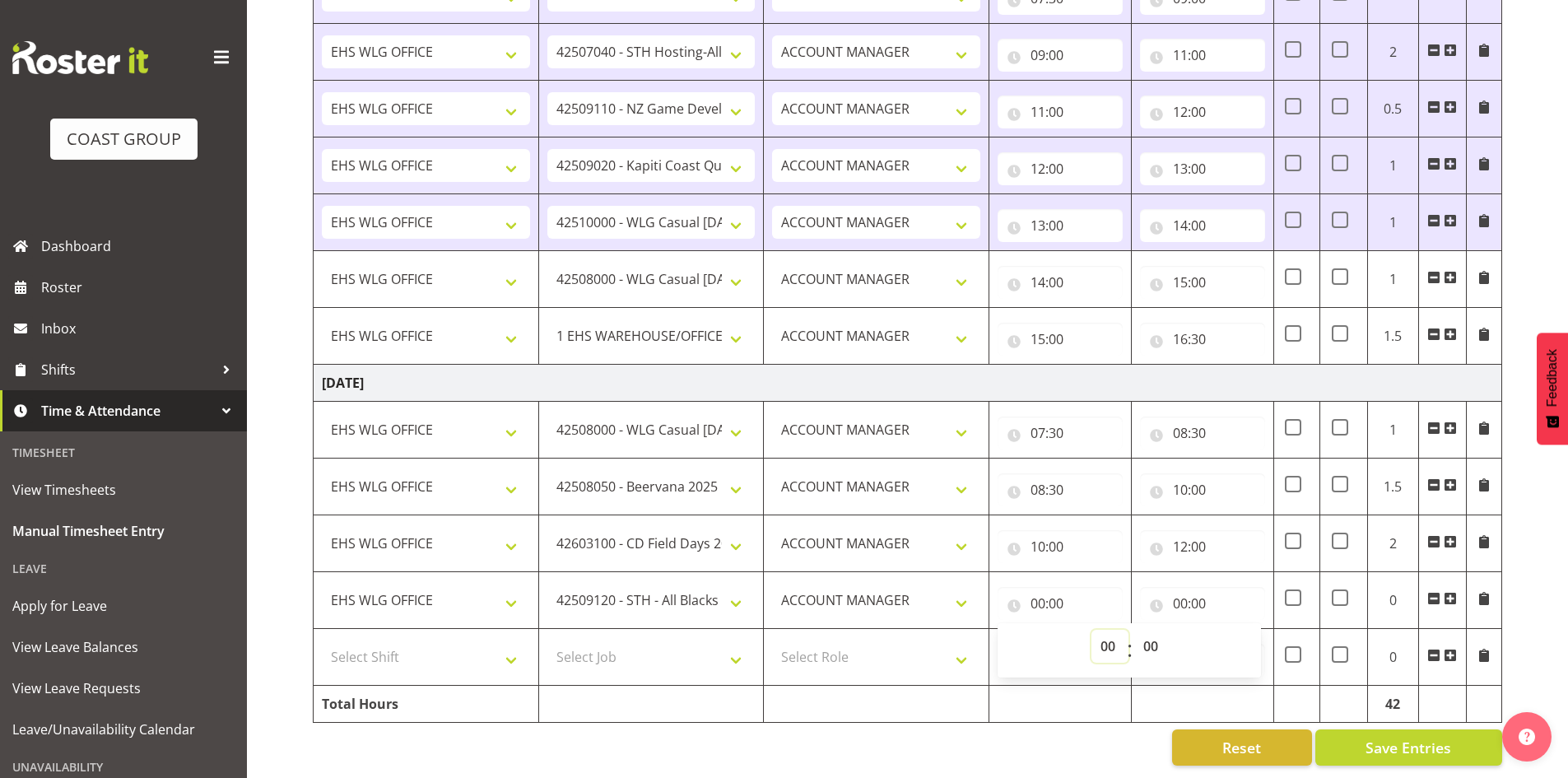
select select "12"
click at [1091, 630] on select "00 01 02 03 04 05 06 07 08 09 10 11 12 13 14 15 16 17 18 19 20 21 22 23" at bounding box center [1110, 646] width 37 height 33
type input "12:00"
click at [1181, 587] on input "00:00" at bounding box center [1202, 603] width 125 height 33
click at [1255, 630] on select "00 01 02 03 04 05 06 07 08 09 10 11 12 13 14 15 16 17 18 19 20 21 22 23" at bounding box center [1252, 646] width 37 height 33
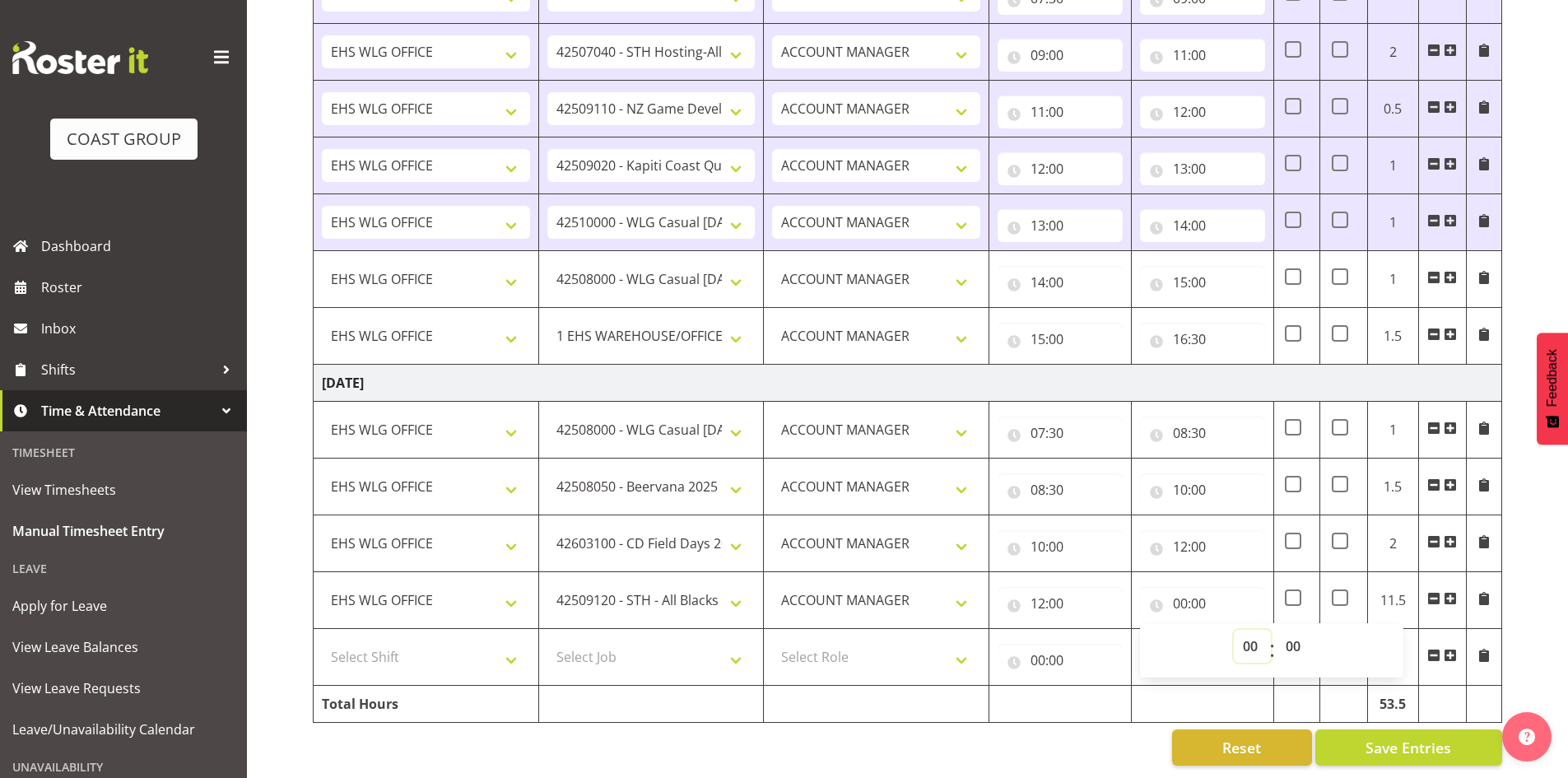
select select "13"
click at [1233, 630] on select "00 01 02 03 04 05 06 07 08 09 10 11 12 13 14 15 16 17 18 19 20 21 22 23" at bounding box center [1252, 646] width 37 height 33
type input "13:00"
click at [514, 646] on select "Select Shift [DATE] Break Beervana @ Stadium [DATE] Break Building Nations @ Ta…" at bounding box center [425, 656] width 208 height 33
select select "1464"
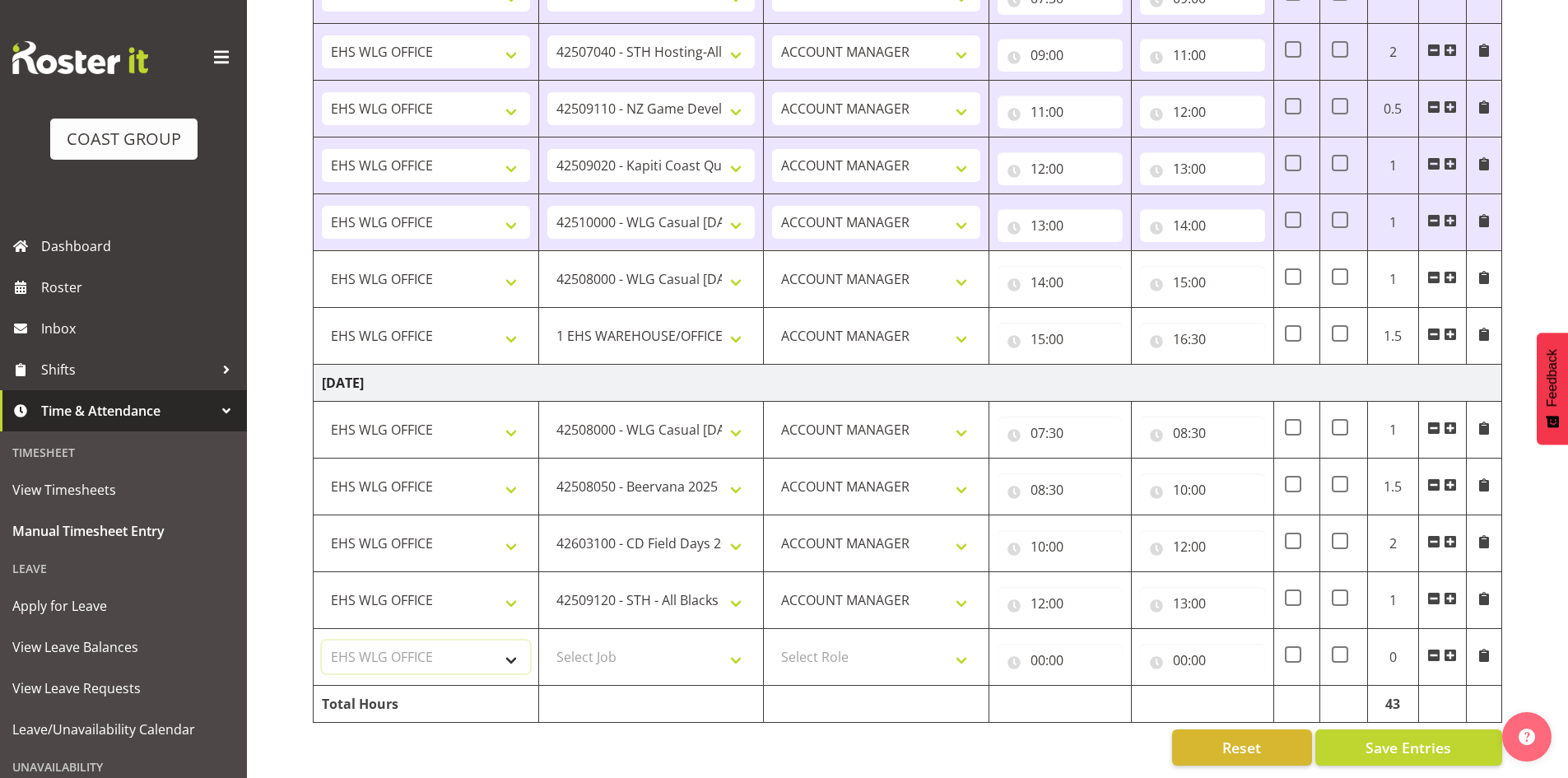
click at [322, 640] on select "Select Shift [DATE] Break Beervana @ Stadium [DATE] Break Building Nations @ Ta…" at bounding box center [425, 656] width 208 height 33
click at [731, 645] on select "Select Job 1 Carlton Events 1 [PERSON_NAME][GEOGRAPHIC_DATA] 1 [PERSON_NAME][GE…" at bounding box center [651, 656] width 208 height 33
click at [672, 661] on td "Select Job 1 Carlton Events 1 [PERSON_NAME][GEOGRAPHIC_DATA] 1 [PERSON_NAME][GE…" at bounding box center [651, 657] width 226 height 57
click at [741, 651] on select "1 Carlton Events 1 [PERSON_NAME] 1 [PERSON_NAME][GEOGRAPHIC_DATA] 1 EHS WAREHOU…" at bounding box center [651, 656] width 208 height 33
select select "9690"
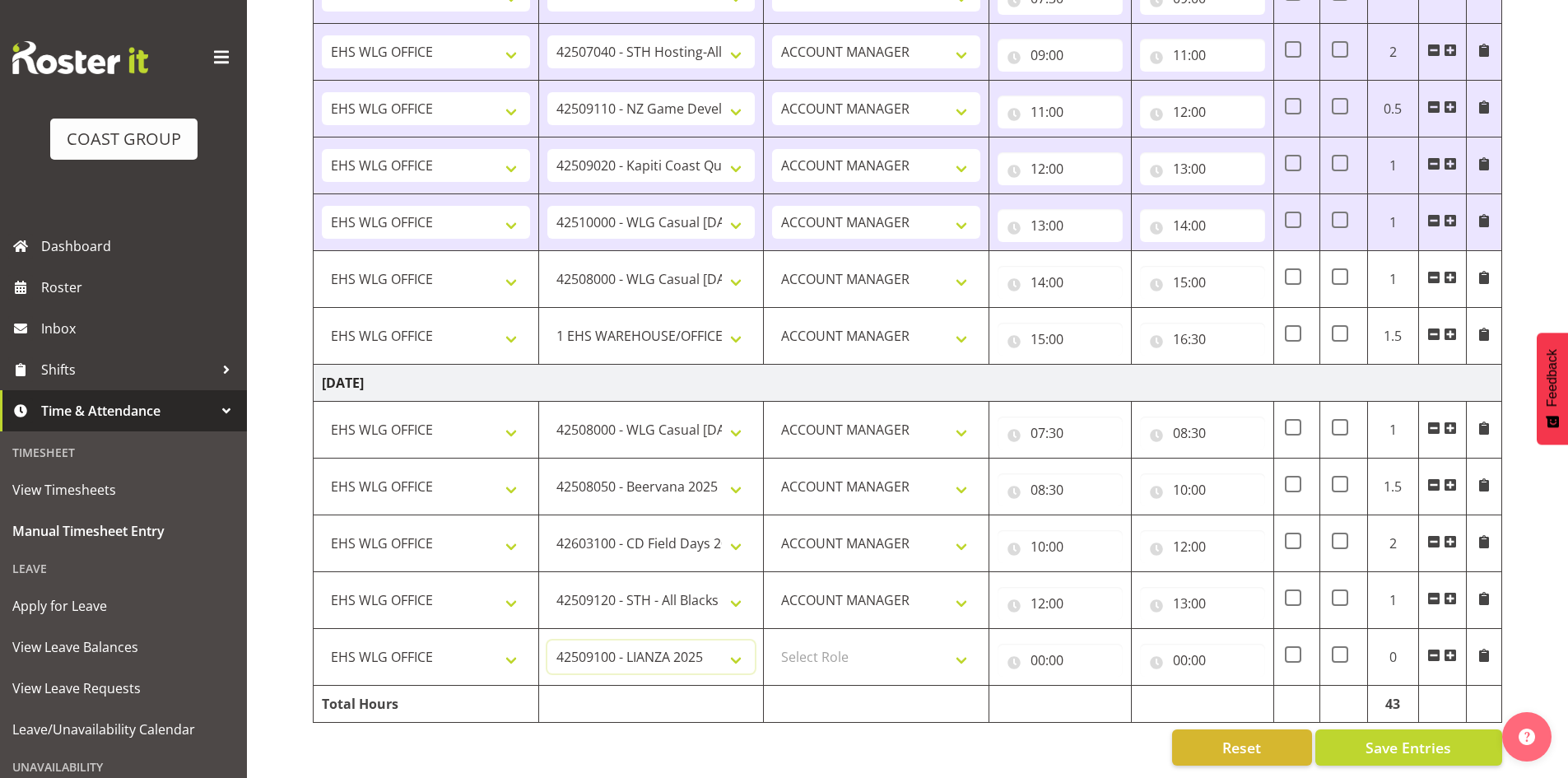
click at [548, 640] on select "1 Carlton Events 1 [PERSON_NAME] 1 [PERSON_NAME][GEOGRAPHIC_DATA] 1 EHS WAREHOU…" at bounding box center [651, 656] width 208 height 33
drag, startPoint x: 1454, startPoint y: 635, endPoint x: 1192, endPoint y: 645, distance: 262.2
click at [1454, 647] on span at bounding box center [1450, 656] width 13 height 18
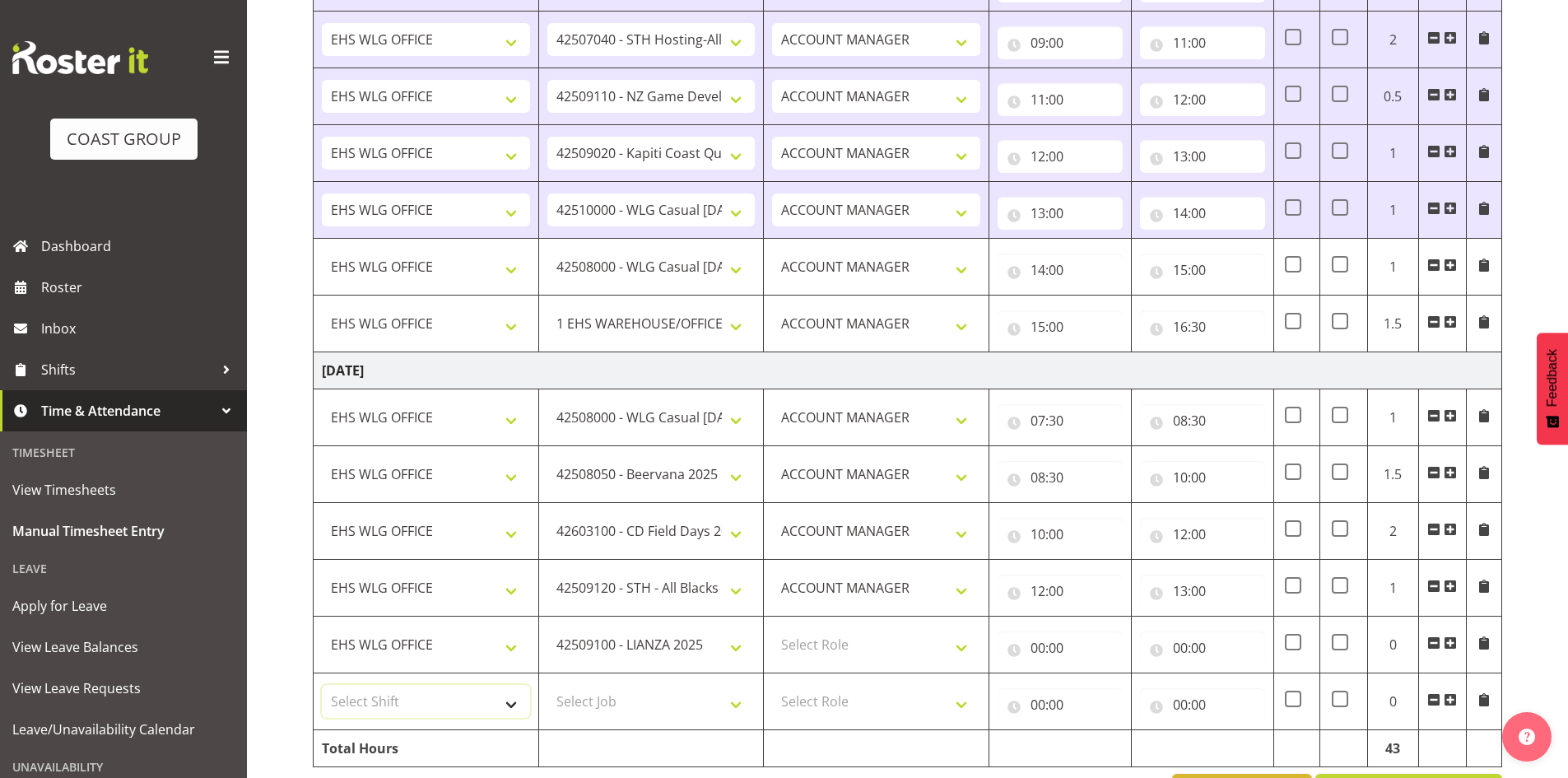
click at [526, 702] on select "Select Shift [DATE] Break Beervana @ Stadium [DATE] Break Building Nations @ Ta…" at bounding box center [425, 701] width 208 height 33
select select "1464"
click at [522, 702] on select "Select Shift [DATE] Break Beervana @ Stadium [DATE] Break Building Nations @ Ta…" at bounding box center [425, 701] width 208 height 33
click at [753, 700] on select "Select Job 1 Carlton Events 1 [PERSON_NAME][GEOGRAPHIC_DATA] 1 [PERSON_NAME][GE…" at bounding box center [651, 701] width 208 height 33
select select "9890"
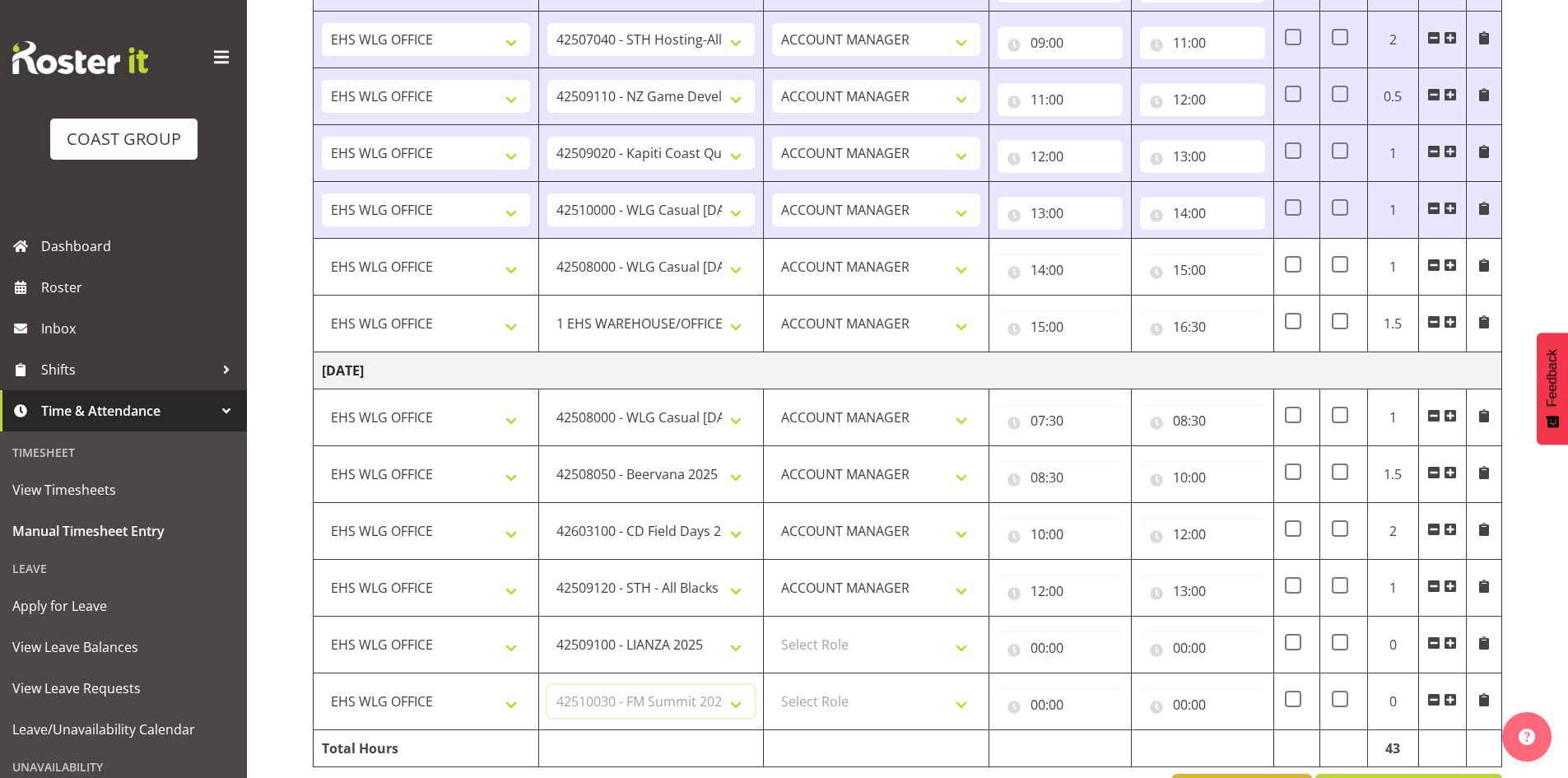
click at [548, 685] on select "Select Job 1 Carlton Events 1 [PERSON_NAME][GEOGRAPHIC_DATA] 1 [PERSON_NAME][GE…" at bounding box center [651, 701] width 208 height 33
click at [964, 639] on select "Select Role EHS WLG OPS ACCOUNT MANAGER" at bounding box center [875, 644] width 208 height 33
select select "197"
click at [771, 628] on select "Select Role EHS WLG OPS ACCOUNT MANAGER" at bounding box center [875, 644] width 208 height 33
click at [963, 702] on select "Select Role EHS WLG OPS ACCOUNT MANAGER" at bounding box center [875, 701] width 208 height 33
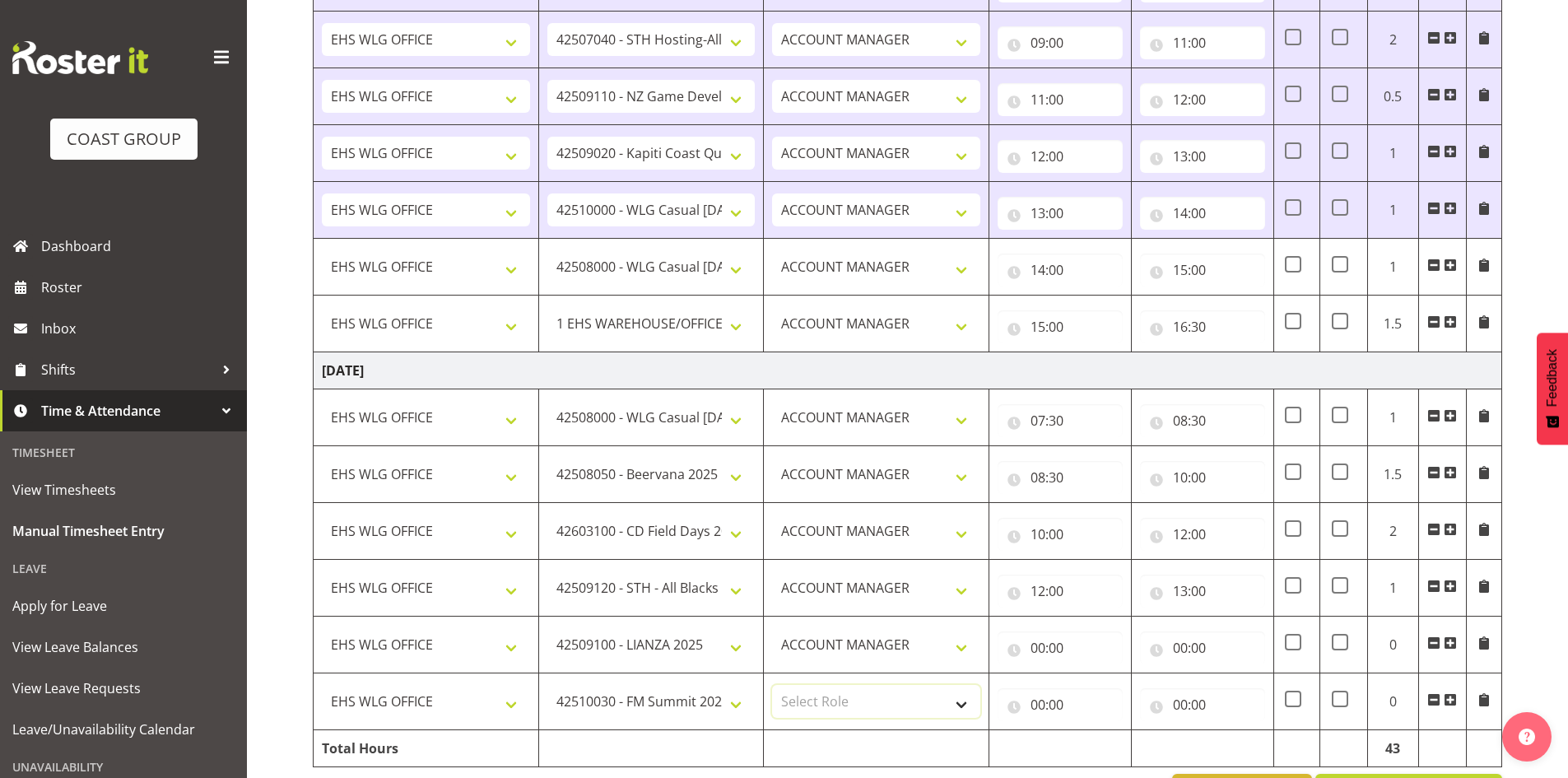
select select "197"
click at [771, 685] on select "Select Role EHS WLG OPS ACCOUNT MANAGER" at bounding box center [875, 701] width 208 height 33
drag, startPoint x: 1030, startPoint y: 644, endPoint x: 1038, endPoint y: 645, distance: 8.1
click at [1032, 644] on input "00:00" at bounding box center [1060, 647] width 125 height 33
click at [1107, 686] on select "00 01 02 03 04 05 06 07 08 09 10 11 12 13 14 15 16 17 18 19 20 21 22 23" at bounding box center [1110, 690] width 37 height 33
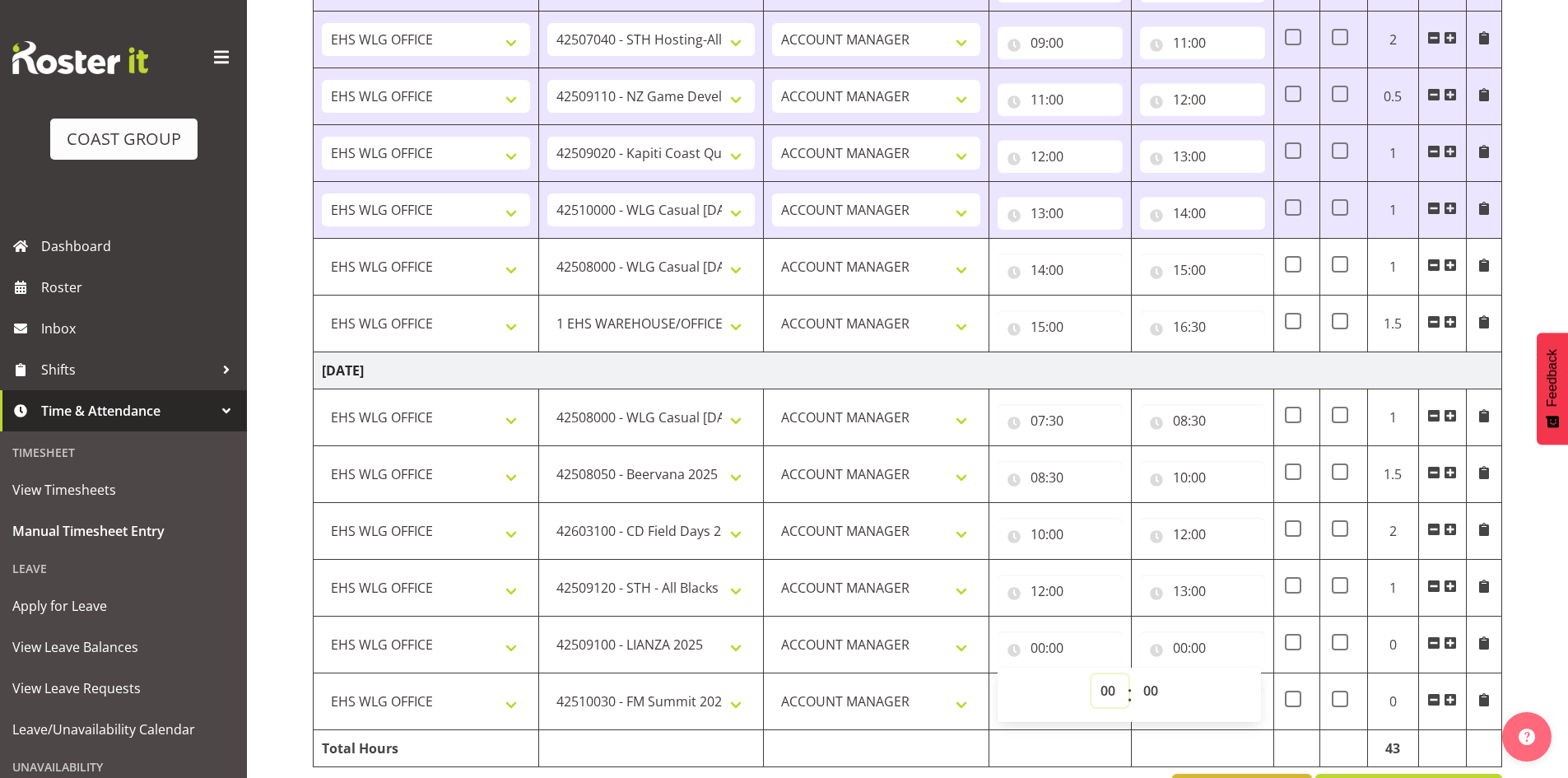
select select "13"
click at [1091, 674] on select "00 01 02 03 04 05 06 07 08 09 10 11 12 13 14 15 16 17 18 19 20 21 22 23" at bounding box center [1110, 690] width 37 height 33
type input "13:00"
click at [1183, 648] on input "00:00" at bounding box center [1202, 647] width 125 height 33
click at [1244, 682] on select "00 01 02 03 04 05 06 07 08 09 10 11 12 13 14 15 16 17 18 19 20 21 22 23" at bounding box center [1252, 690] width 37 height 33
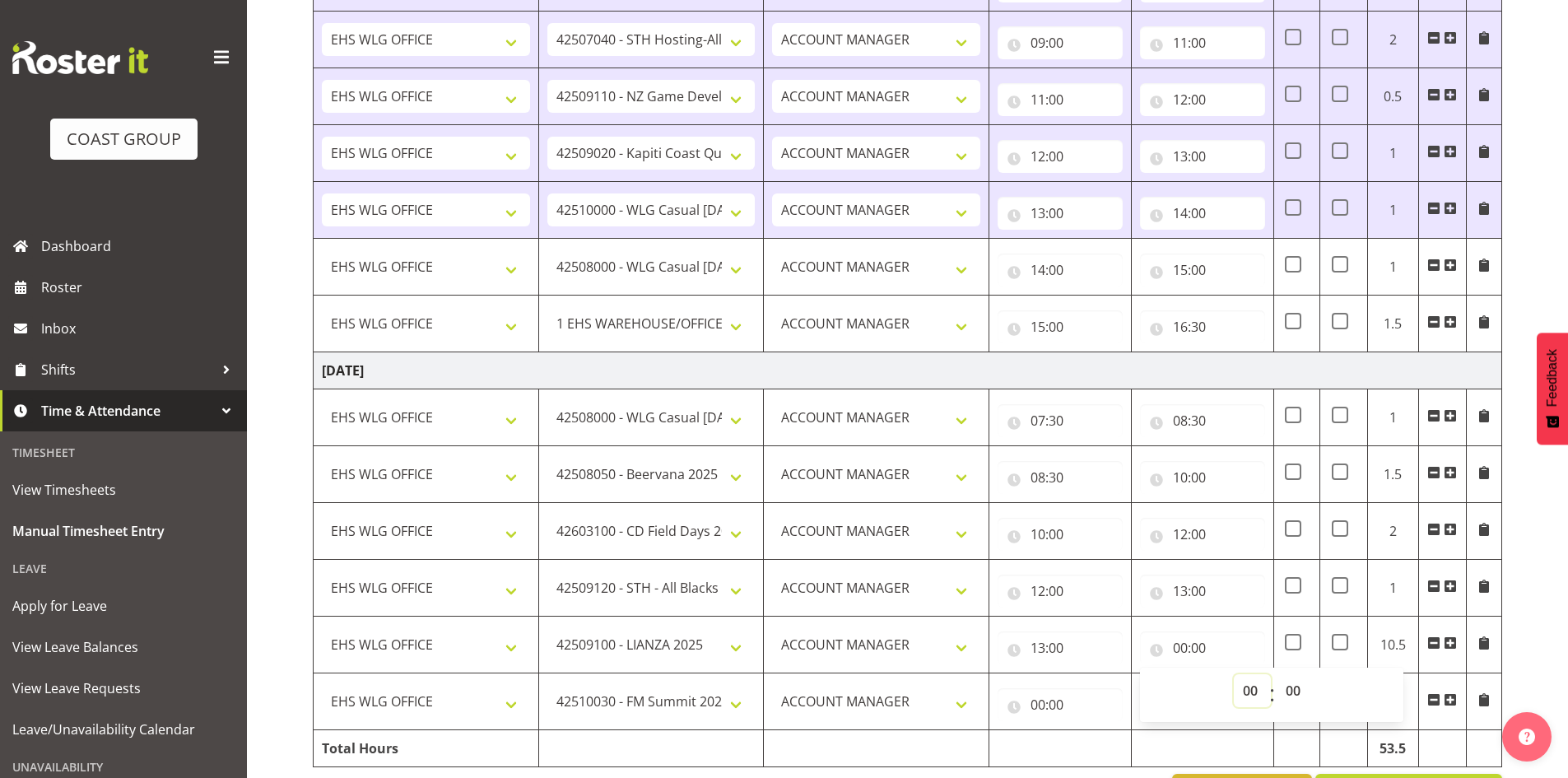
select select "14"
click at [1233, 674] on select "00 01 02 03 04 05 06 07 08 09 10 11 12 13 14 15 16 17 18 19 20 21 22 23" at bounding box center [1252, 690] width 37 height 33
type input "14:00"
click at [1040, 699] on input "00:00" at bounding box center [1060, 703] width 125 height 33
click at [1104, 743] on select "00 01 02 03 04 05 06 07 08 09 10 11 12 13 14 15 16 17 18 19 20 21 22 23" at bounding box center [1110, 746] width 37 height 33
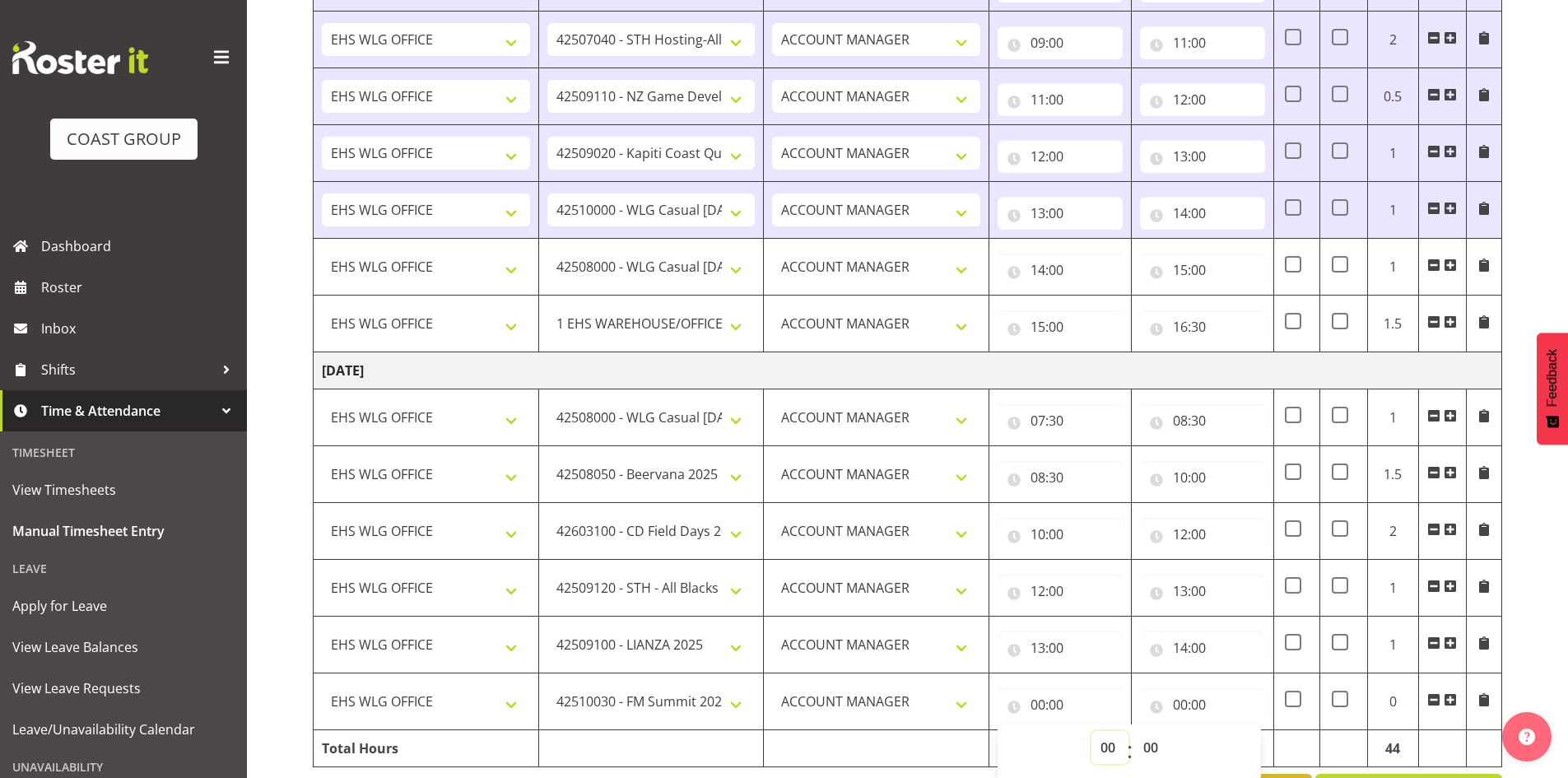
select select "14"
click at [1091, 730] on select "00 01 02 03 04 05 06 07 08 09 10 11 12 13 14 15 16 17 18 19 20 21 22 23" at bounding box center [1110, 746] width 37 height 33
type input "14:00"
click at [1178, 703] on input "00:00" at bounding box center [1202, 703] width 125 height 33
click at [1252, 745] on select "00 01 02 03 04 05 06 07 08 09 10 11 12 13 14 15 16 17 18 19 20 21 22 23" at bounding box center [1252, 746] width 37 height 33
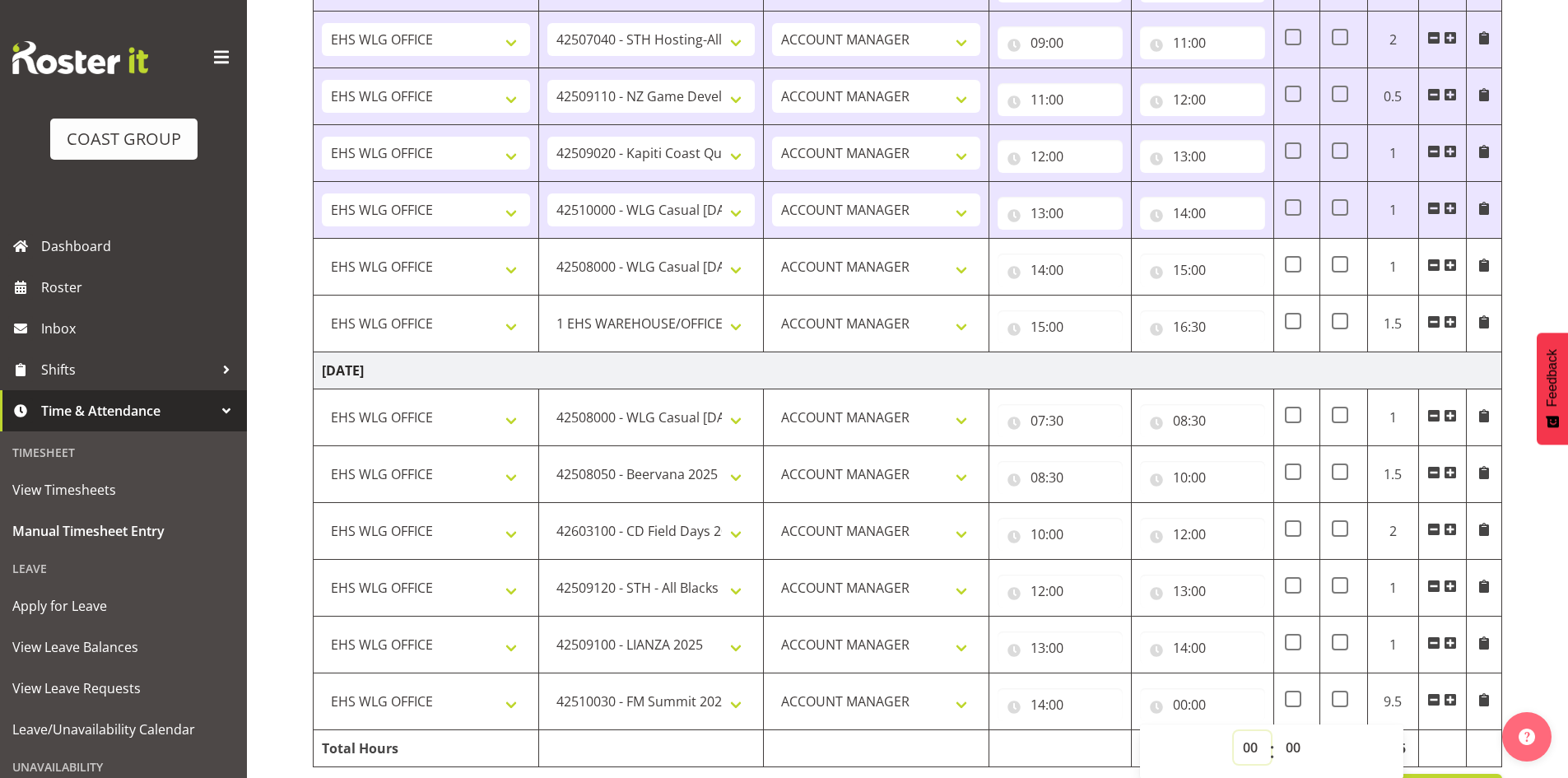
select select "16"
click at [1233, 730] on select "00 01 02 03 04 05 06 07 08 09 10 11 12 13 14 15 16 17 18 19 20 21 22 23" at bounding box center [1252, 746] width 37 height 33
type input "16:00"
drag, startPoint x: 1561, startPoint y: 652, endPoint x: 1579, endPoint y: 675, distance: 29.2
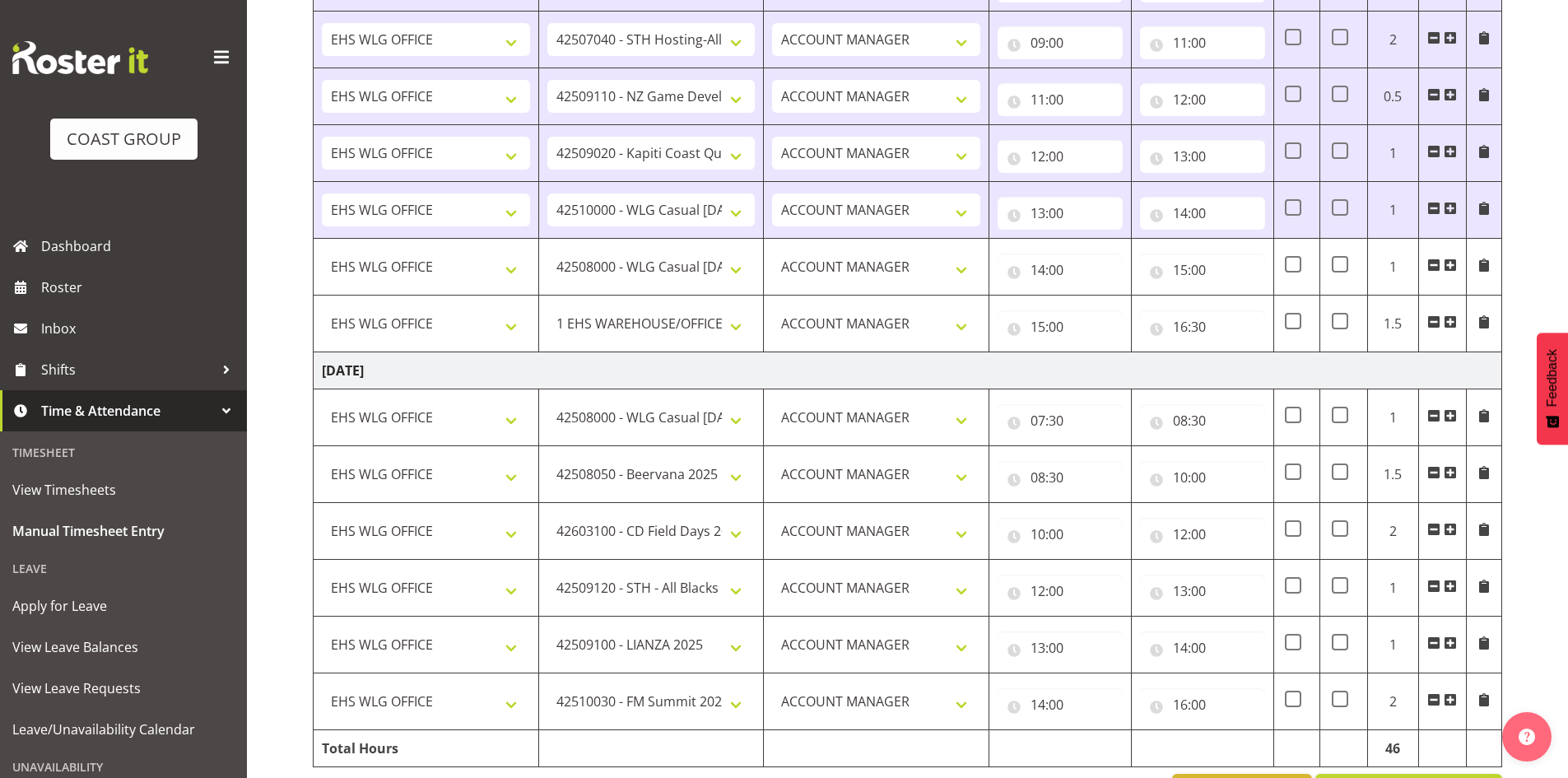
scroll to position [1720, 0]
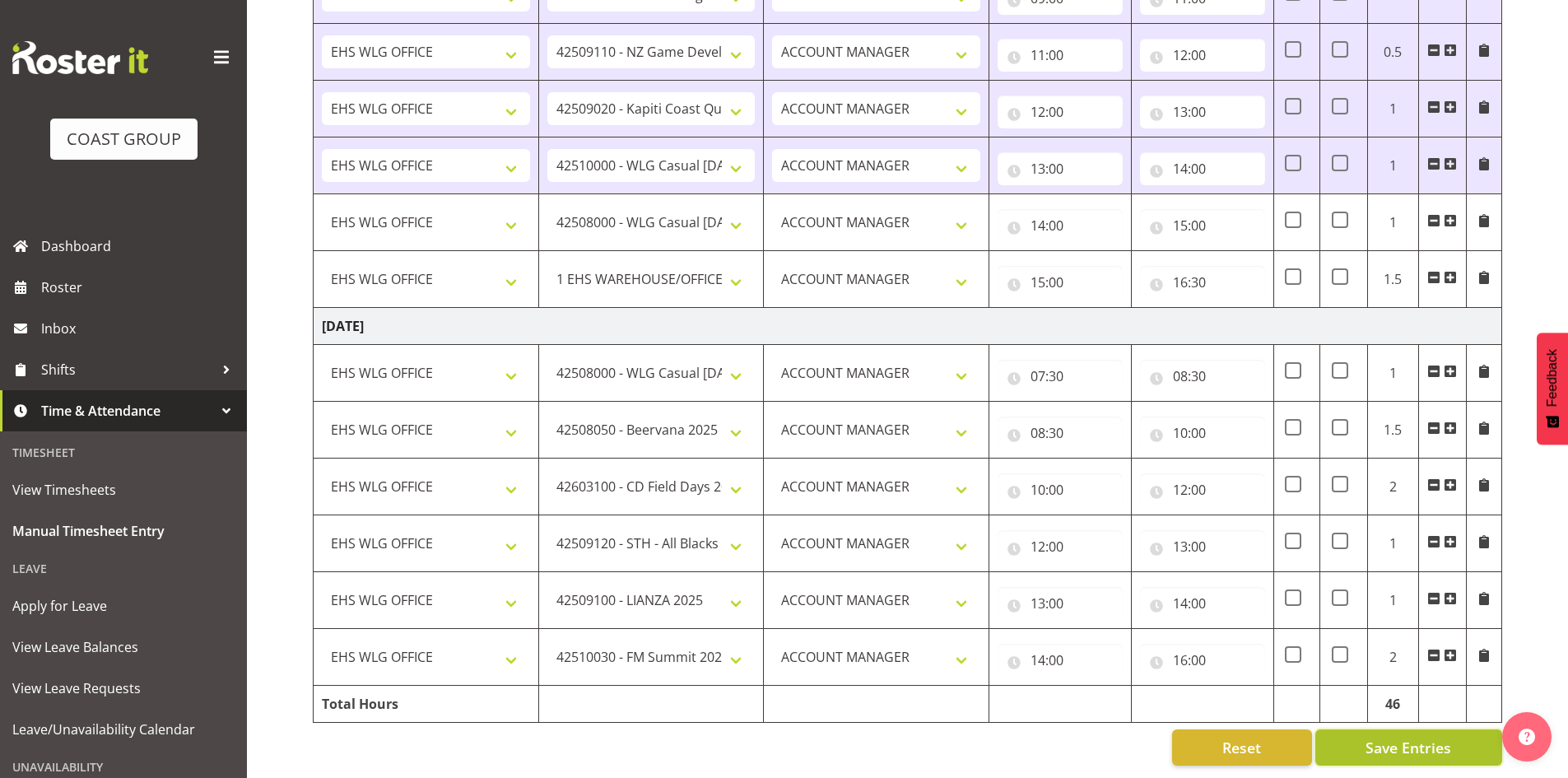
click at [1440, 737] on span "Save Entries" at bounding box center [1408, 747] width 86 height 21
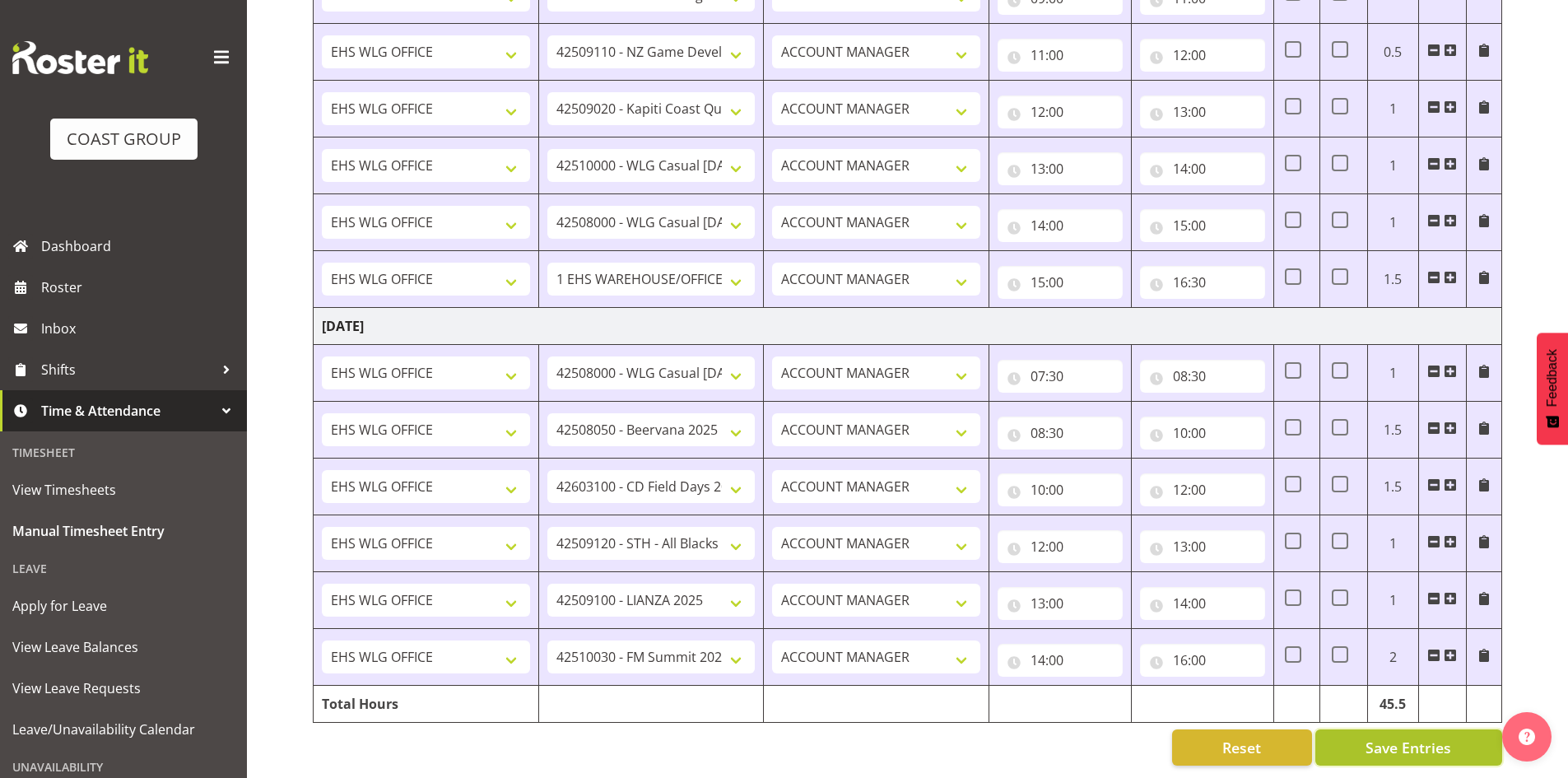
click at [1424, 737] on span "Save Entries" at bounding box center [1408, 747] width 86 height 21
click at [1408, 737] on span "Save Entries" at bounding box center [1408, 747] width 86 height 21
click at [1423, 737] on span "Save Entries" at bounding box center [1408, 747] width 86 height 21
click at [1420, 737] on span "Save Entries" at bounding box center [1408, 747] width 86 height 21
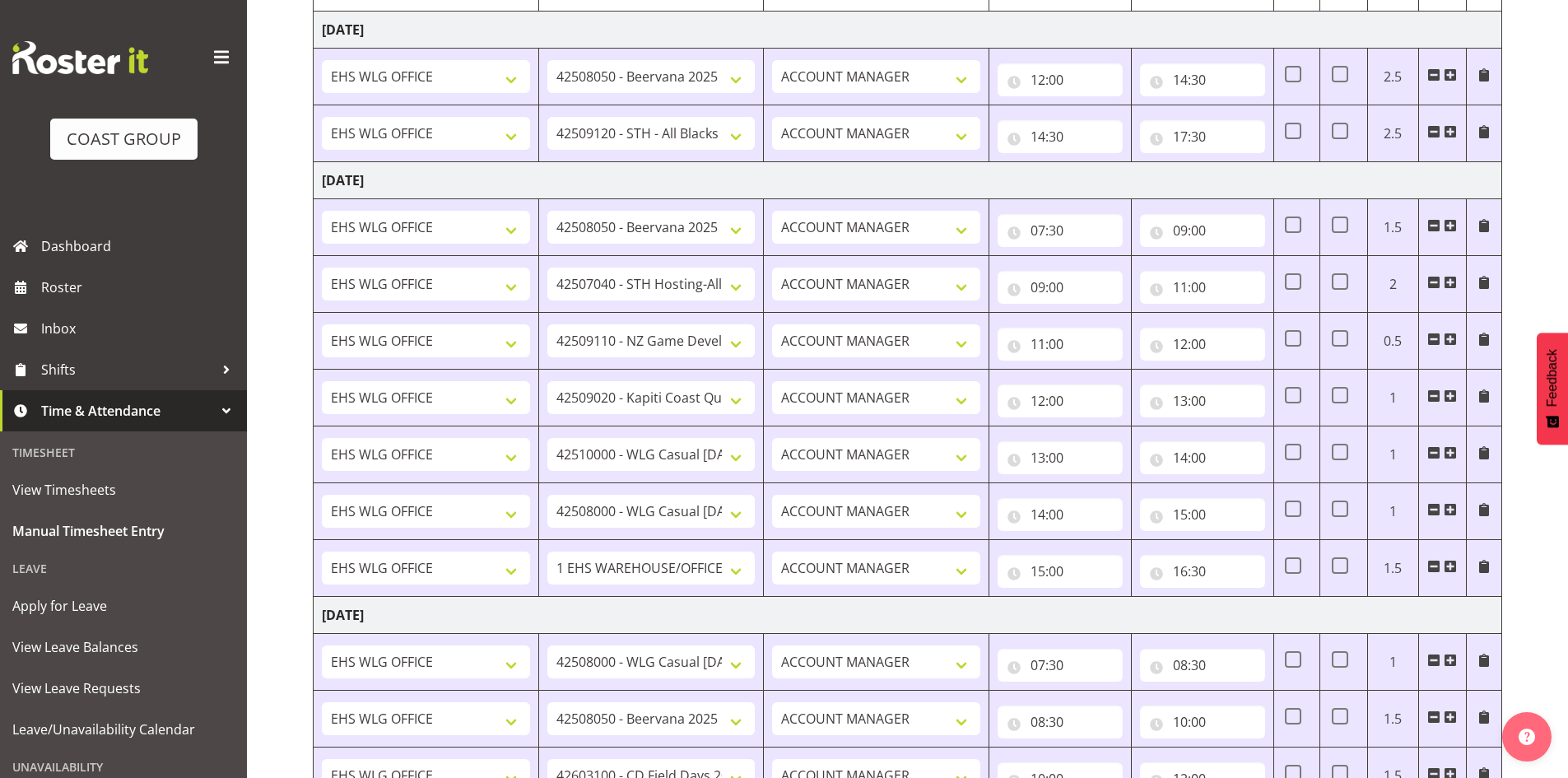
scroll to position [1418, 0]
click at [90, 374] on span "Shifts" at bounding box center [127, 369] width 173 height 24
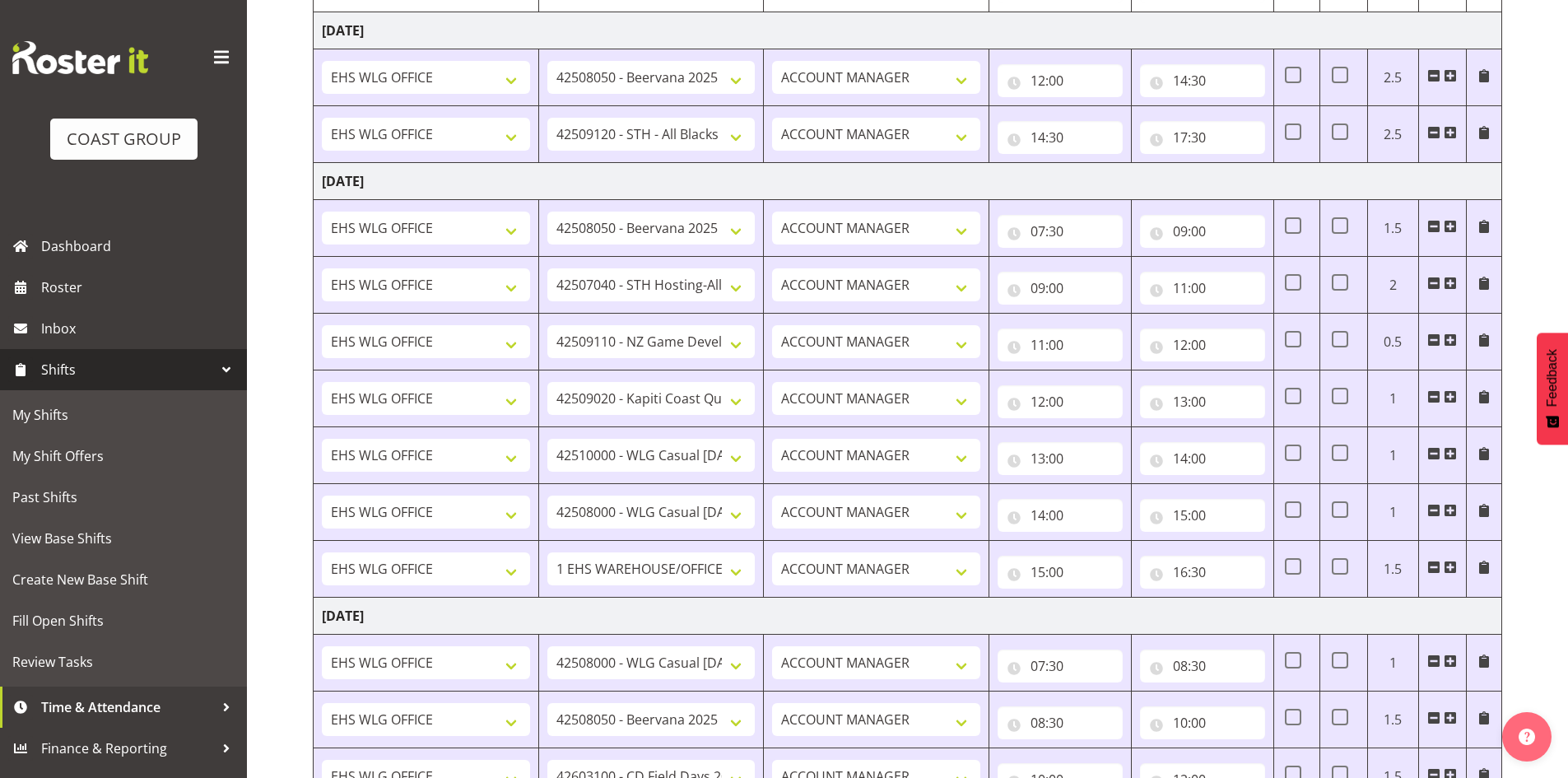
click at [71, 374] on span "Shifts" at bounding box center [127, 369] width 173 height 24
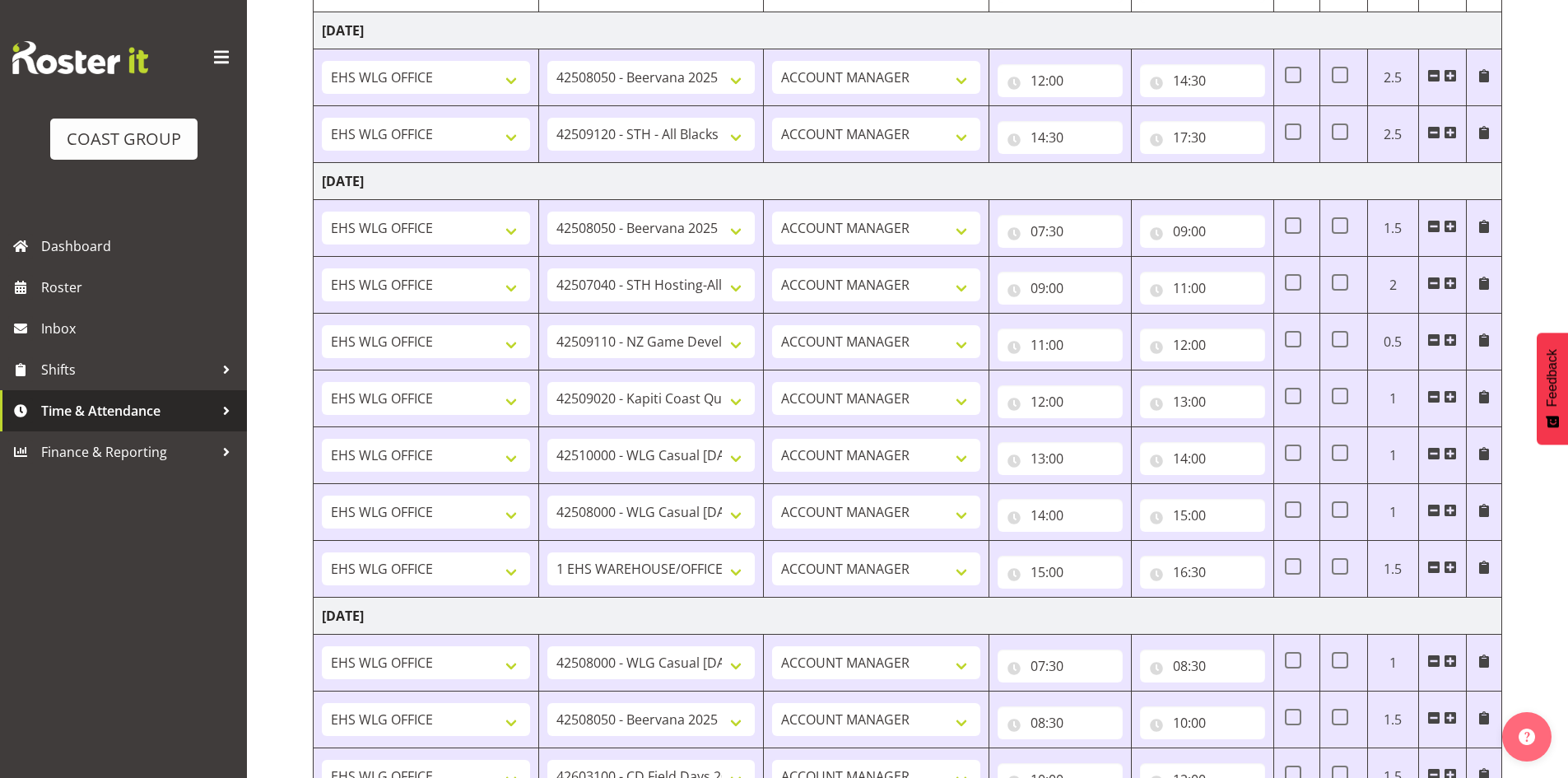
click at [88, 412] on span "Time & Attendance" at bounding box center [127, 410] width 173 height 24
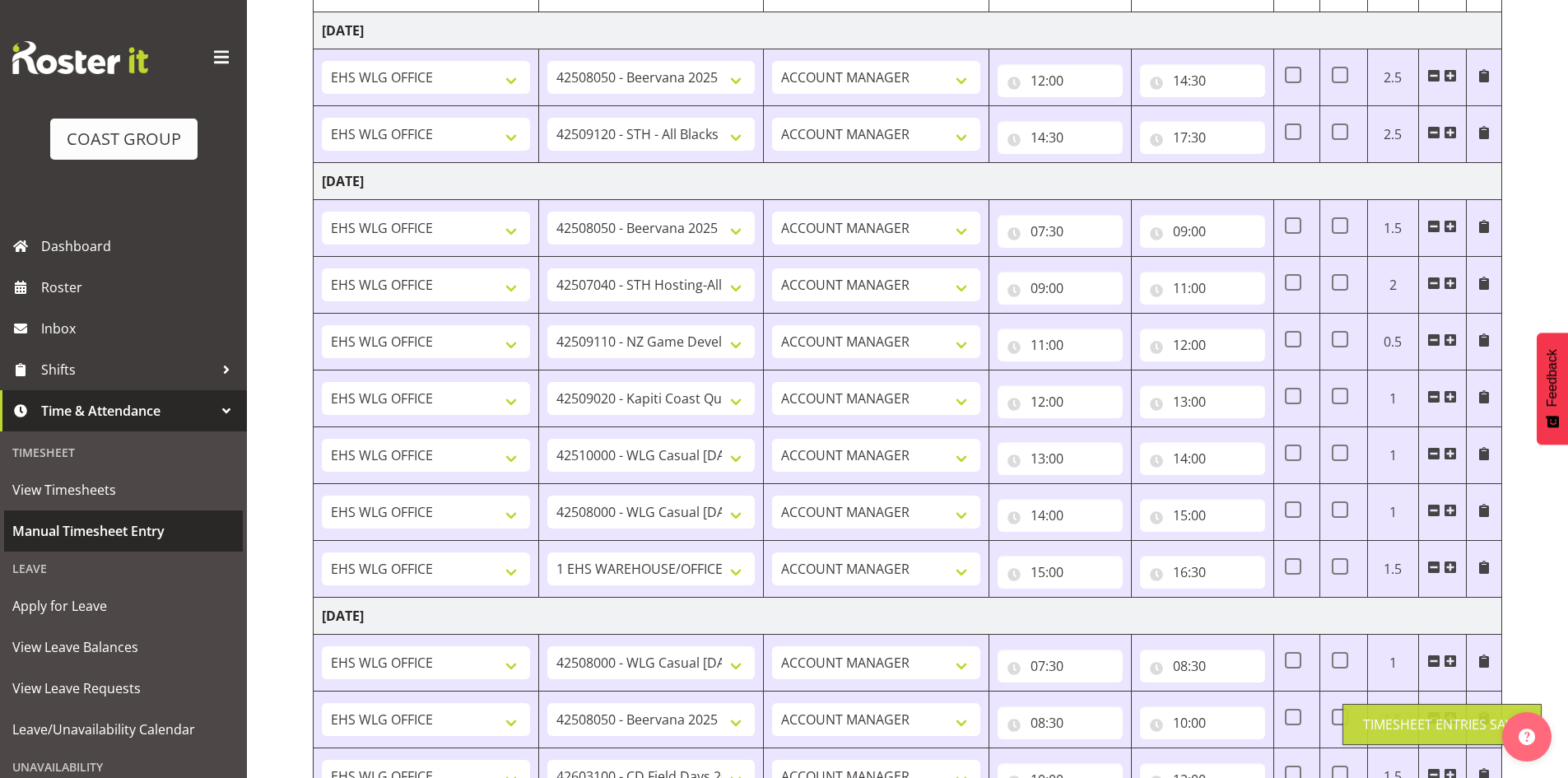
click at [101, 531] on span "Manual Timesheet Entry" at bounding box center [123, 531] width 222 height 24
